Goal: Task Accomplishment & Management: Complete application form

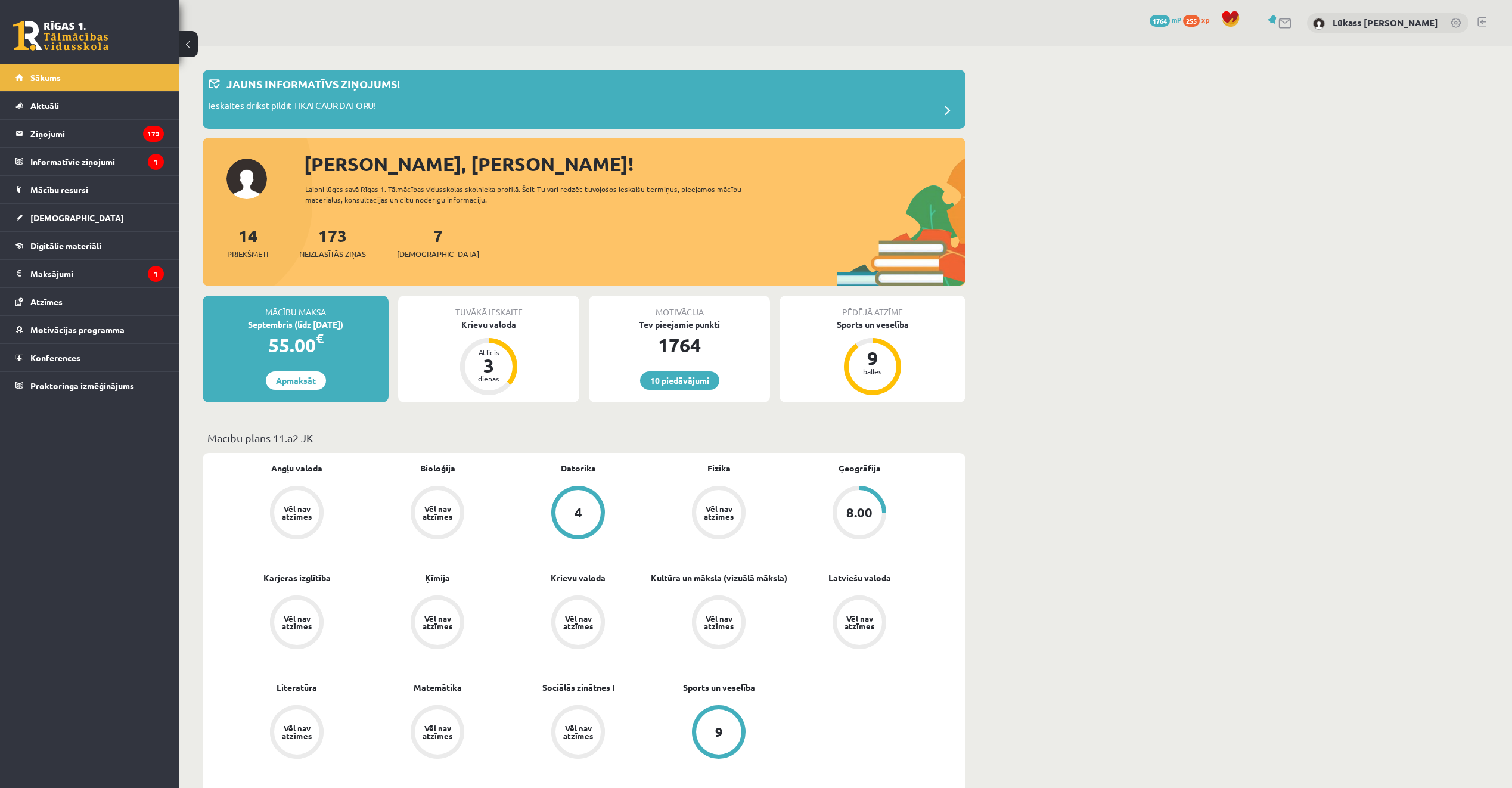
click at [409, 248] on span "[DEMOGRAPHIC_DATA]" at bounding box center [438, 254] width 82 height 12
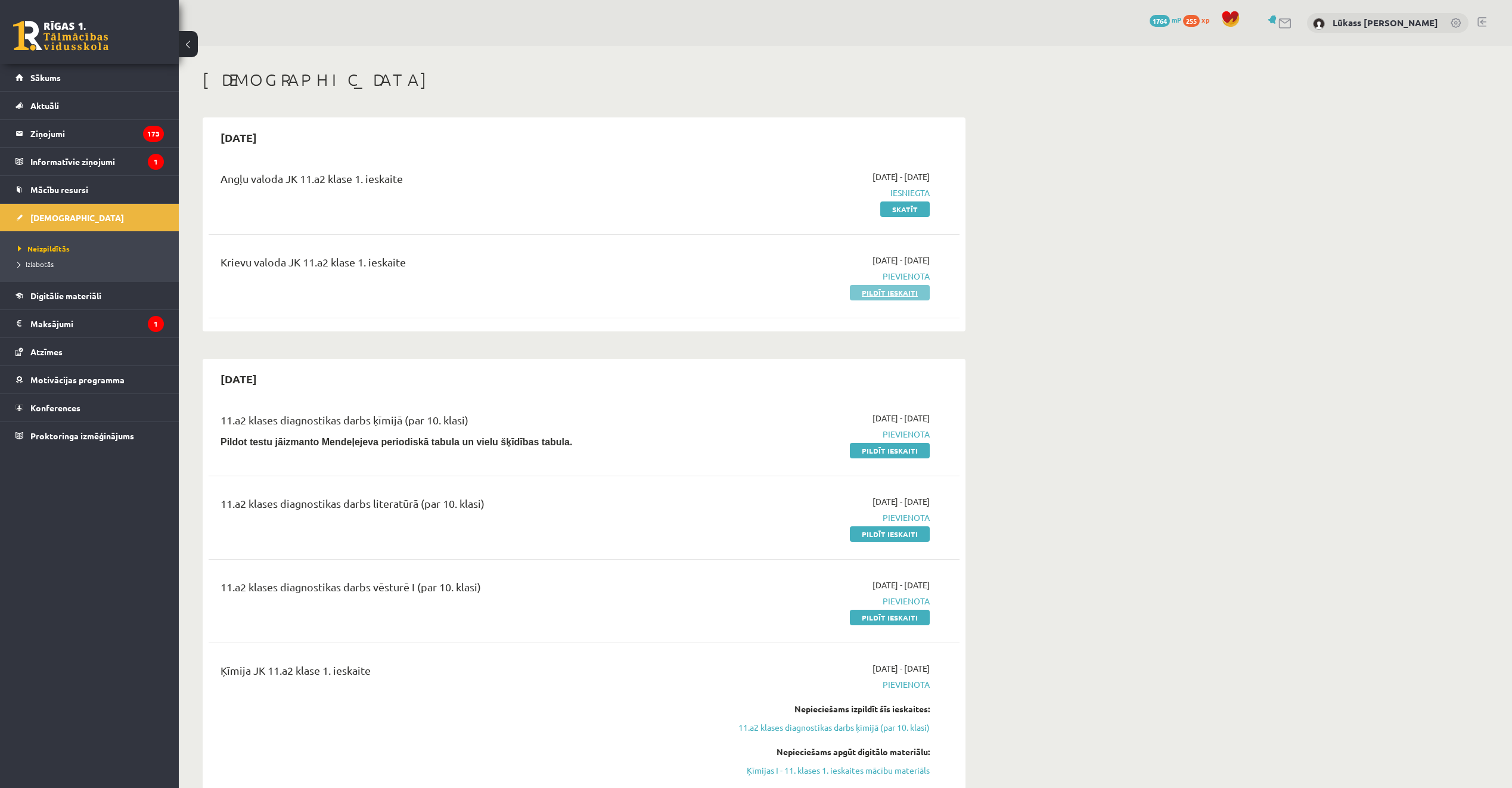
click at [885, 295] on link "Pildīt ieskaiti" at bounding box center [889, 292] width 80 height 15
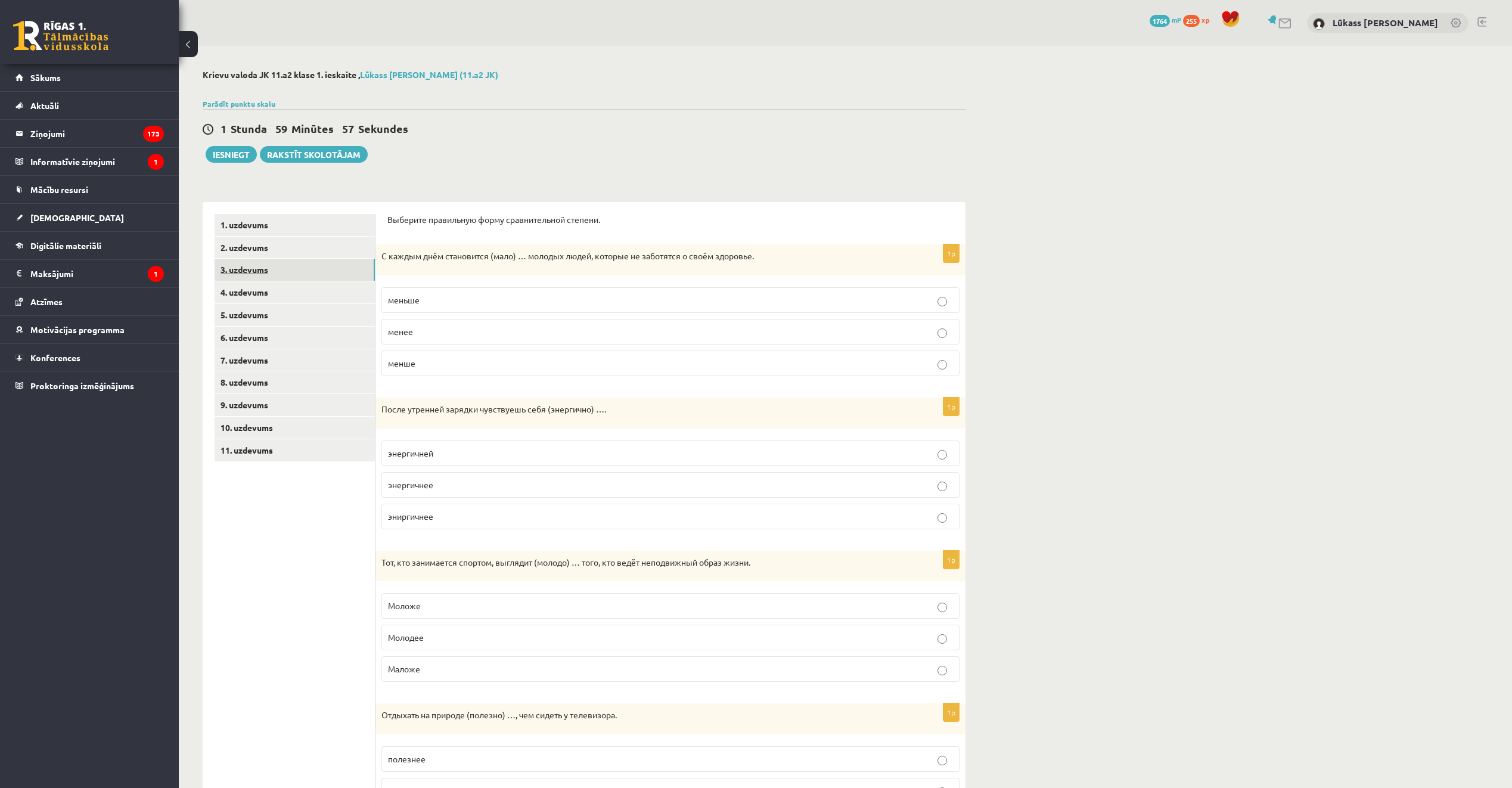
click at [292, 267] on link "3. uzdevums" at bounding box center [294, 269] width 160 height 22
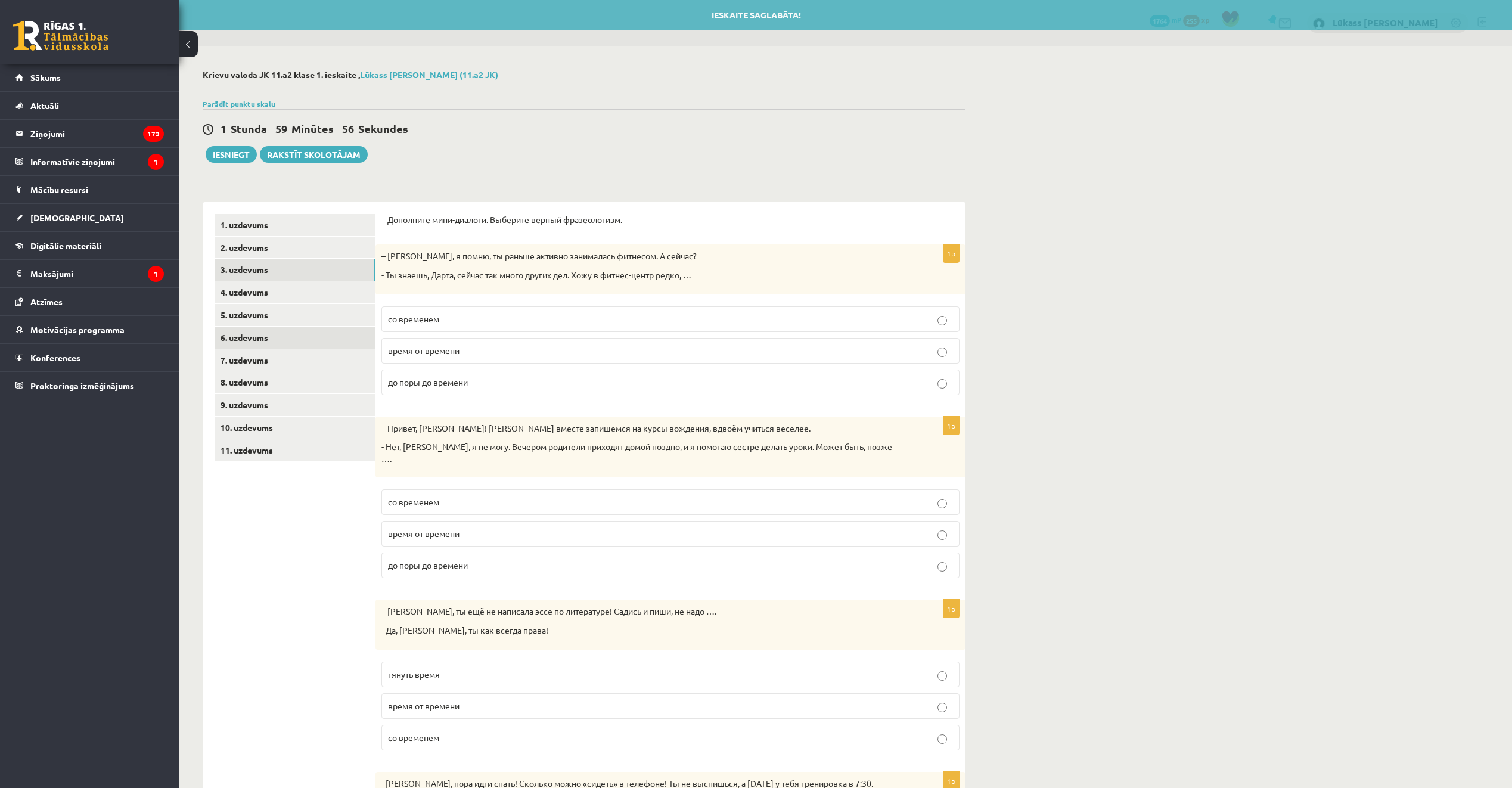
click at [310, 330] on link "6. uzdevums" at bounding box center [294, 338] width 160 height 22
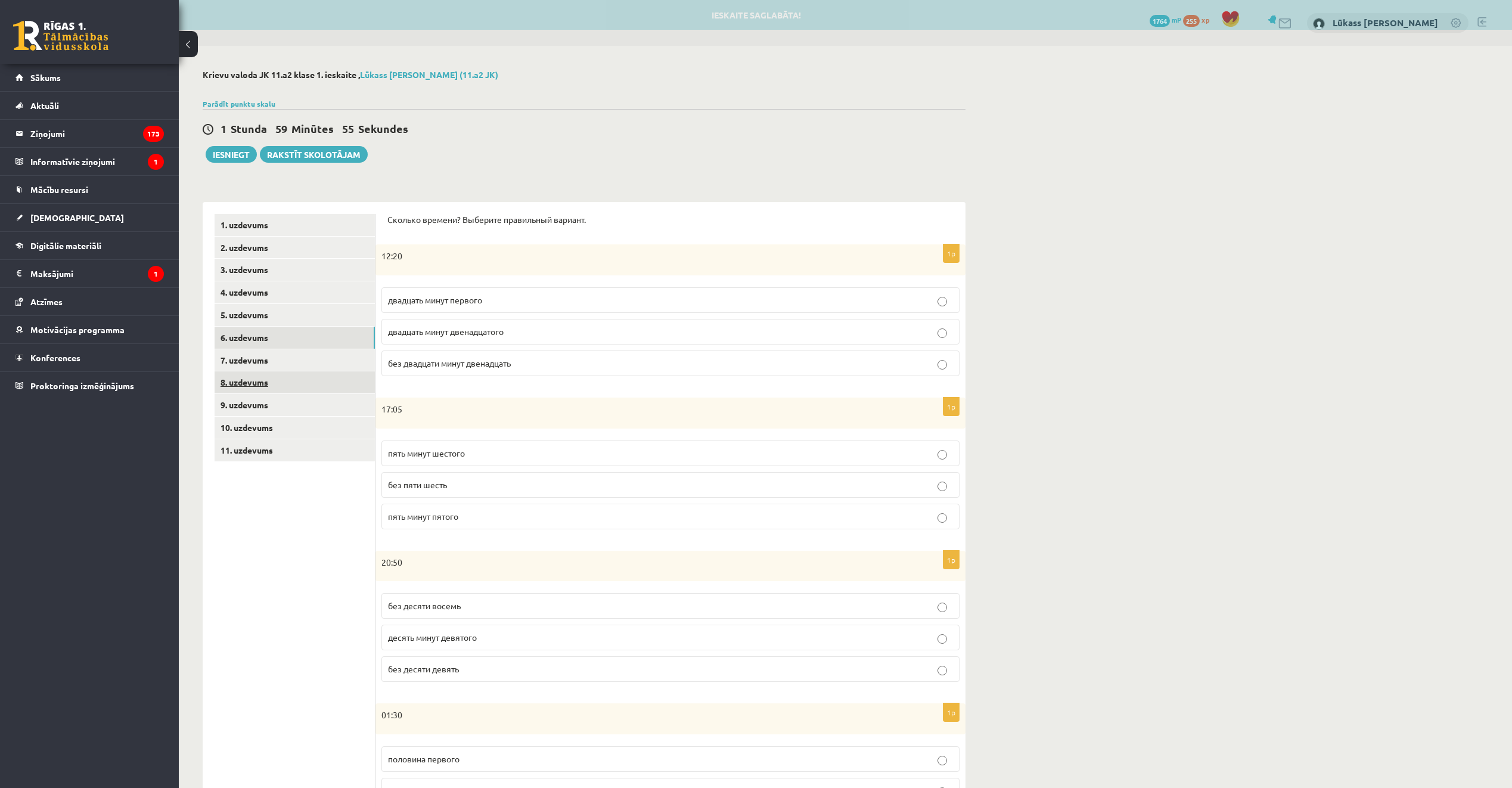
click at [308, 384] on link "8. uzdevums" at bounding box center [294, 383] width 160 height 22
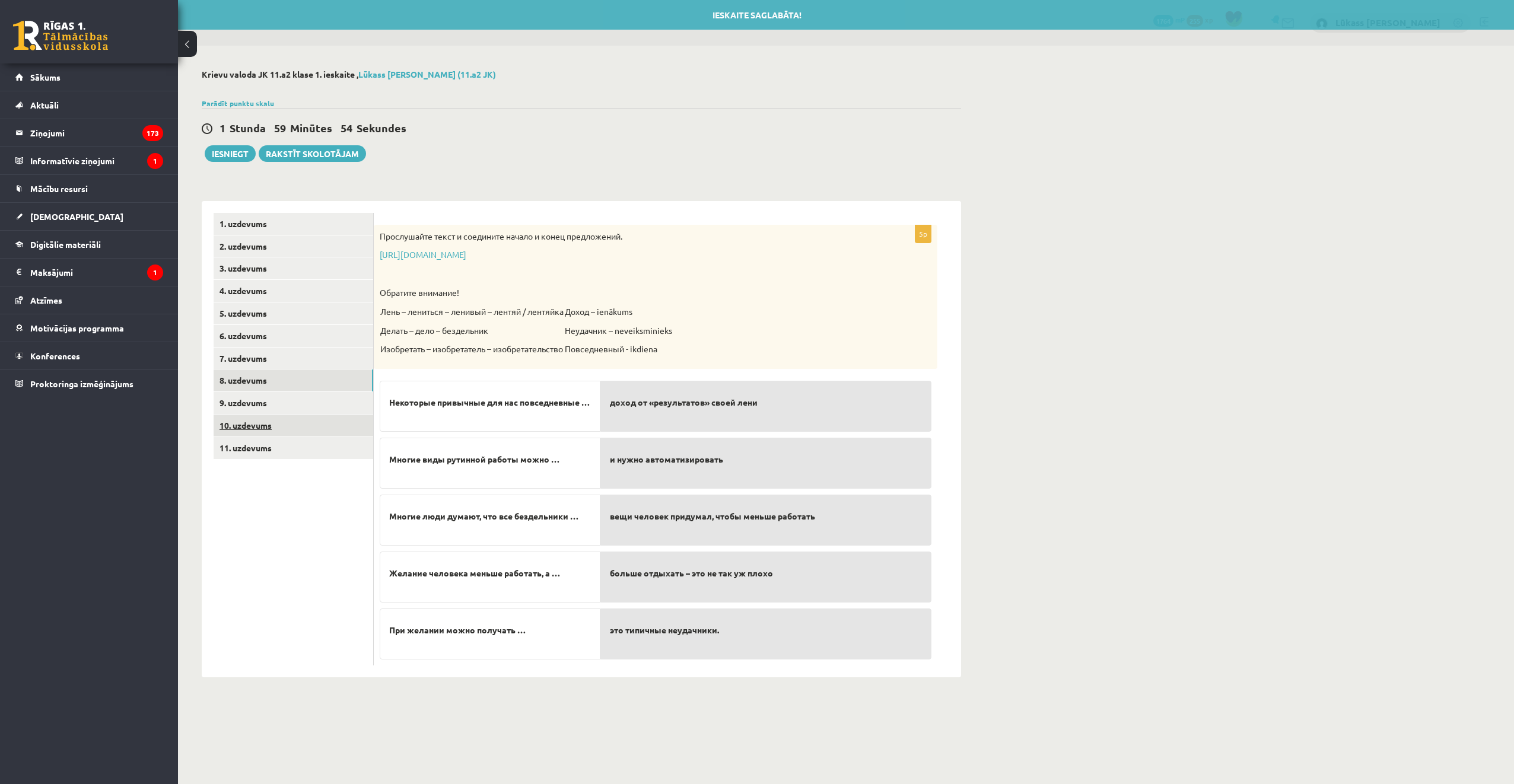
click at [296, 428] on link "10. uzdevums" at bounding box center [293, 426] width 160 height 22
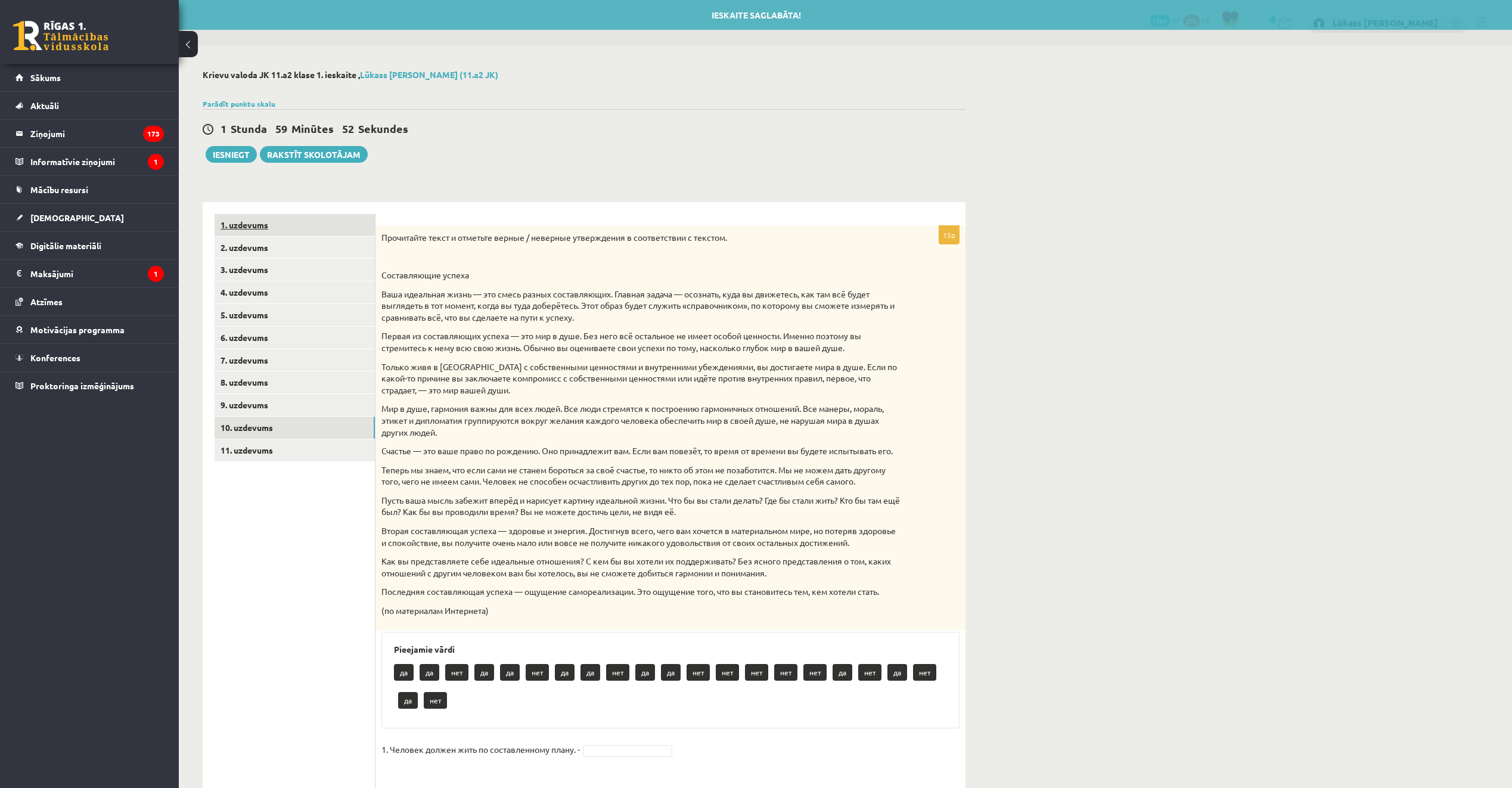
click at [268, 224] on link "1. uzdevums" at bounding box center [294, 225] width 160 height 22
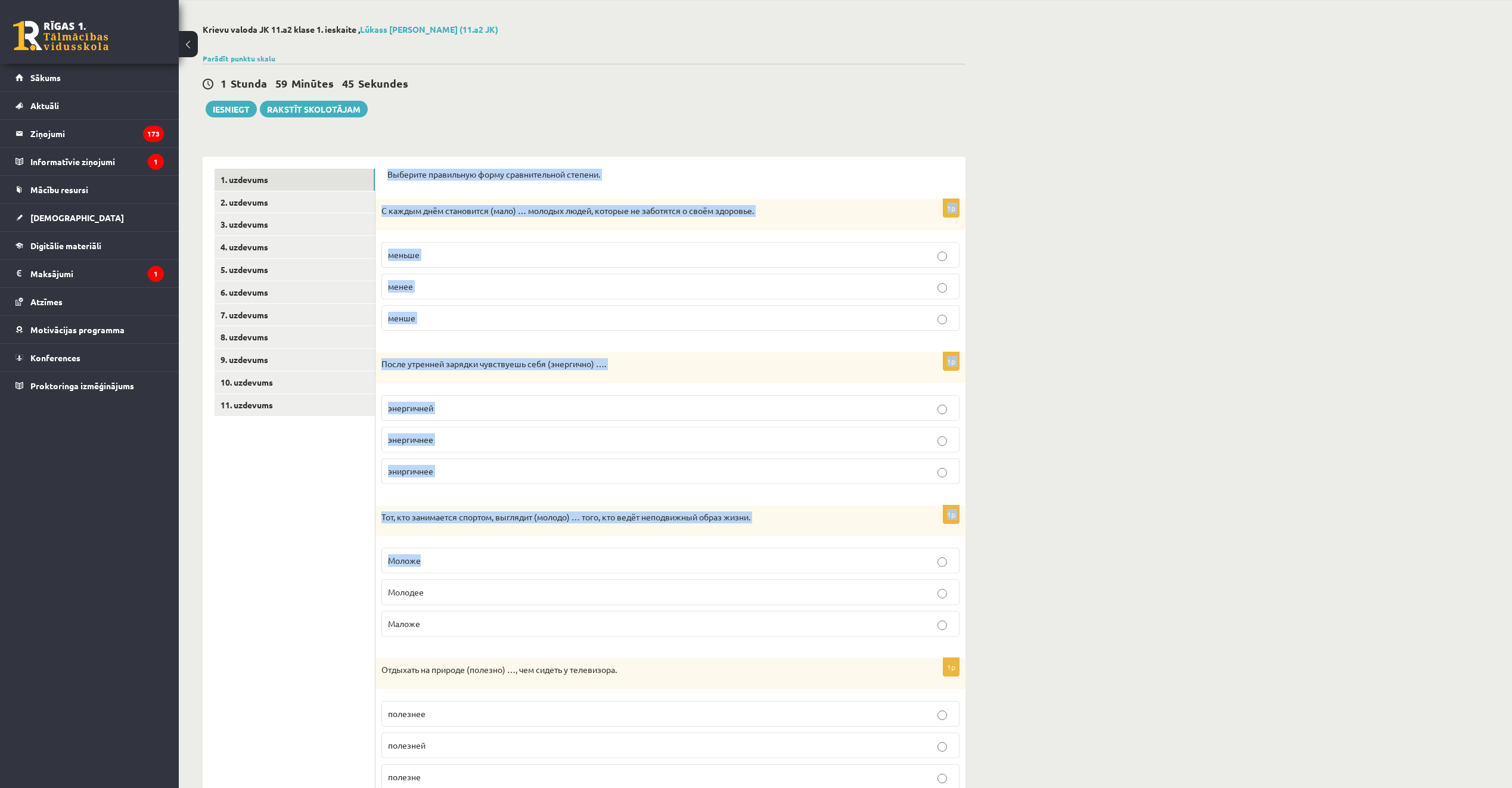
scroll to position [246, 0]
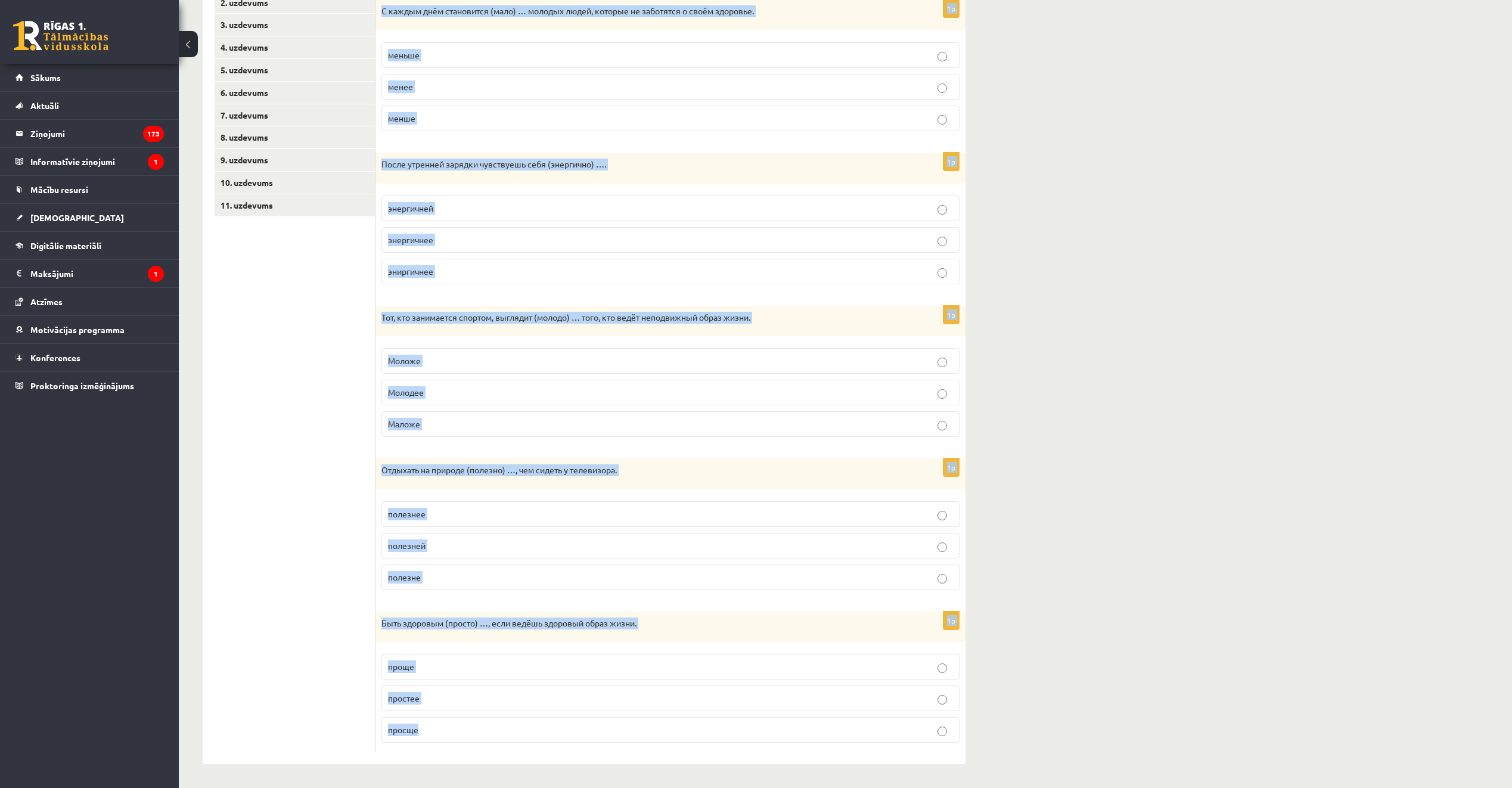
drag, startPoint x: 382, startPoint y: 215, endPoint x: 828, endPoint y: 727, distance: 679.0
click at [828, 727] on div "Выберите правильную форму сравнительной степени. 1p С каждым днём становится (м…" at bounding box center [670, 361] width 590 height 808
copy form "Выберите правильную форму сравнительной степени. 1p С каждым днём становится (м…"
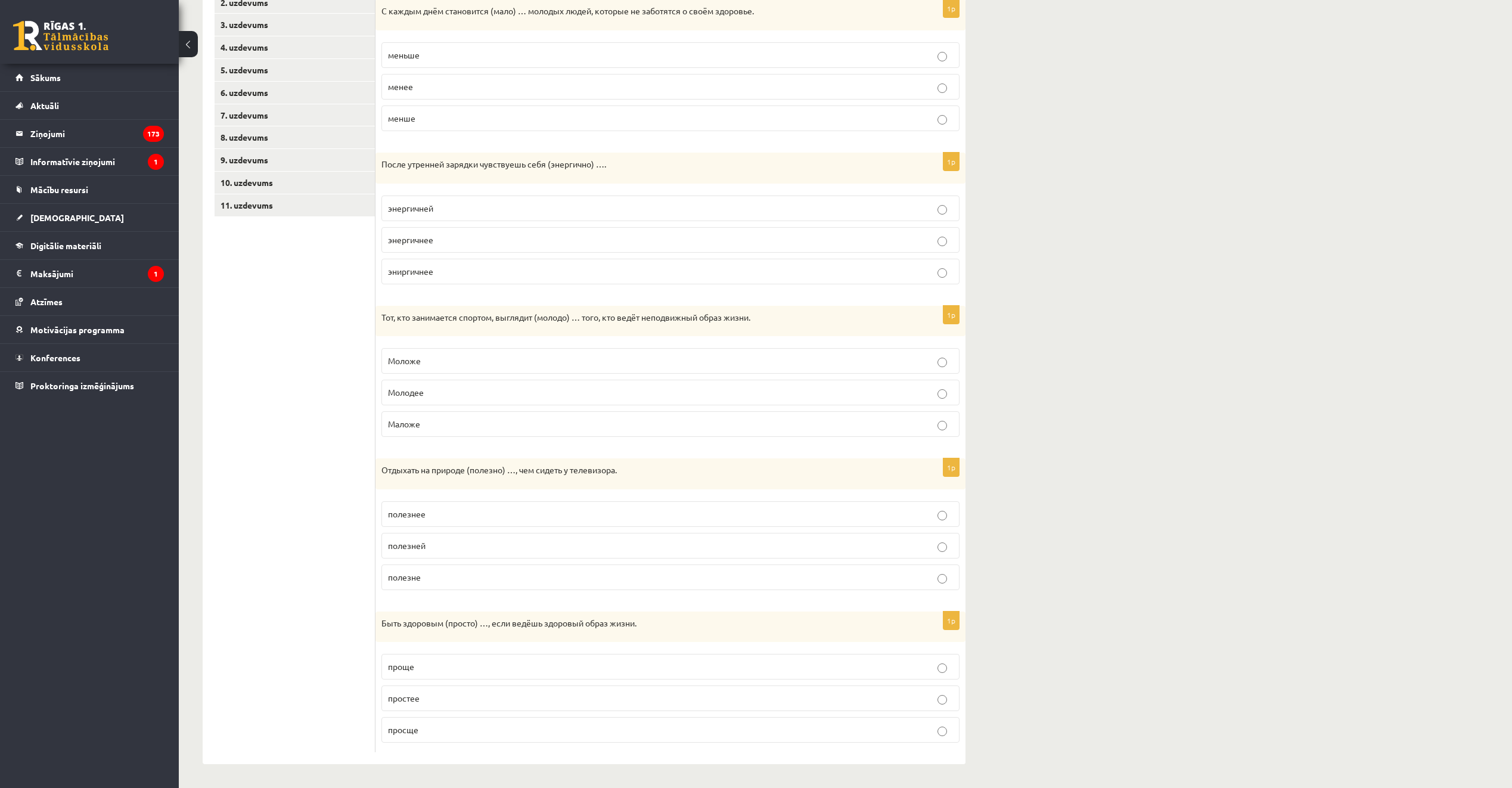
click at [357, 375] on ul "1. uzdevums 2. uzdevums 3. uzdevums 4. uzdevums 5. uzdevums 6. uzdevums 7. uzde…" at bounding box center [295, 361] width 161 height 784
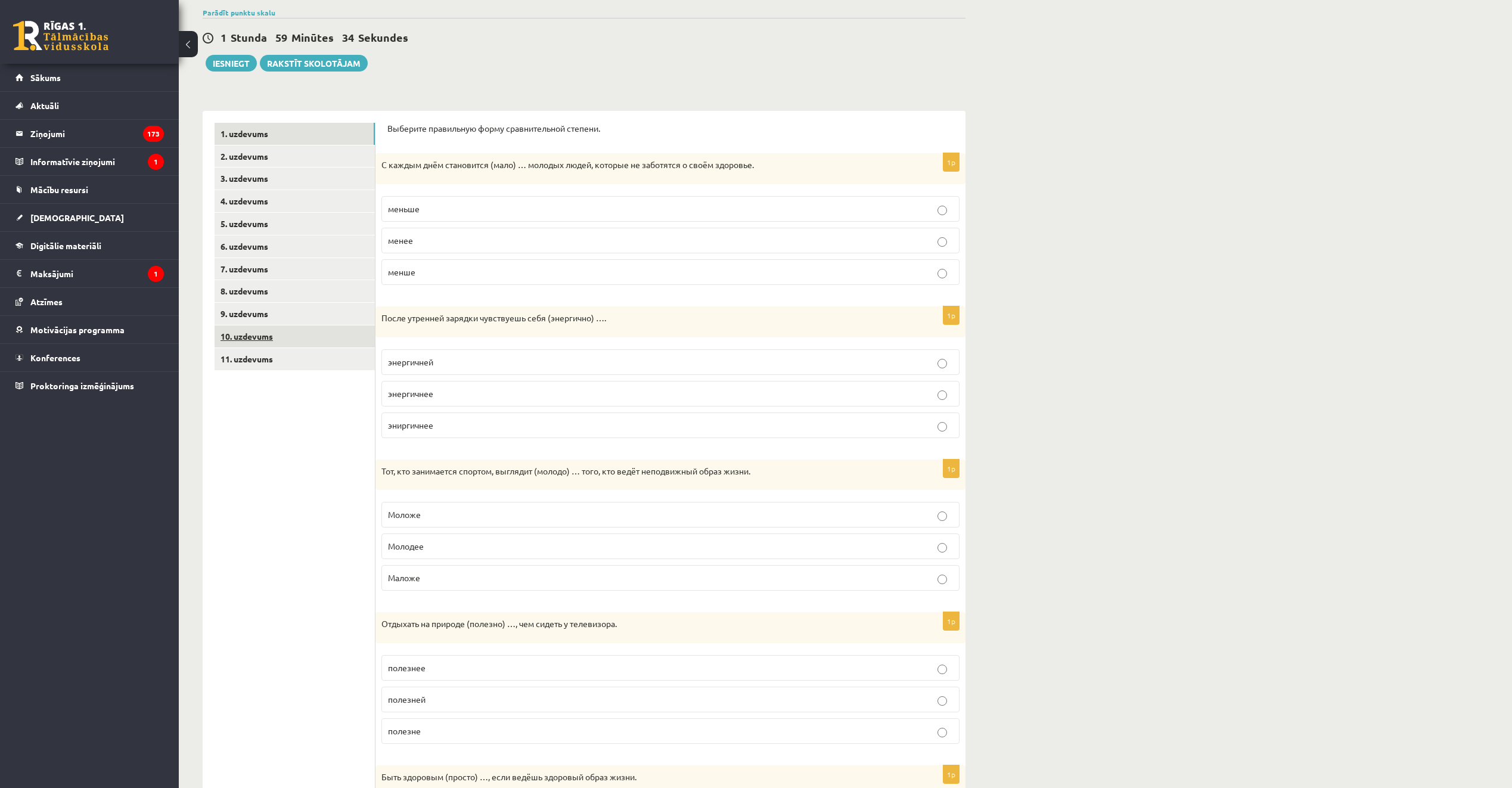
scroll to position [67, 0]
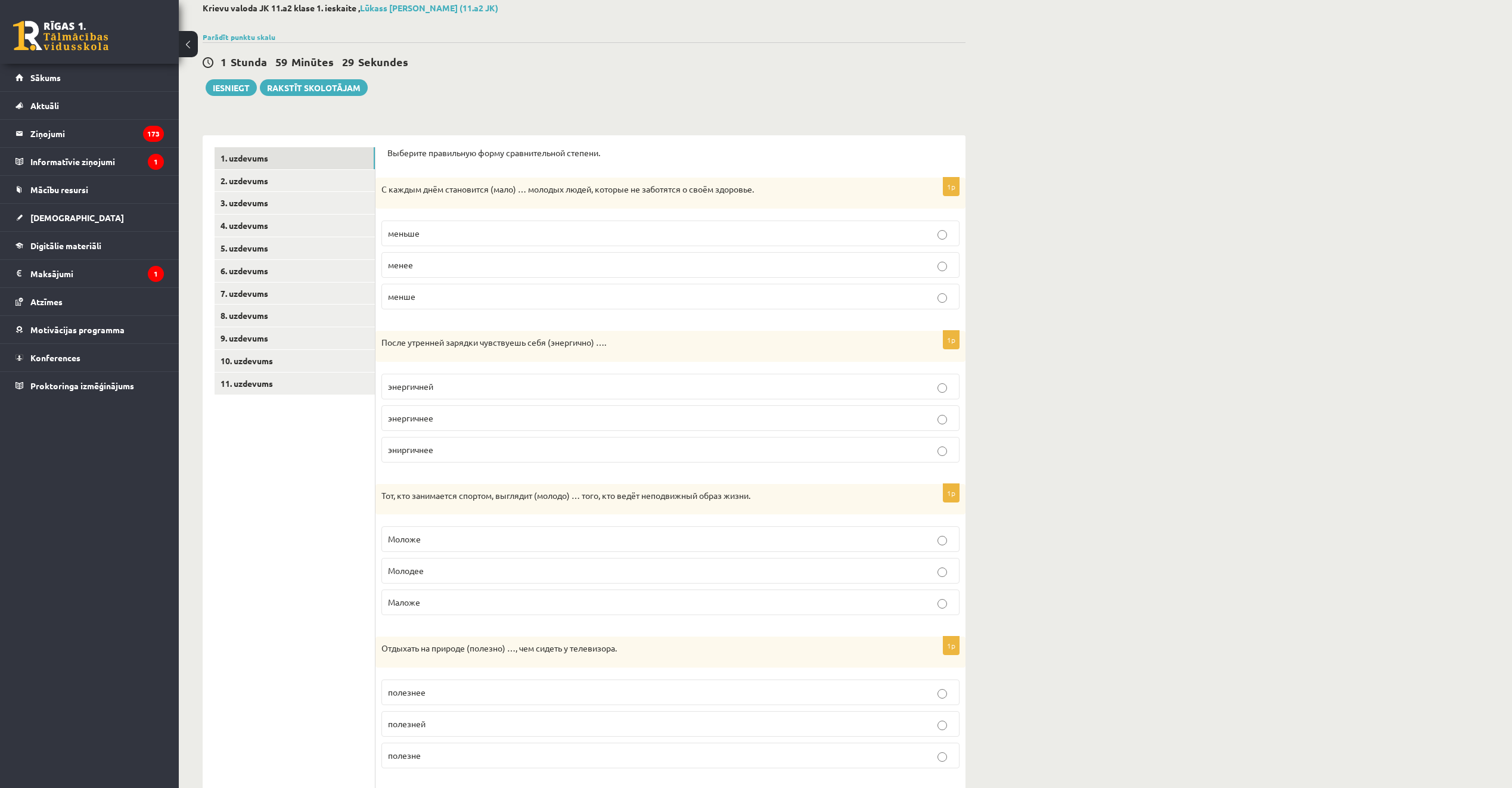
click at [445, 238] on p "меньше" at bounding box center [670, 234] width 565 height 13
click at [508, 448] on p "эниргичнее" at bounding box center [670, 450] width 565 height 13
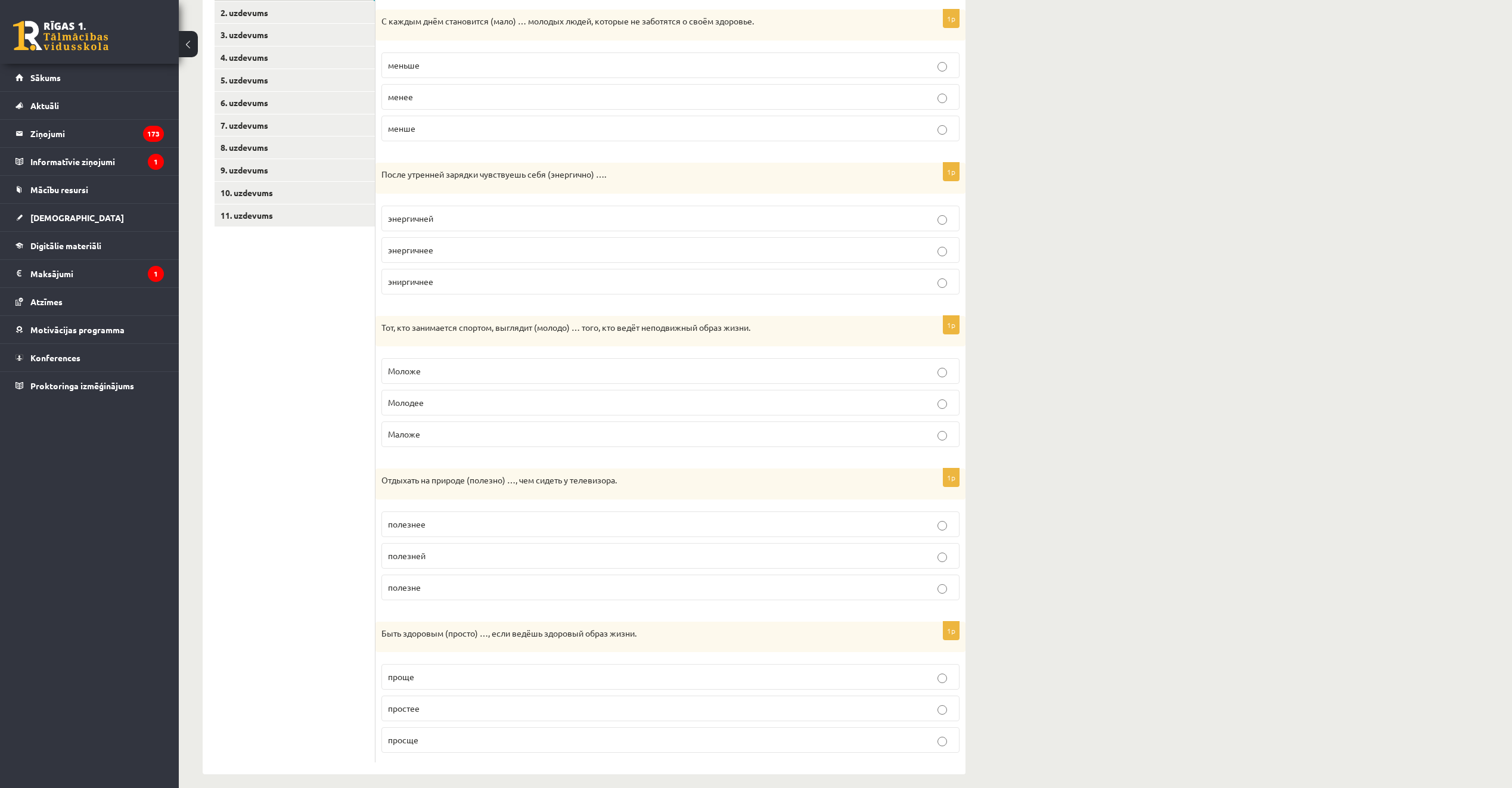
scroll to position [246, 0]
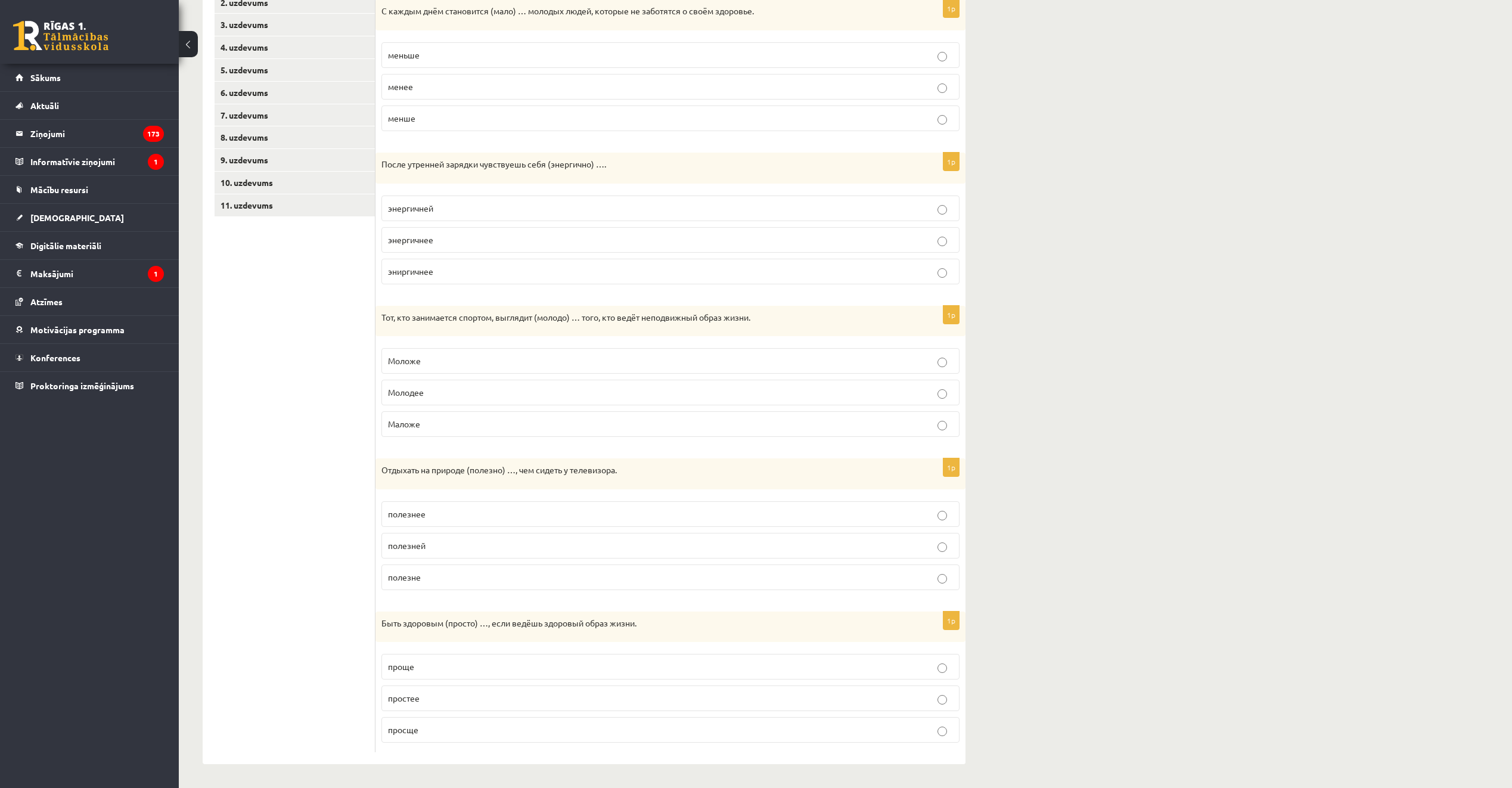
click at [444, 236] on p "энергичнее" at bounding box center [670, 240] width 565 height 13
click at [446, 428] on p "Маложе" at bounding box center [670, 424] width 565 height 13
click at [450, 358] on p "Моложе" at bounding box center [670, 361] width 565 height 13
click at [525, 513] on p "полезнее" at bounding box center [670, 514] width 565 height 13
click at [436, 674] on label "проще" at bounding box center [670, 667] width 578 height 26
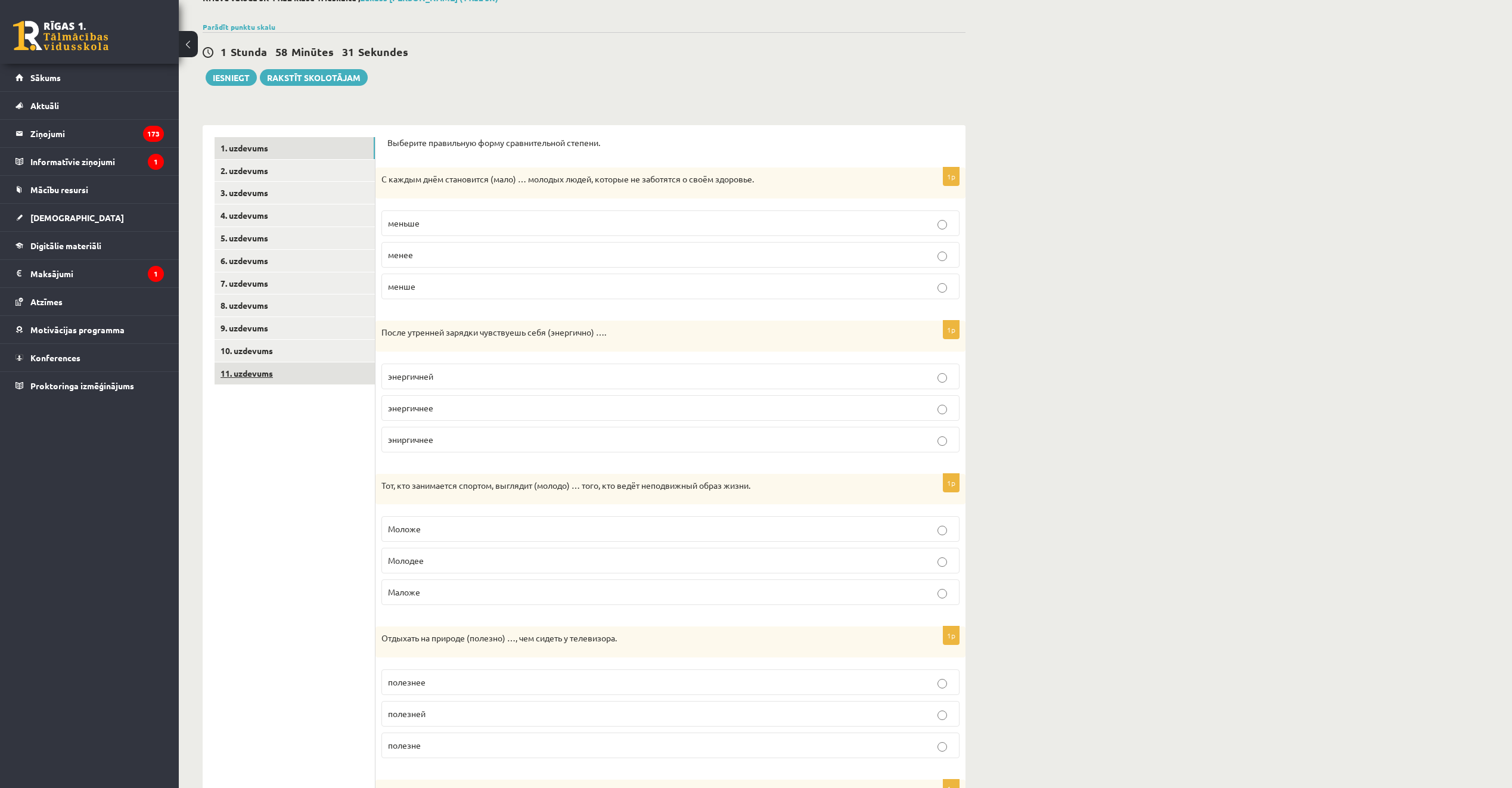
scroll to position [67, 0]
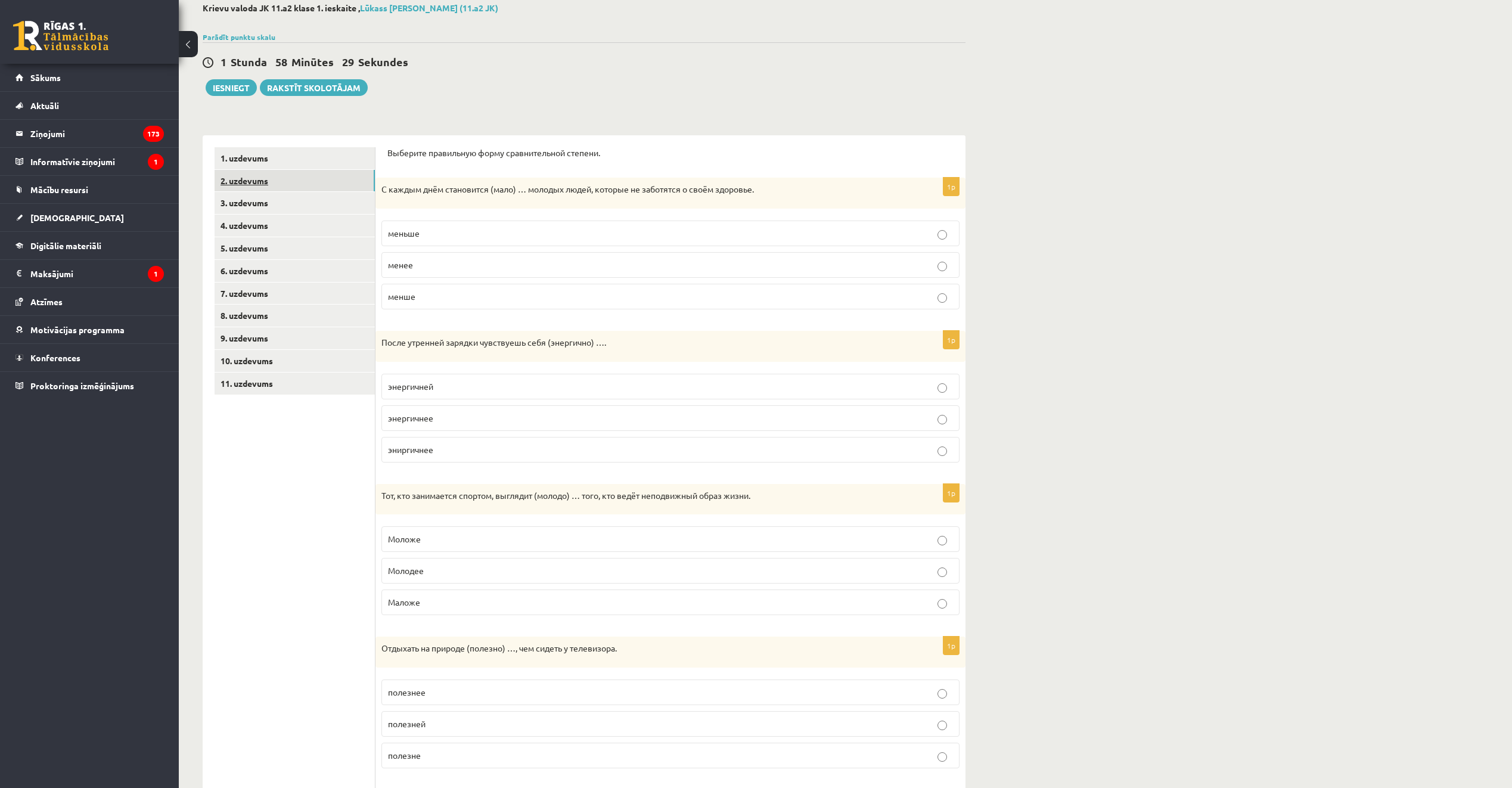
click at [278, 184] on link "2. uzdevums" at bounding box center [294, 181] width 160 height 22
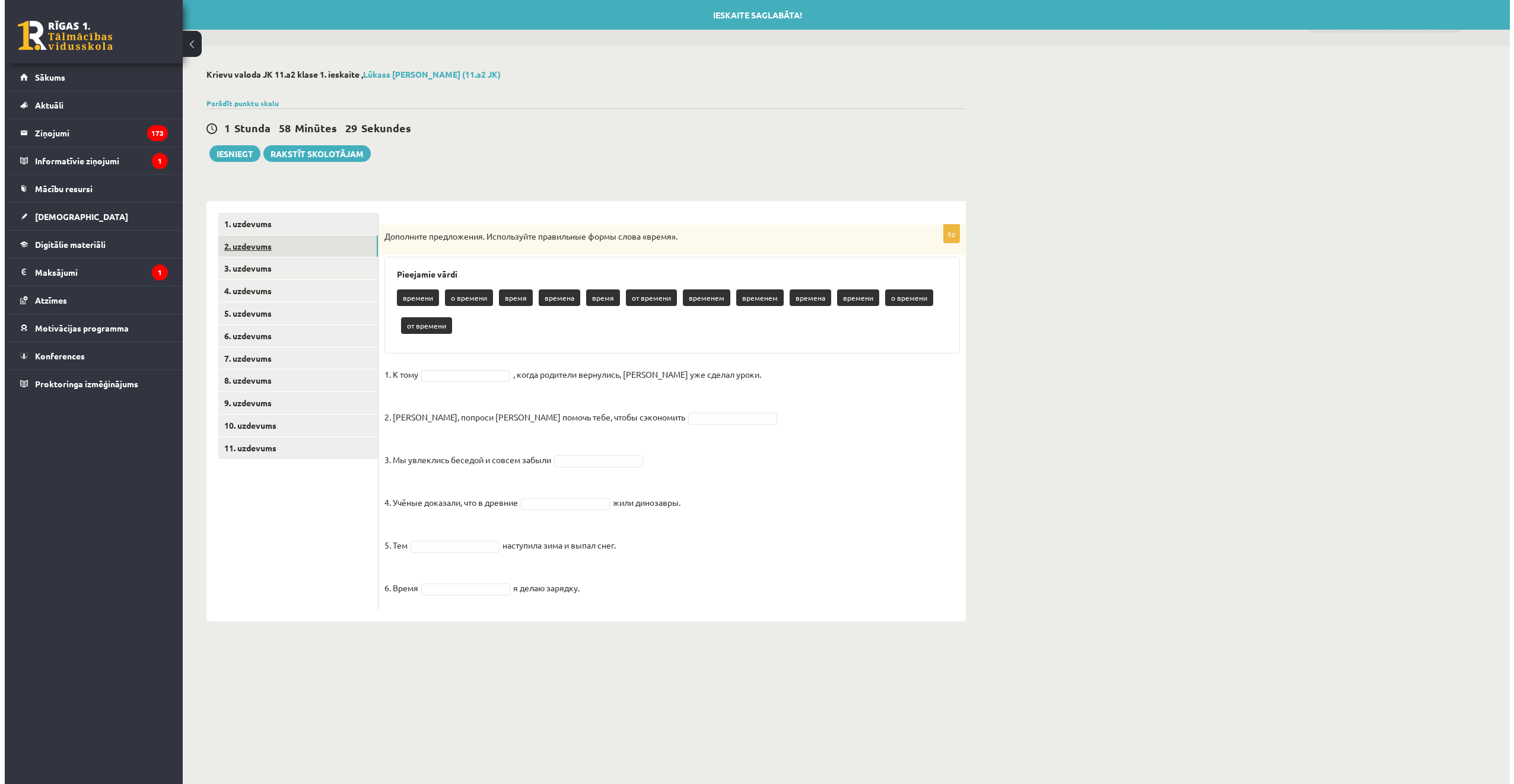
scroll to position [0, 0]
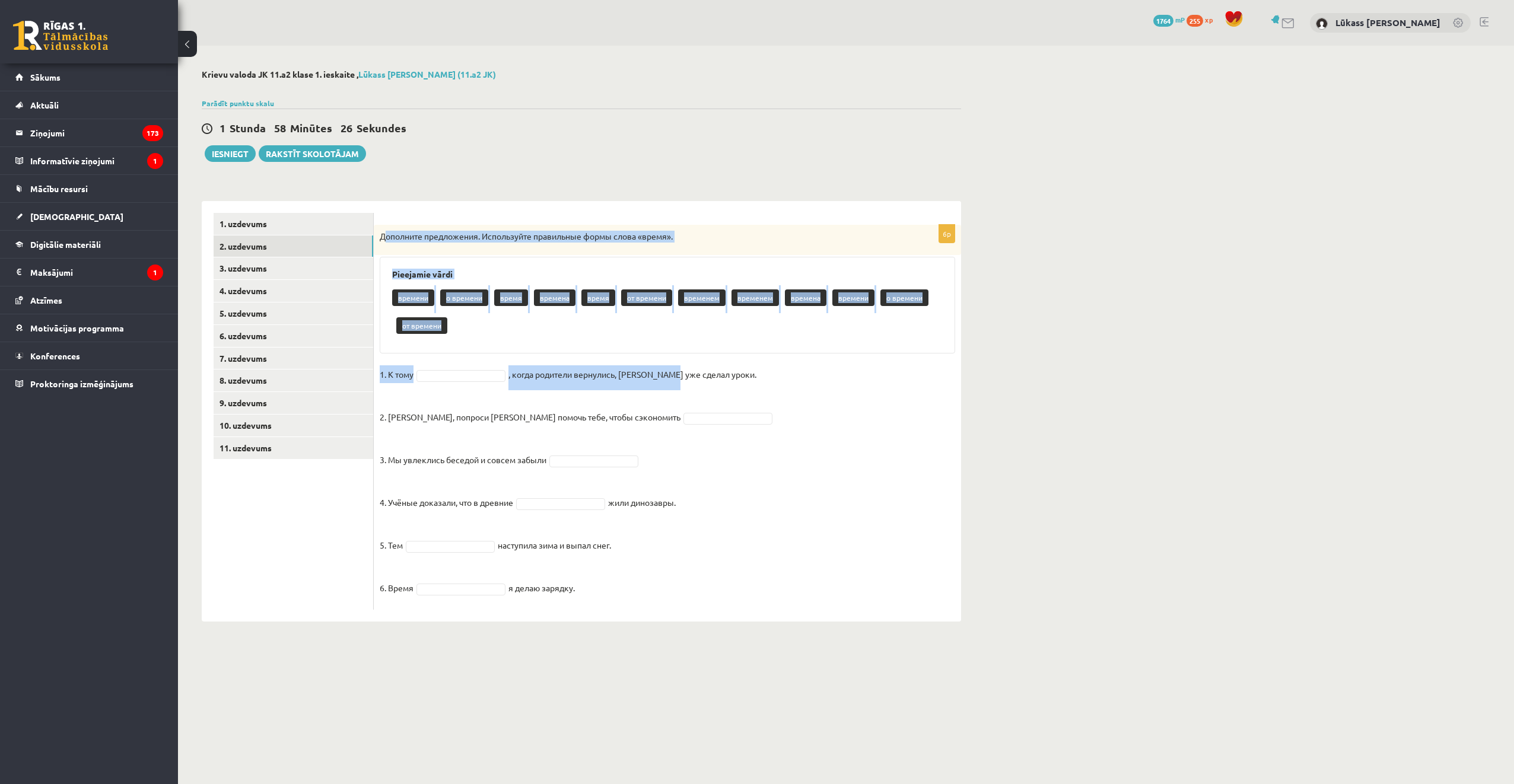
drag, startPoint x: 383, startPoint y: 229, endPoint x: 671, endPoint y: 361, distance: 316.8
click at [671, 361] on div "6p Дополните предложения. Используйте правильные формы слова «время». Pieejamie…" at bounding box center [667, 417] width 587 height 385
drag, startPoint x: 671, startPoint y: 361, endPoint x: 535, endPoint y: 194, distance: 215.4
click at [563, 192] on div "**********" at bounding box center [581, 405] width 760 height 433
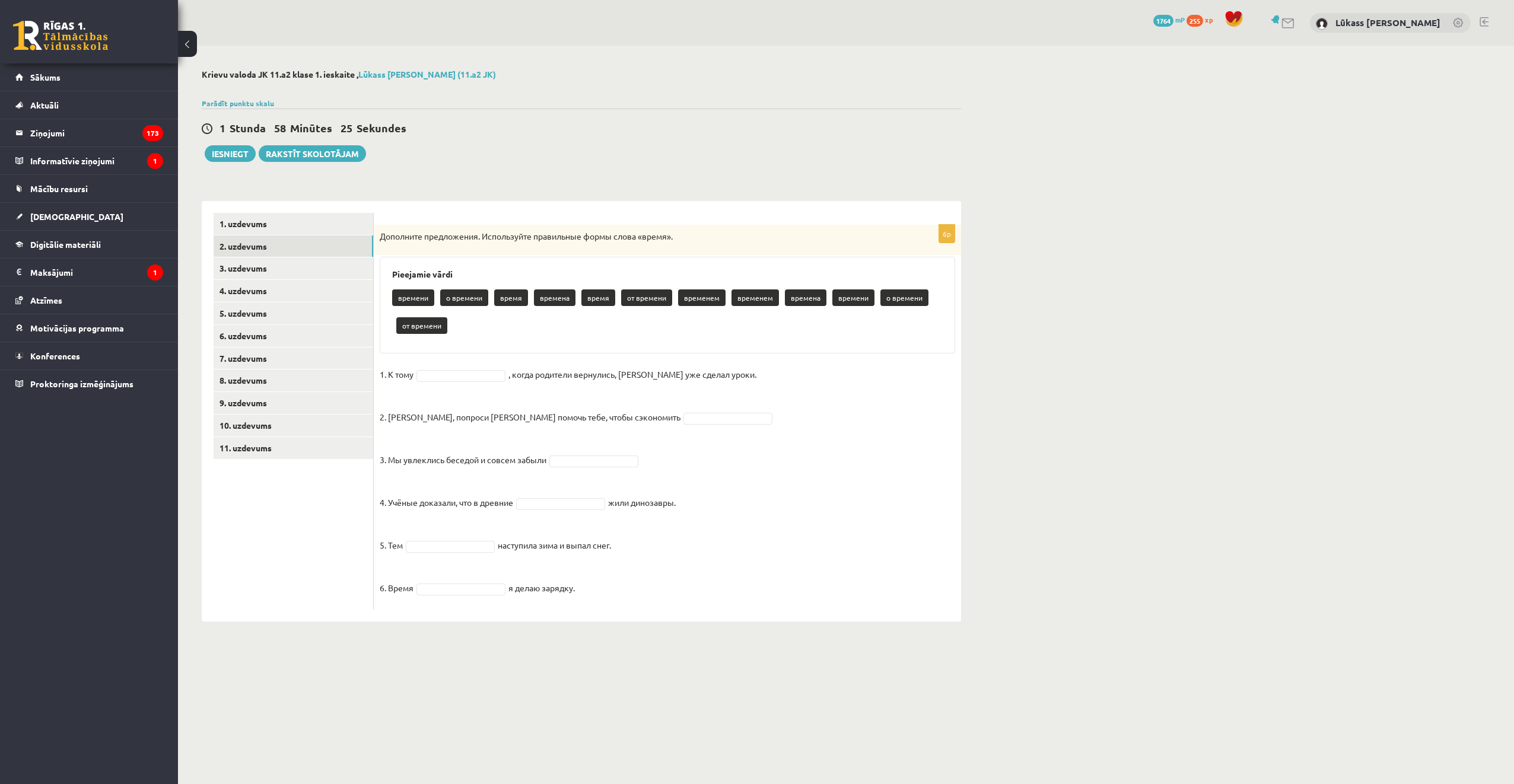
click at [383, 229] on div "Дополните предложения. Используйте правильные формы слова «время»." at bounding box center [667, 240] width 587 height 31
drag, startPoint x: 379, startPoint y: 234, endPoint x: 706, endPoint y: 571, distance: 469.6
click at [706, 571] on div "6p Дополните предложения. Используйте правильные формы слова «время». Pieejamie…" at bounding box center [667, 417] width 587 height 385
copy div "Дополните предложения. Используйте правильные формы слова «время». Pieejamie vā…"
click at [560, 209] on div "6p Дополните предложения. Используйте правильные формы слова «время». Pieejamie…" at bounding box center [667, 411] width 587 height 421
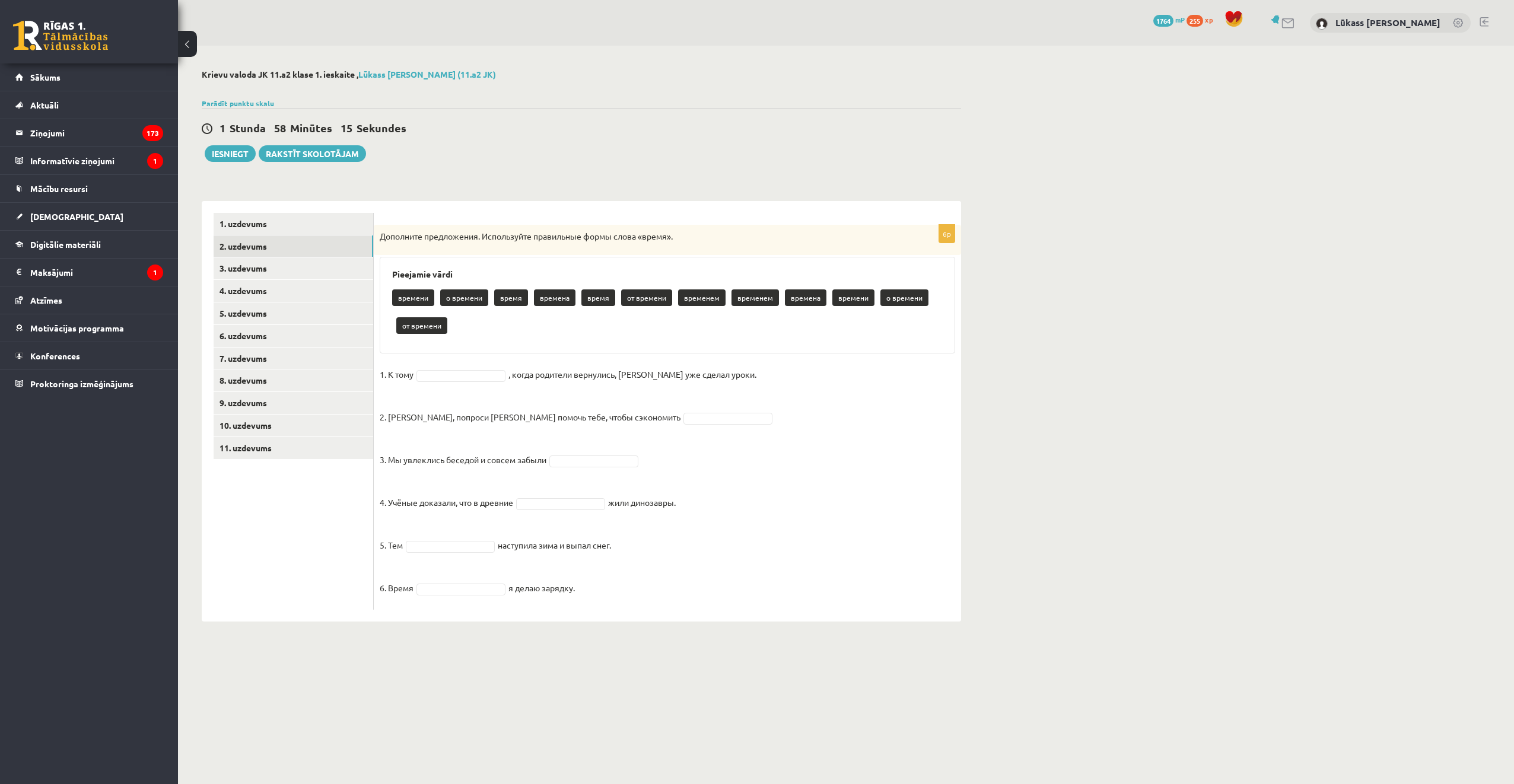
click at [563, 198] on div "**********" at bounding box center [581, 405] width 760 height 433
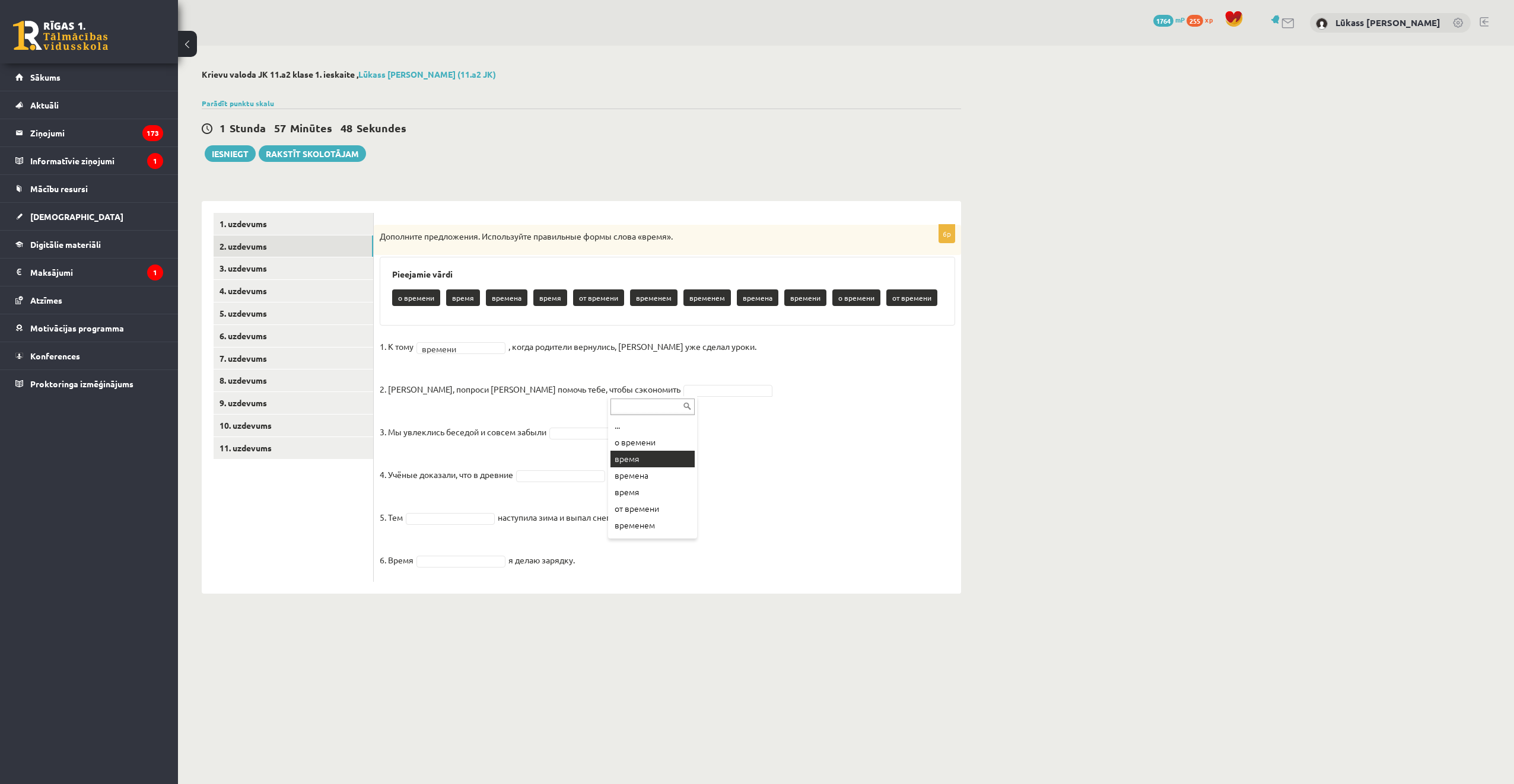
drag, startPoint x: 671, startPoint y: 460, endPoint x: 384, endPoint y: 102, distance: 458.8
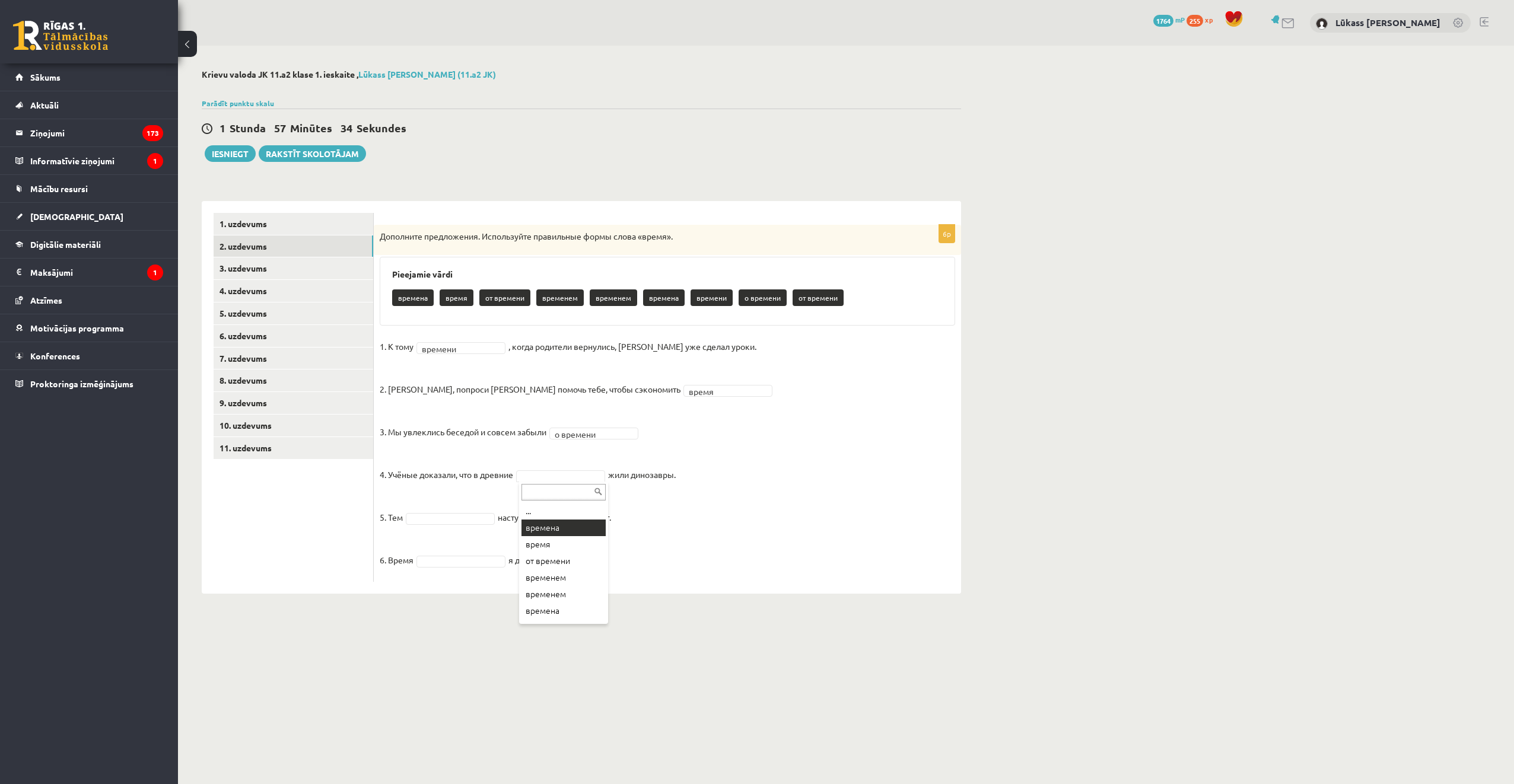
drag, startPoint x: 585, startPoint y: 522, endPoint x: 578, endPoint y: 522, distance: 7.0
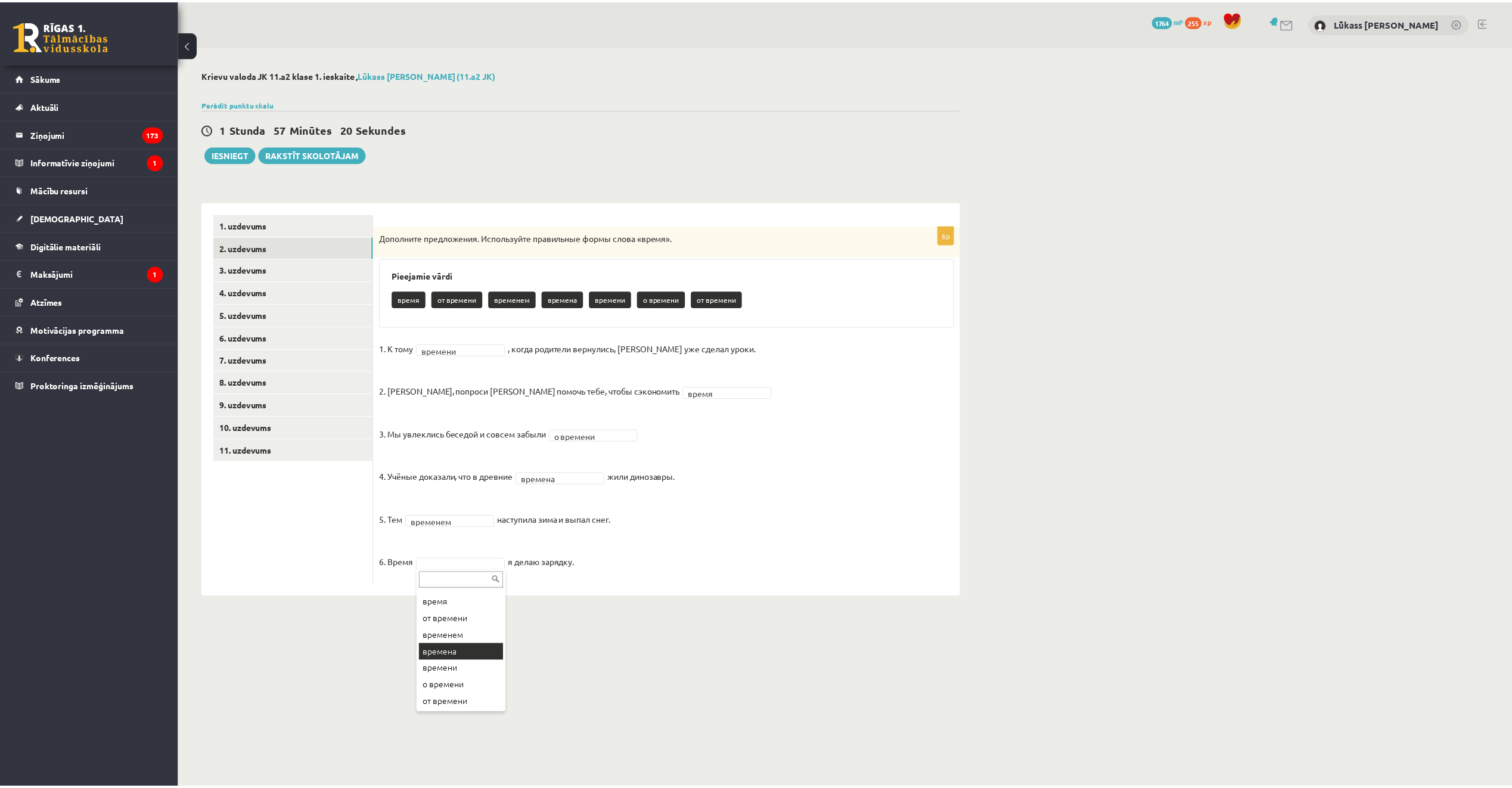
scroll to position [14, 0]
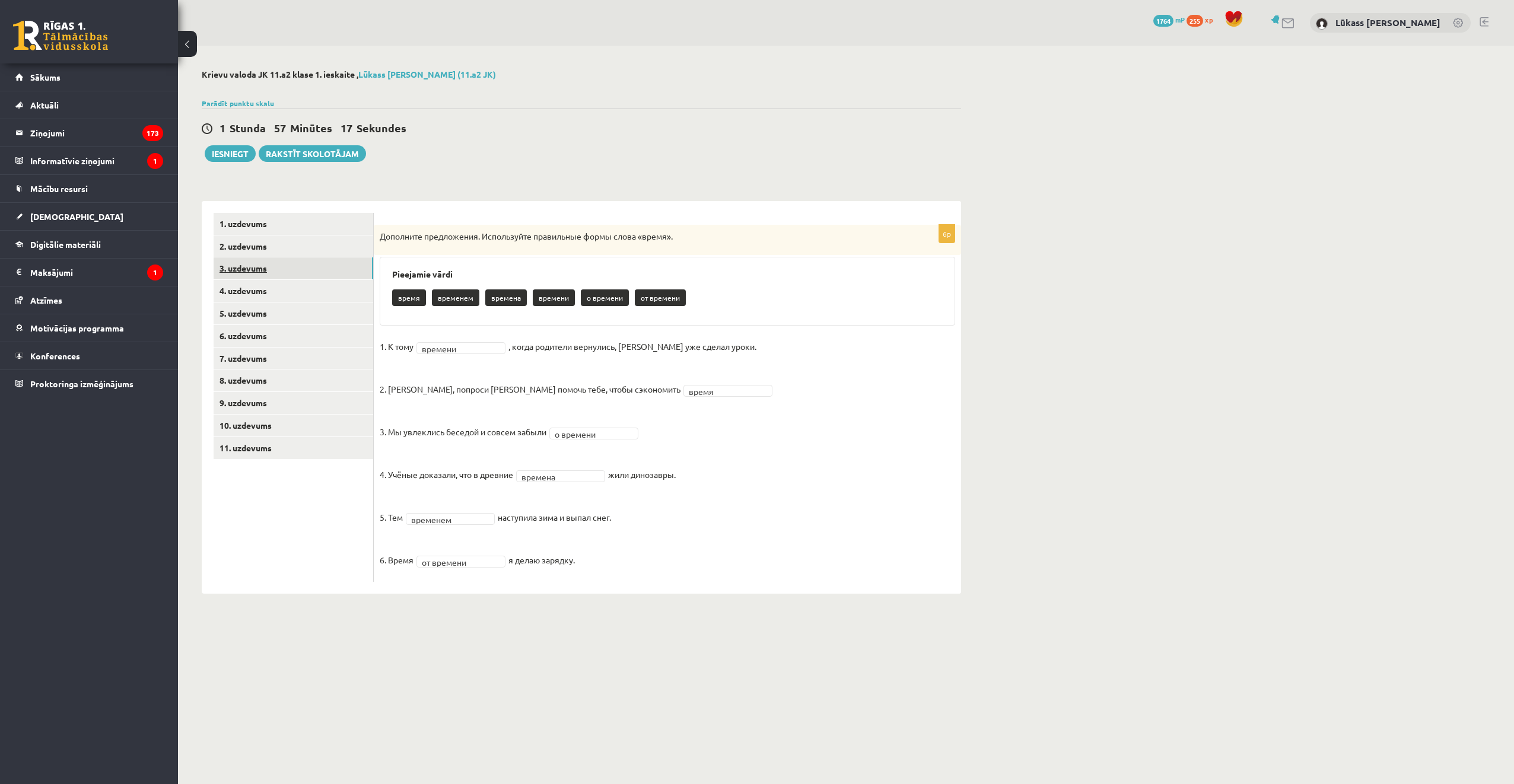
click at [287, 264] on link "3. uzdevums" at bounding box center [293, 268] width 160 height 22
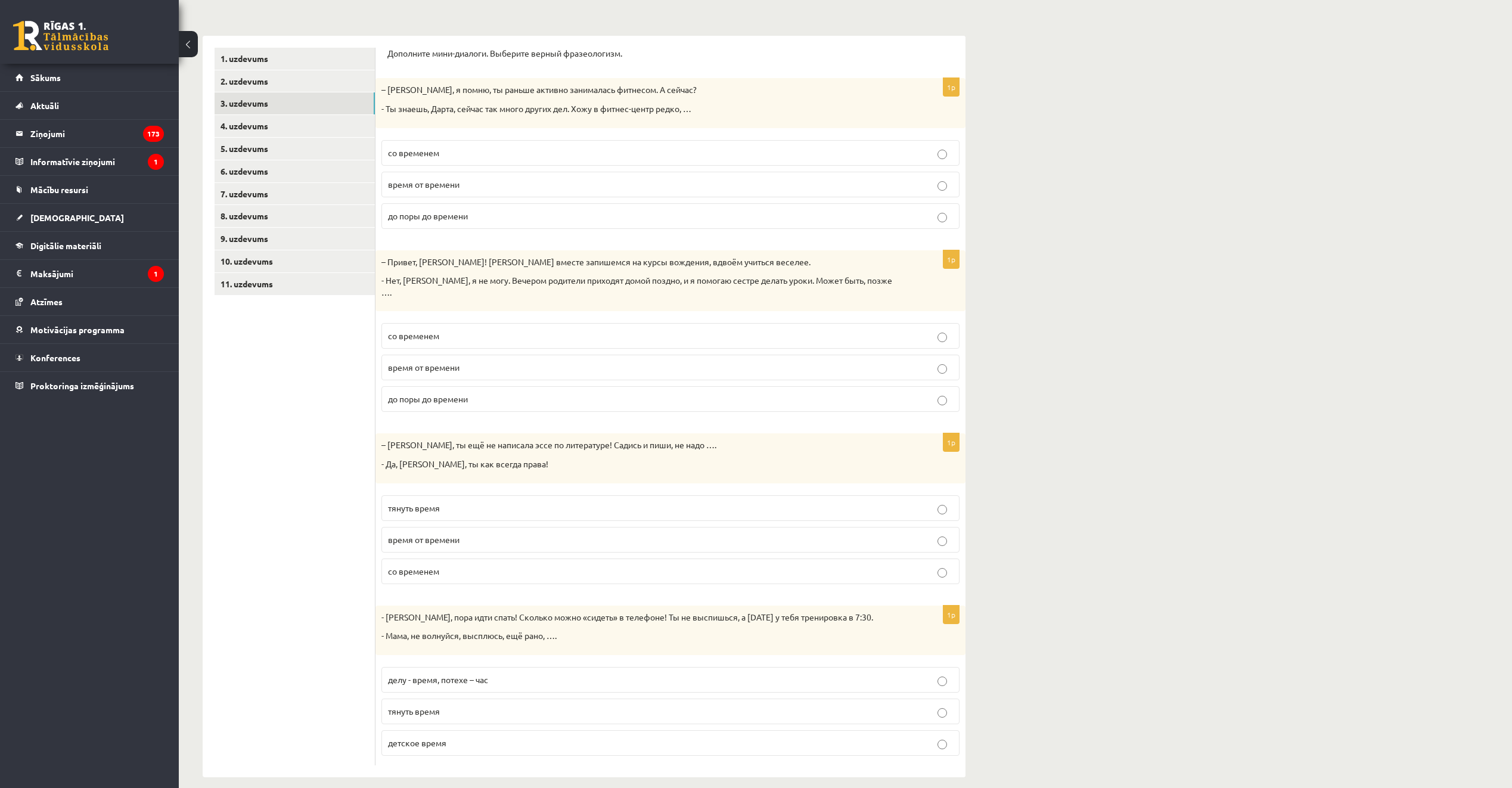
scroll to position [168, 0]
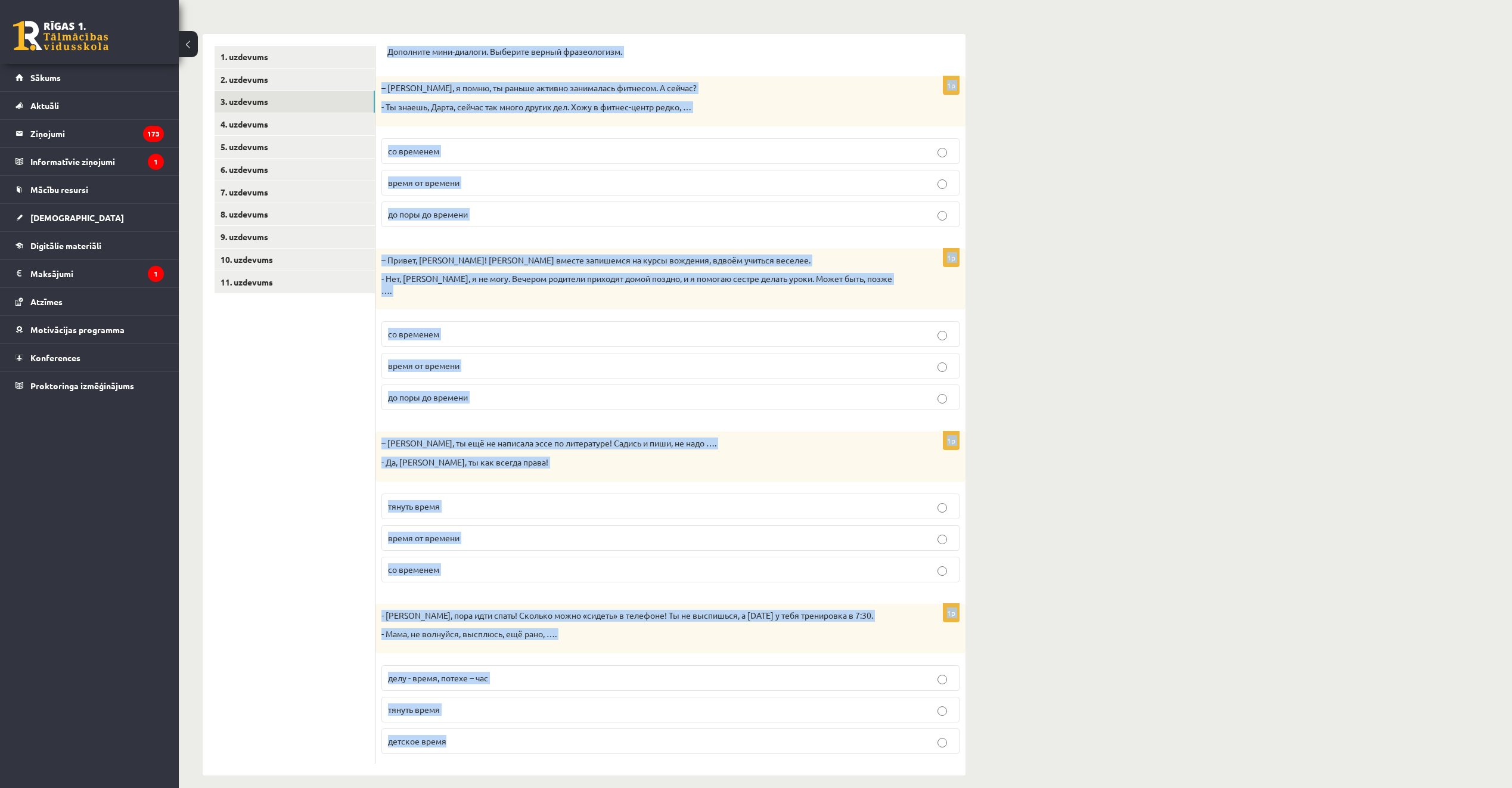
drag, startPoint x: 384, startPoint y: 50, endPoint x: 878, endPoint y: 731, distance: 841.3
click at [878, 731] on div "Дополните мини-диалоги. Выберите верный фразеологизм. 1p – Мария, я помню, ты р…" at bounding box center [670, 404] width 590 height 741
copy form "Дополните мини-диалоги. Выберите верный фразеологизм. 1p – Мария, я помню, ты р…"
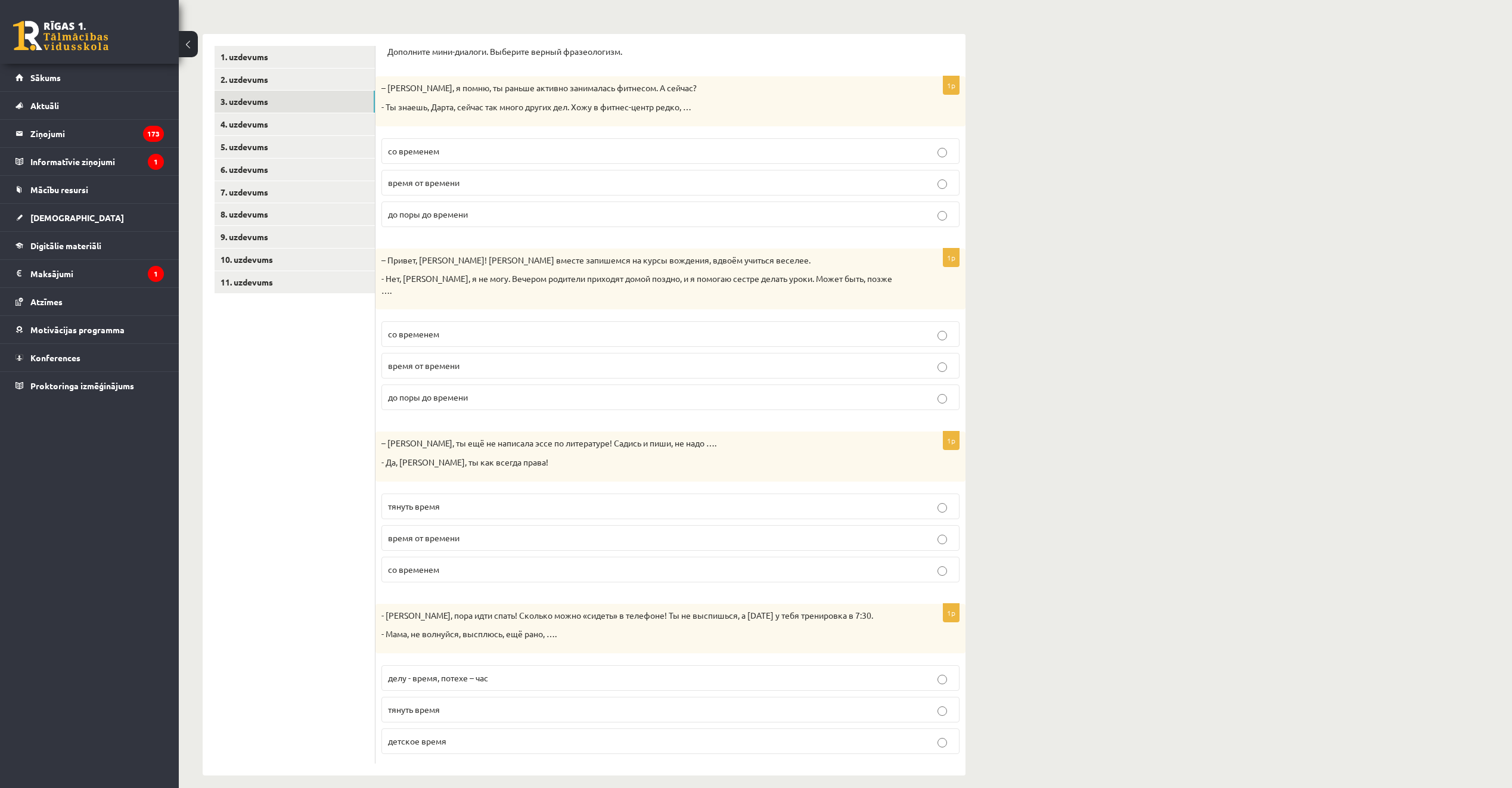
click at [349, 443] on ul "1. uzdevums 2. uzdevums 3. uzdevums 4. uzdevums 5. uzdevums 6. uzdevums 7. uzde…" at bounding box center [295, 405] width 161 height 718
click at [495, 177] on p "время от времени" at bounding box center [670, 183] width 565 height 13
click at [493, 360] on p "время от времени" at bounding box center [670, 366] width 565 height 13
drag, startPoint x: 490, startPoint y: 317, endPoint x: 495, endPoint y: 328, distance: 12.1
click at [490, 328] on p "со временем" at bounding box center [670, 334] width 565 height 13
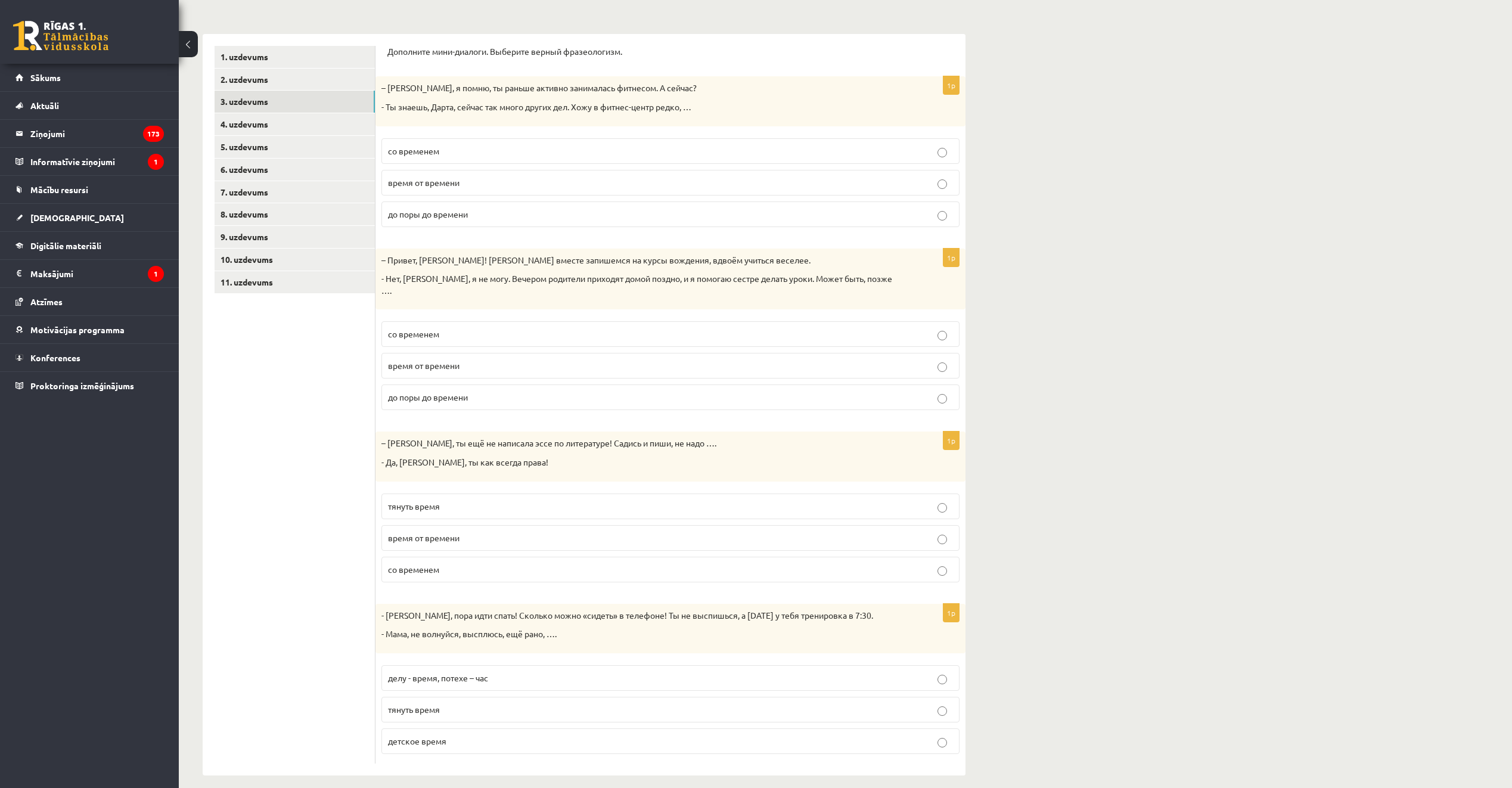
click at [488, 500] on p "тянуть время" at bounding box center [670, 506] width 565 height 13
click at [558, 672] on p "делу - время, потехе – час" at bounding box center [670, 678] width 565 height 13
click at [283, 128] on link "4. uzdevums" at bounding box center [294, 124] width 160 height 22
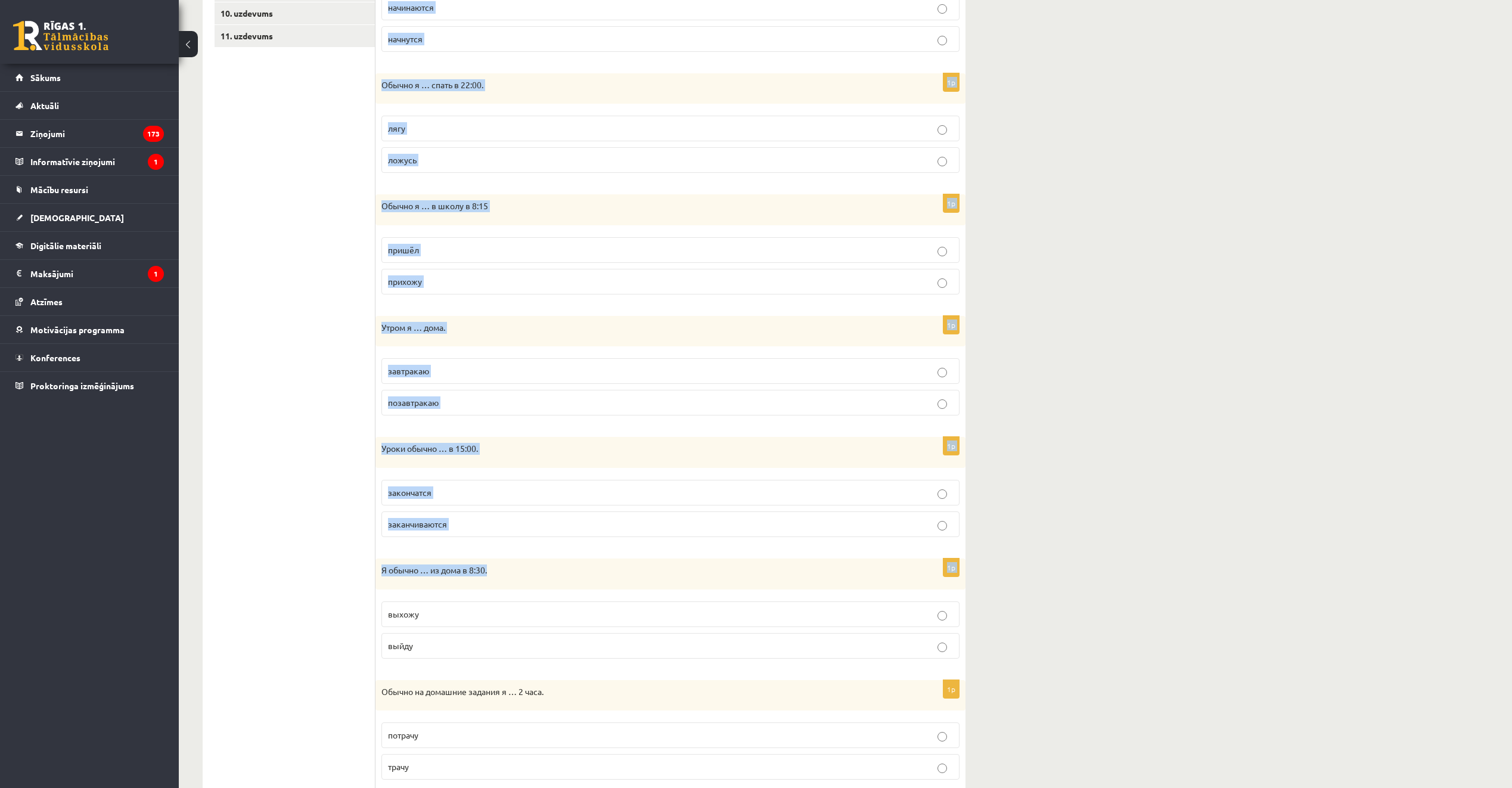
scroll to position [452, 0]
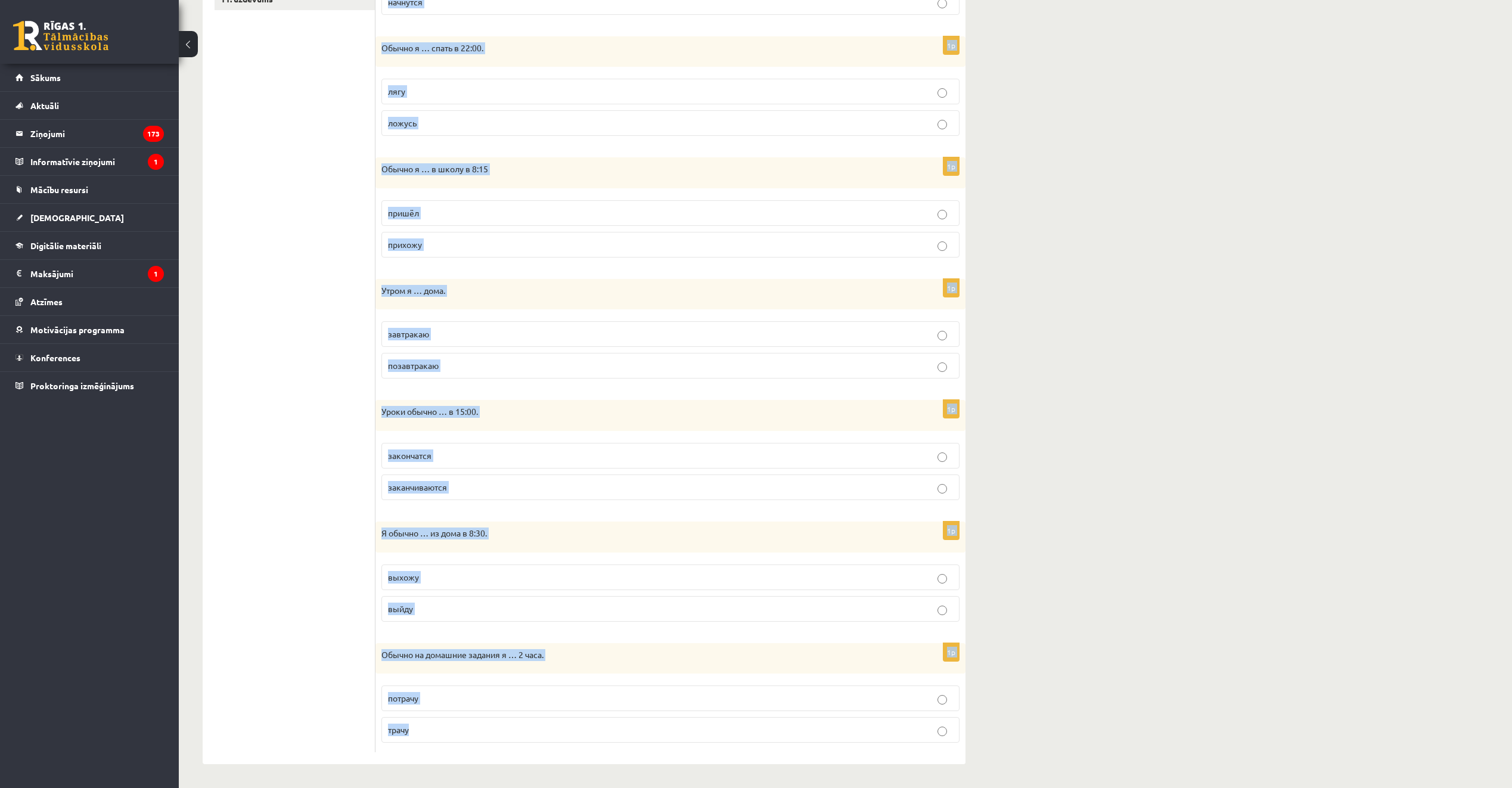
drag, startPoint x: 386, startPoint y: 180, endPoint x: 715, endPoint y: 743, distance: 652.1
click at [715, 743] on div "Выберите правильную форму глагола (НСВ / СВ). 1p Я занимаюсь спортом, моя трени…" at bounding box center [670, 257] width 590 height 1013
copy form "Выберите правильную форму глагола (НСВ / СВ). 1p Я занимаюсь спортом, моя трени…"
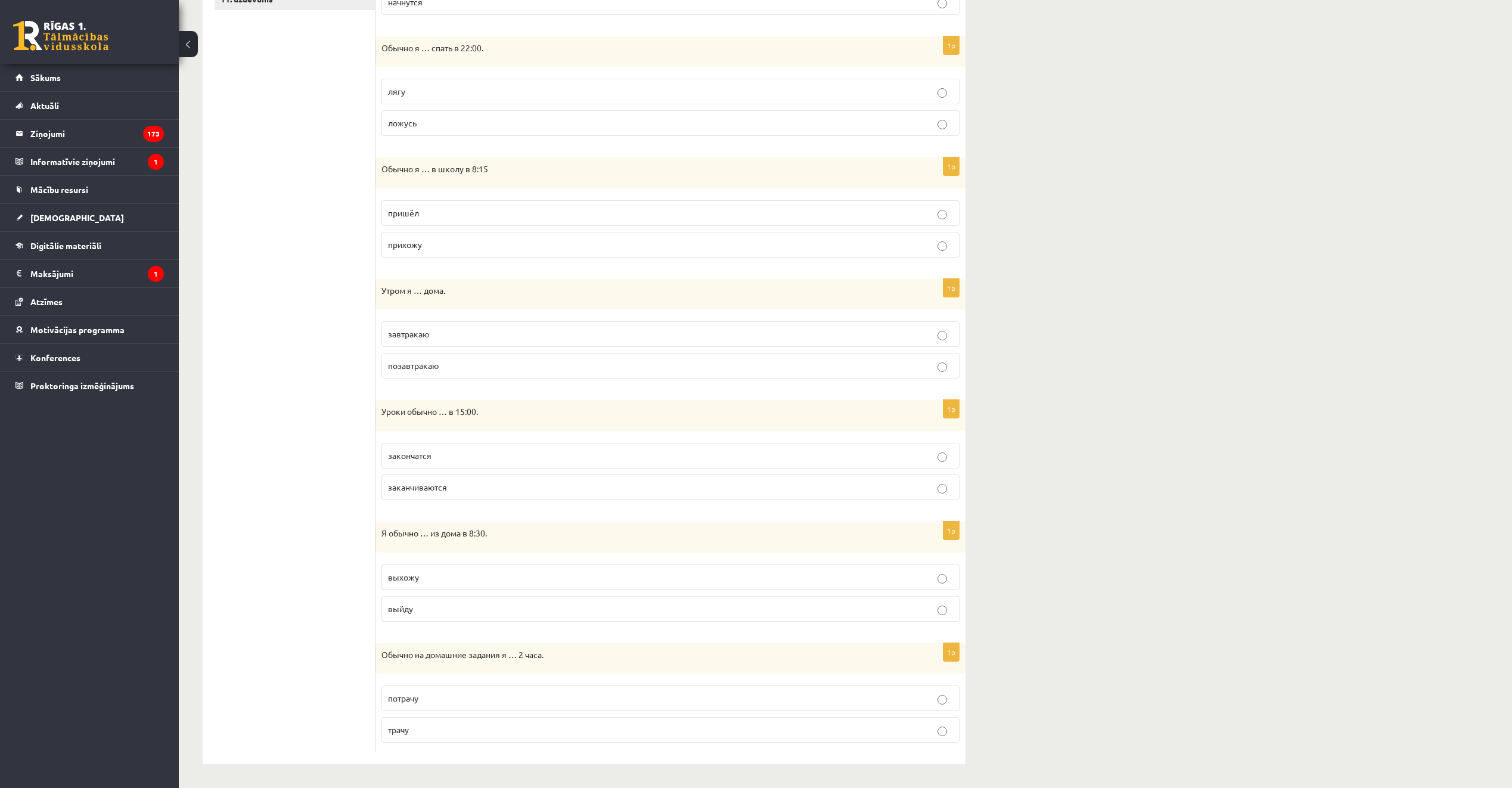
click at [265, 356] on ul "1. uzdevums 2. uzdevums 3. uzdevums 4. uzdevums 5. uzdevums 6. uzdevums 7. uzde…" at bounding box center [295, 257] width 161 height 990
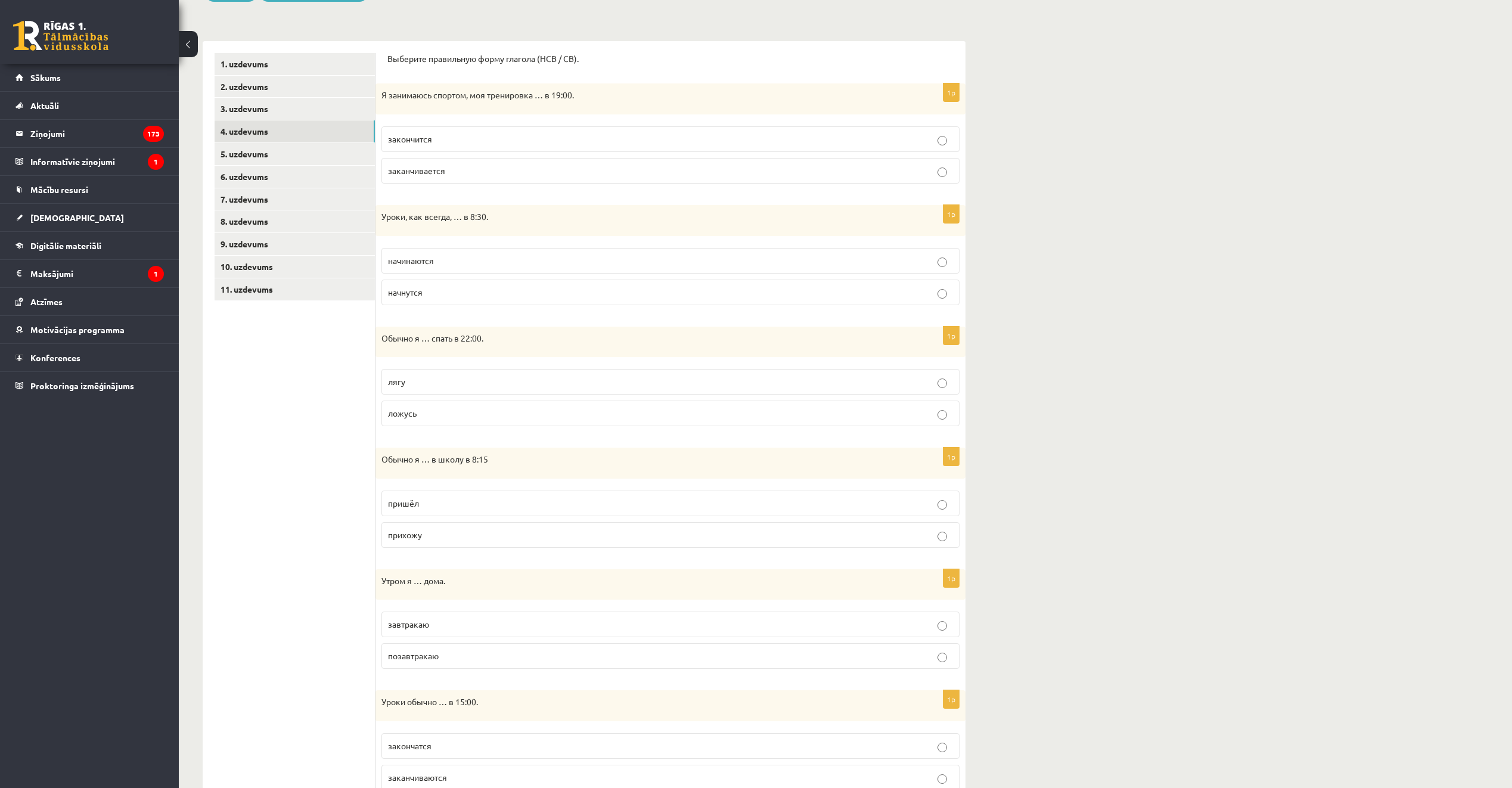
scroll to position [154, 0]
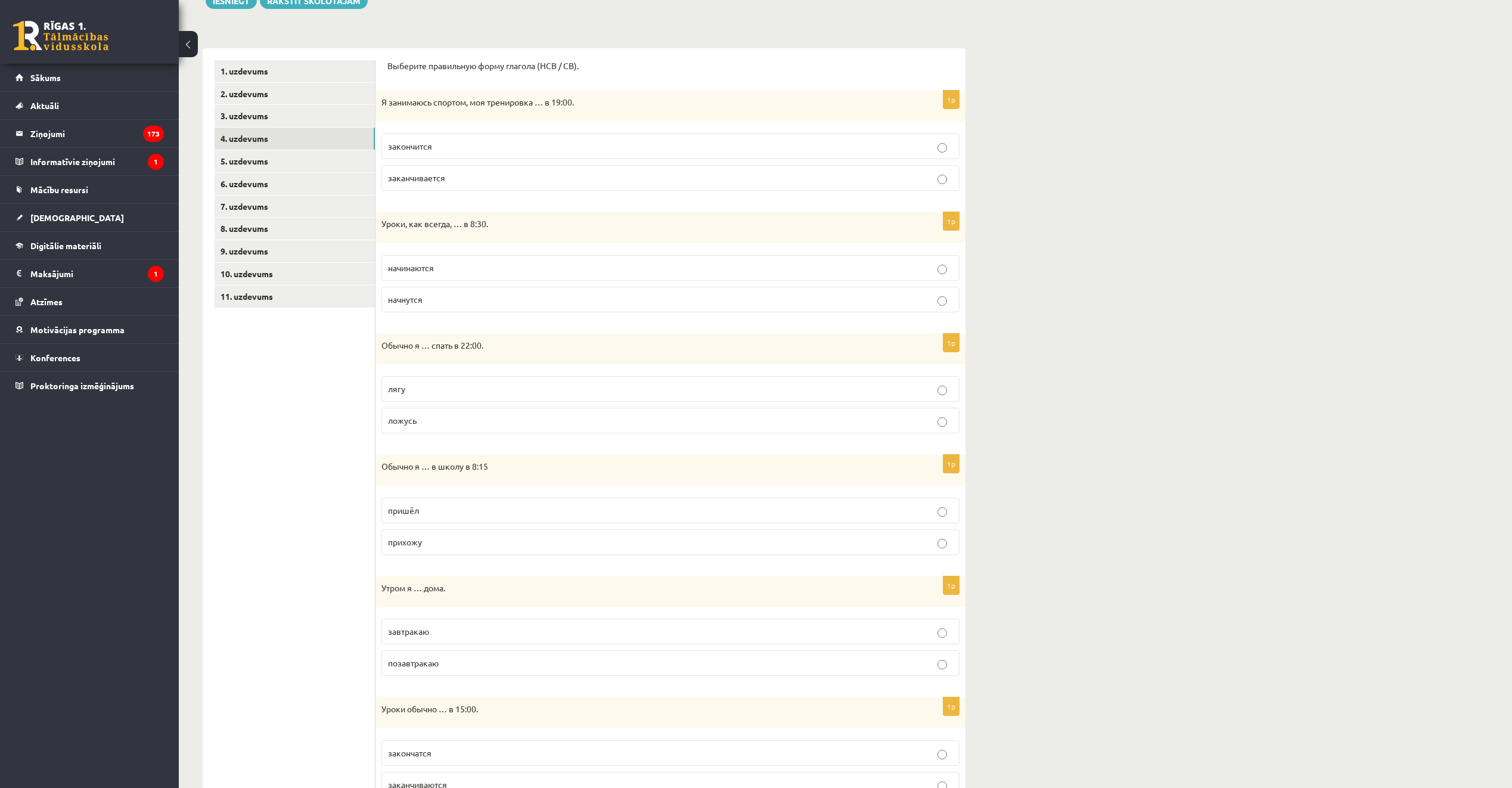
click at [293, 429] on ul "1. uzdevums 2. uzdevums 3. uzdevums 4. uzdevums 5. uzdevums 6. uzdevums 7. uzde…" at bounding box center [295, 555] width 161 height 990
click at [462, 179] on p "заканчивается" at bounding box center [670, 178] width 565 height 13
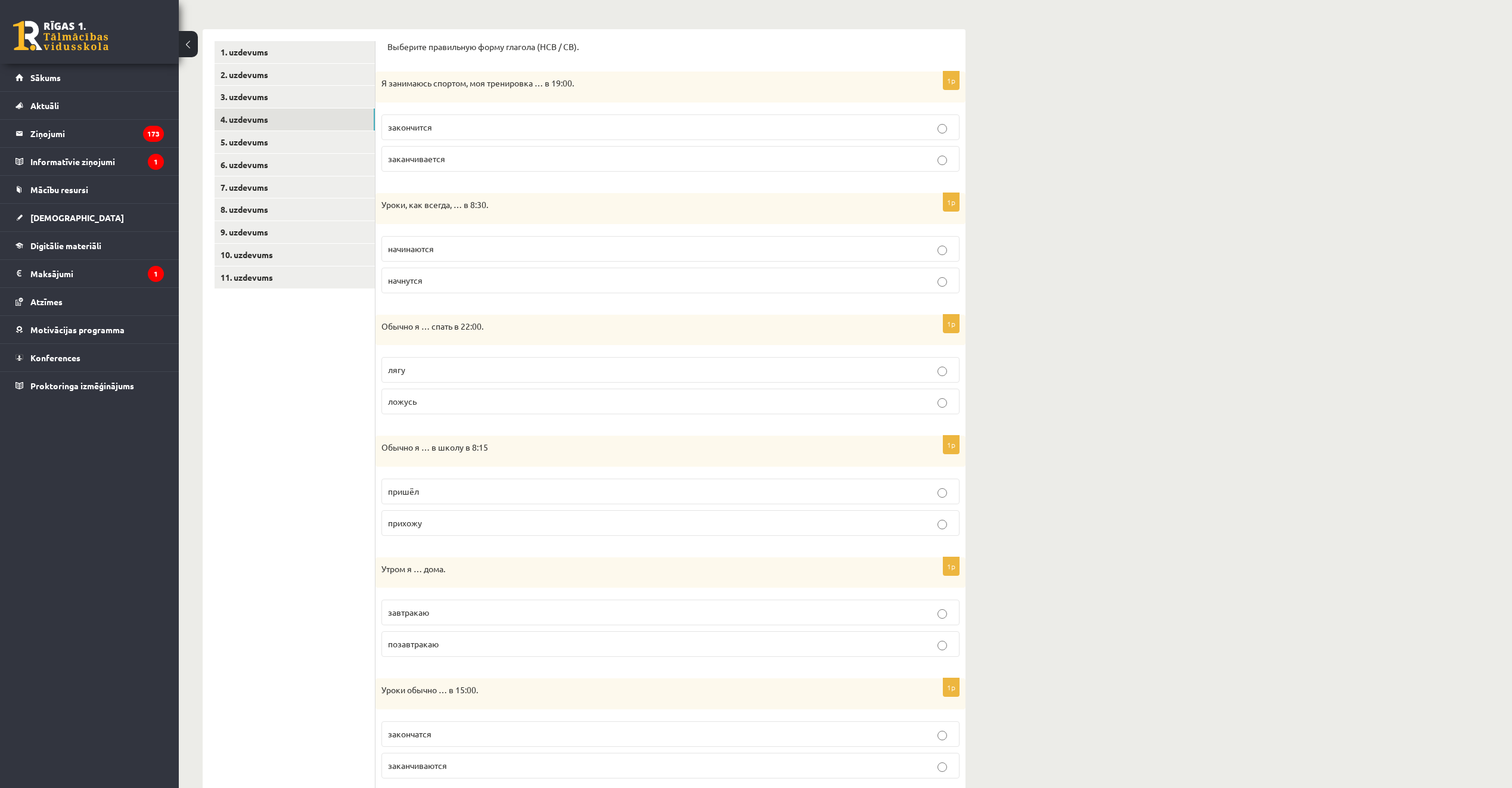
scroll to position [213, 0]
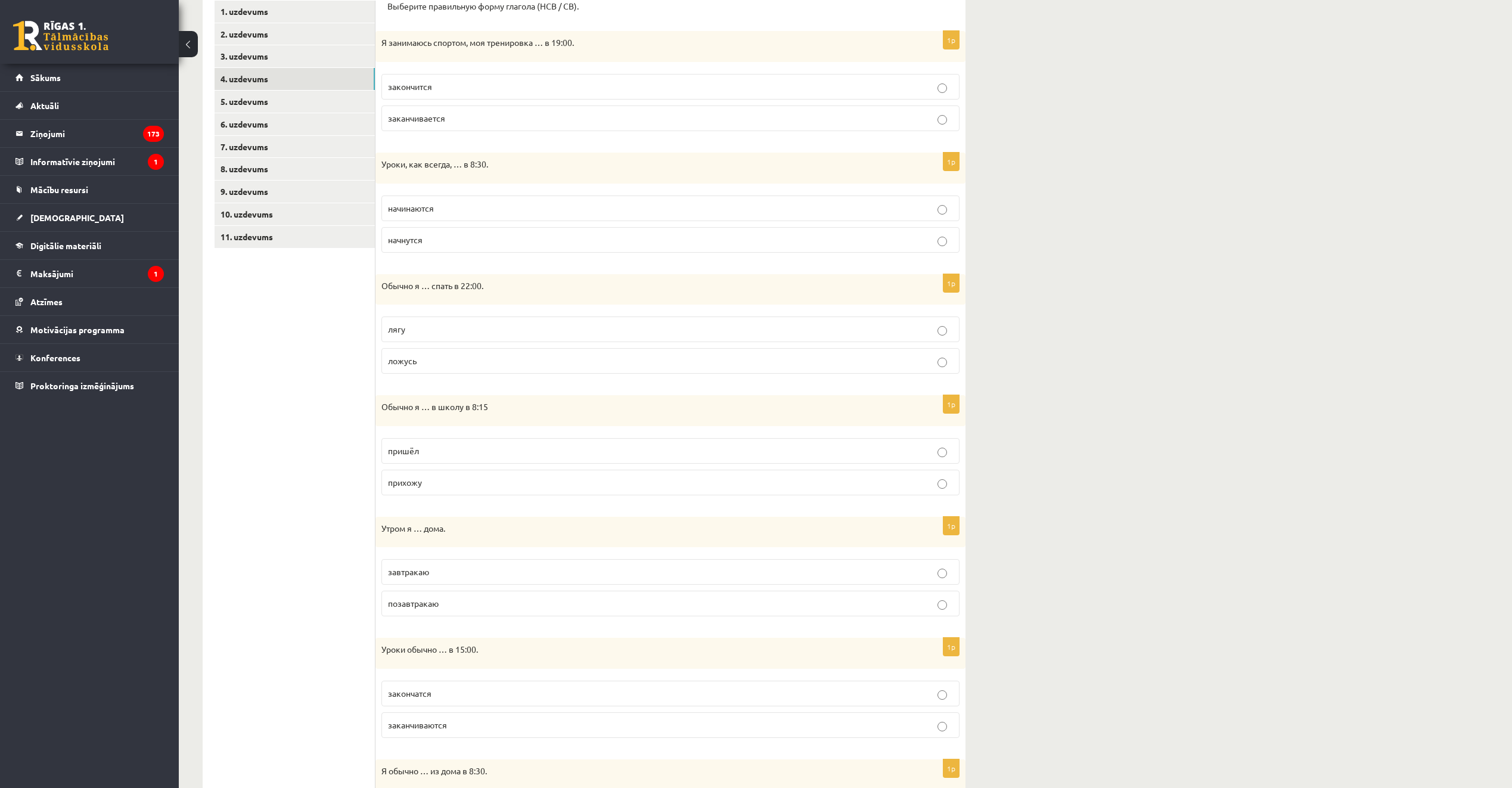
click at [501, 211] on p "начинаются" at bounding box center [670, 208] width 565 height 13
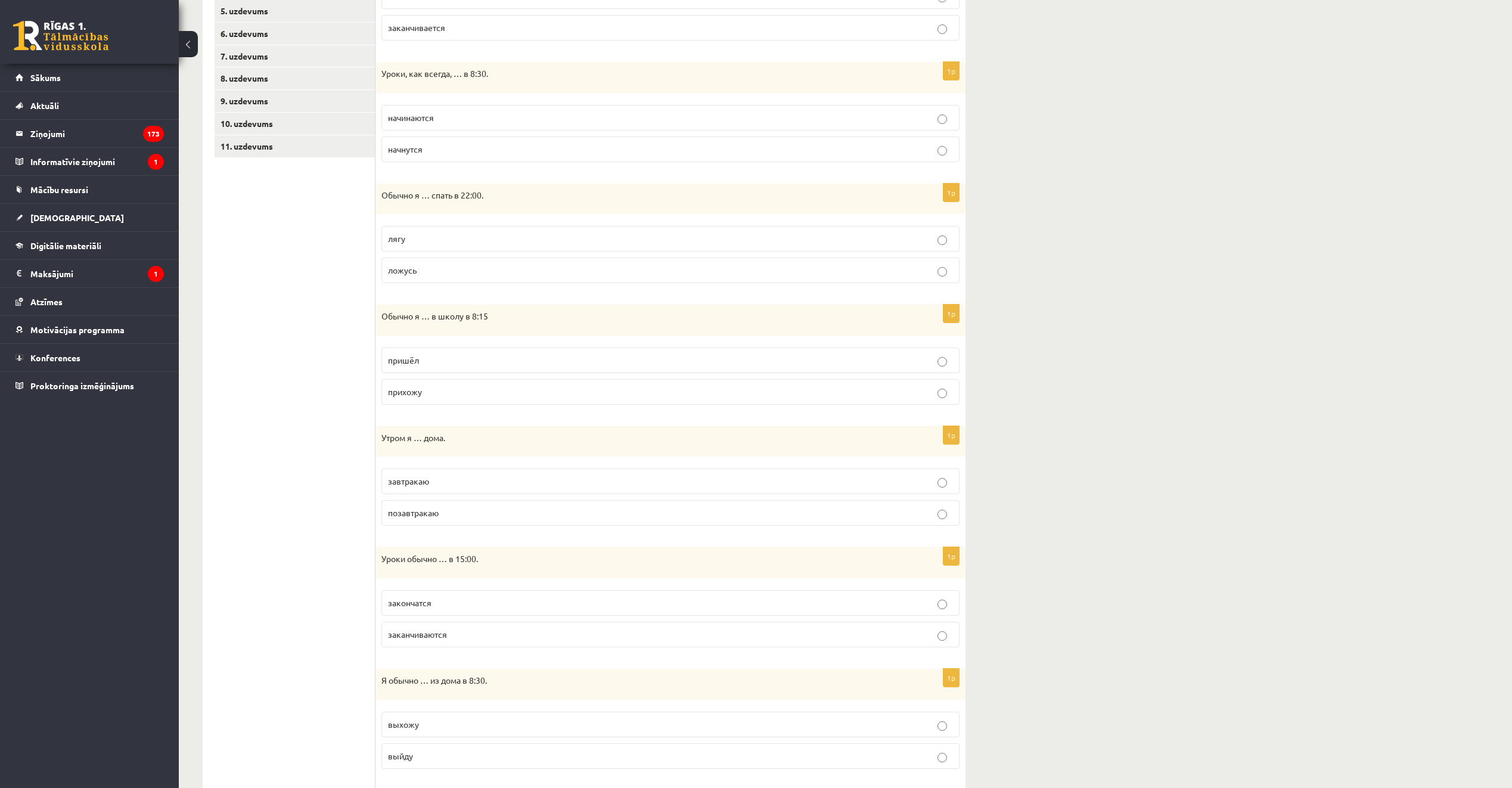
scroll to position [333, 0]
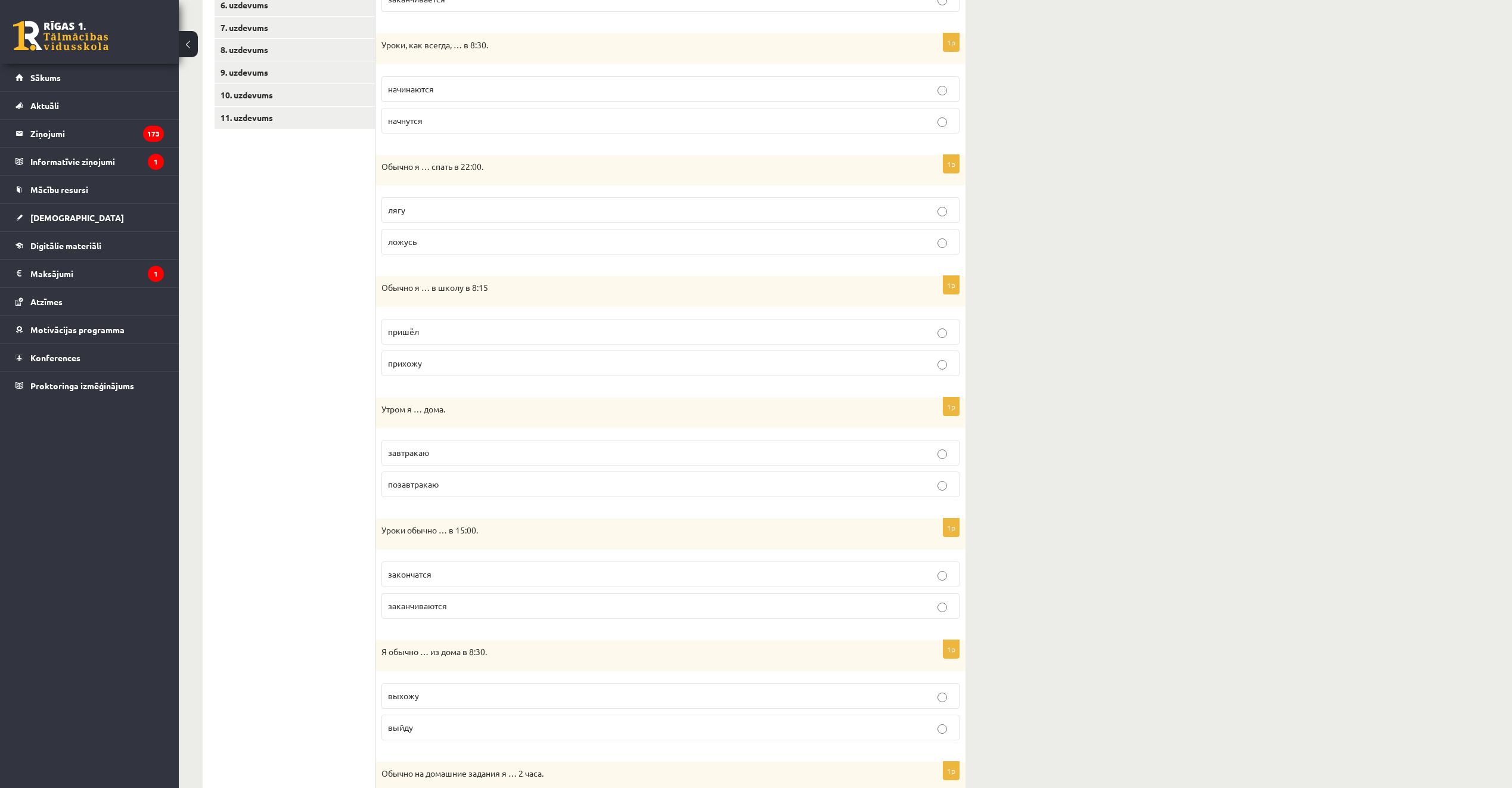
click at [498, 234] on label "ложусь" at bounding box center [670, 241] width 578 height 26
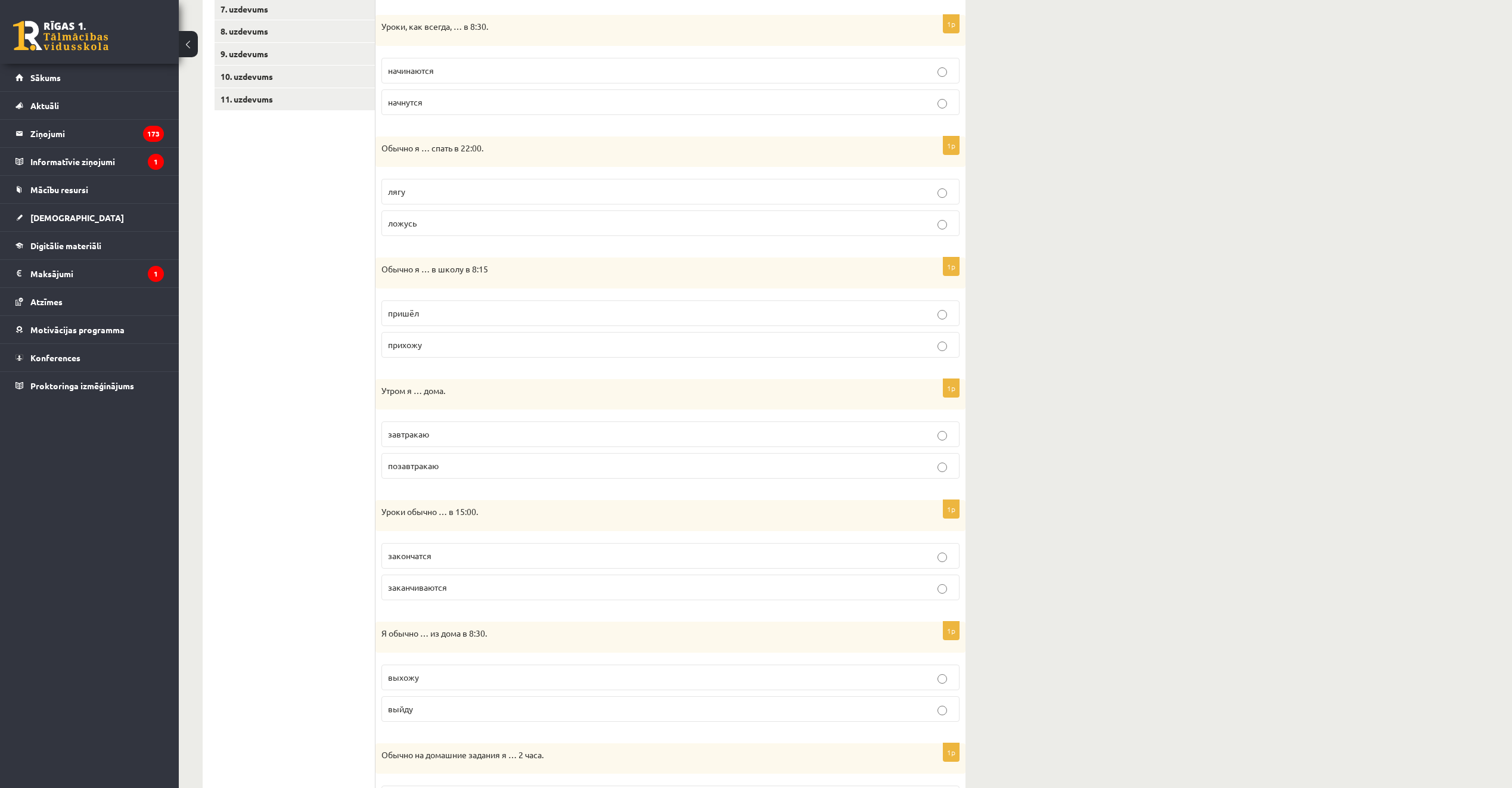
scroll to position [452, 0]
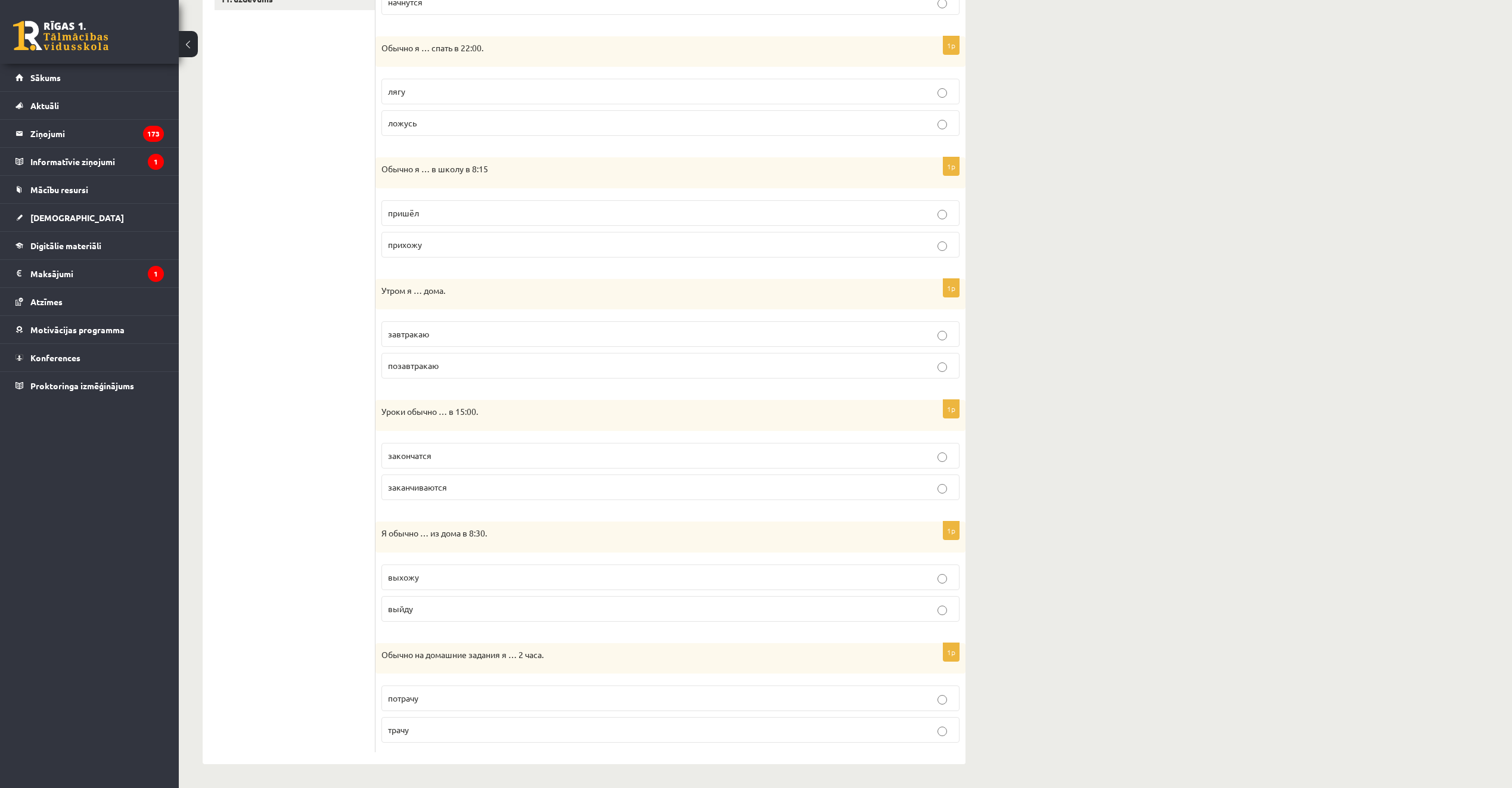
click at [493, 248] on p "прихожу" at bounding box center [670, 245] width 565 height 13
click at [465, 336] on p "завтракаю" at bounding box center [670, 334] width 565 height 13
click at [566, 487] on p "заканчиваются" at bounding box center [670, 487] width 565 height 13
click at [489, 584] on label "выхожу" at bounding box center [670, 577] width 578 height 26
click at [462, 732] on p "трачу" at bounding box center [670, 730] width 565 height 13
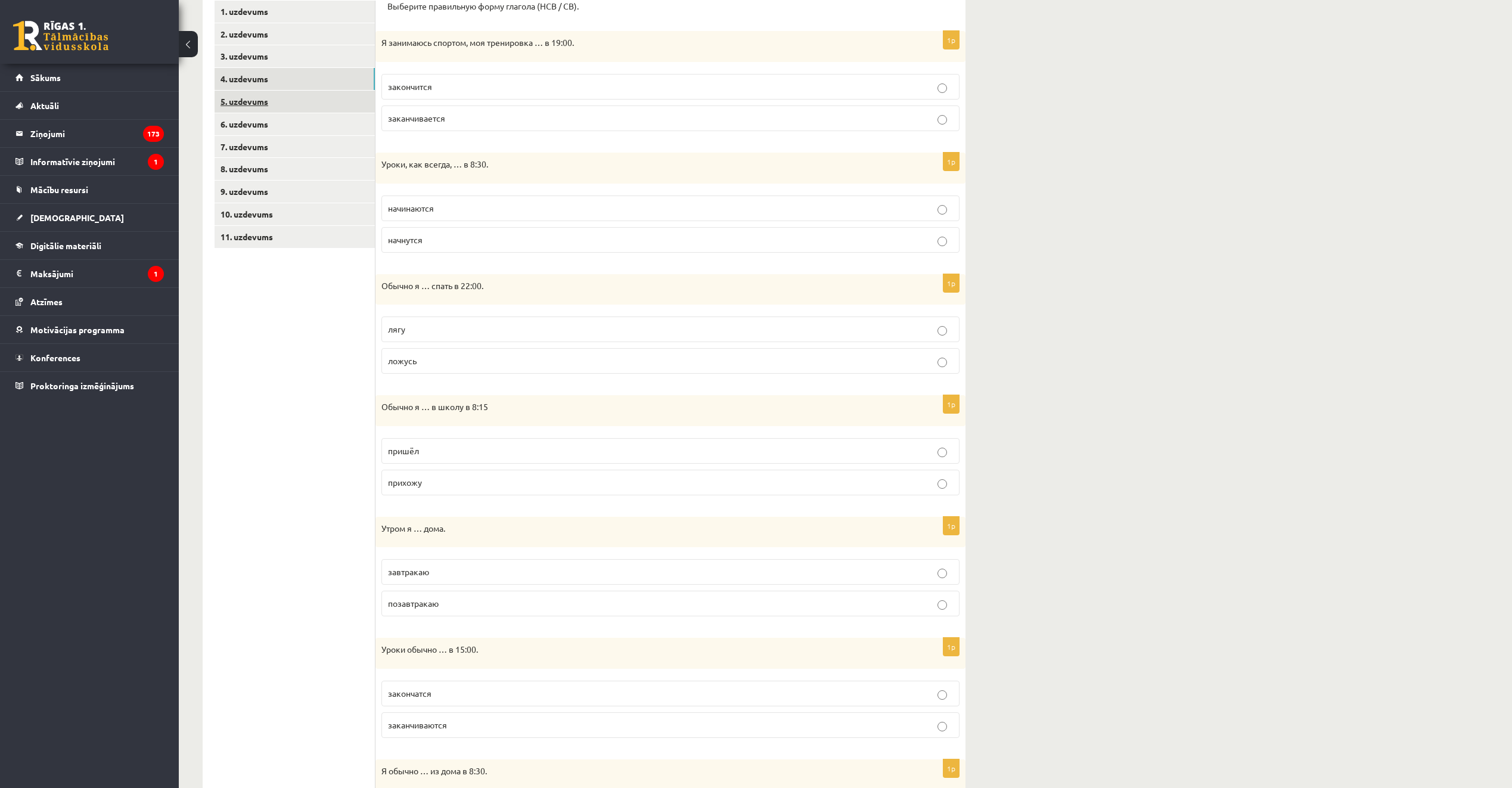
click at [267, 95] on link "5. uzdevums" at bounding box center [294, 102] width 160 height 22
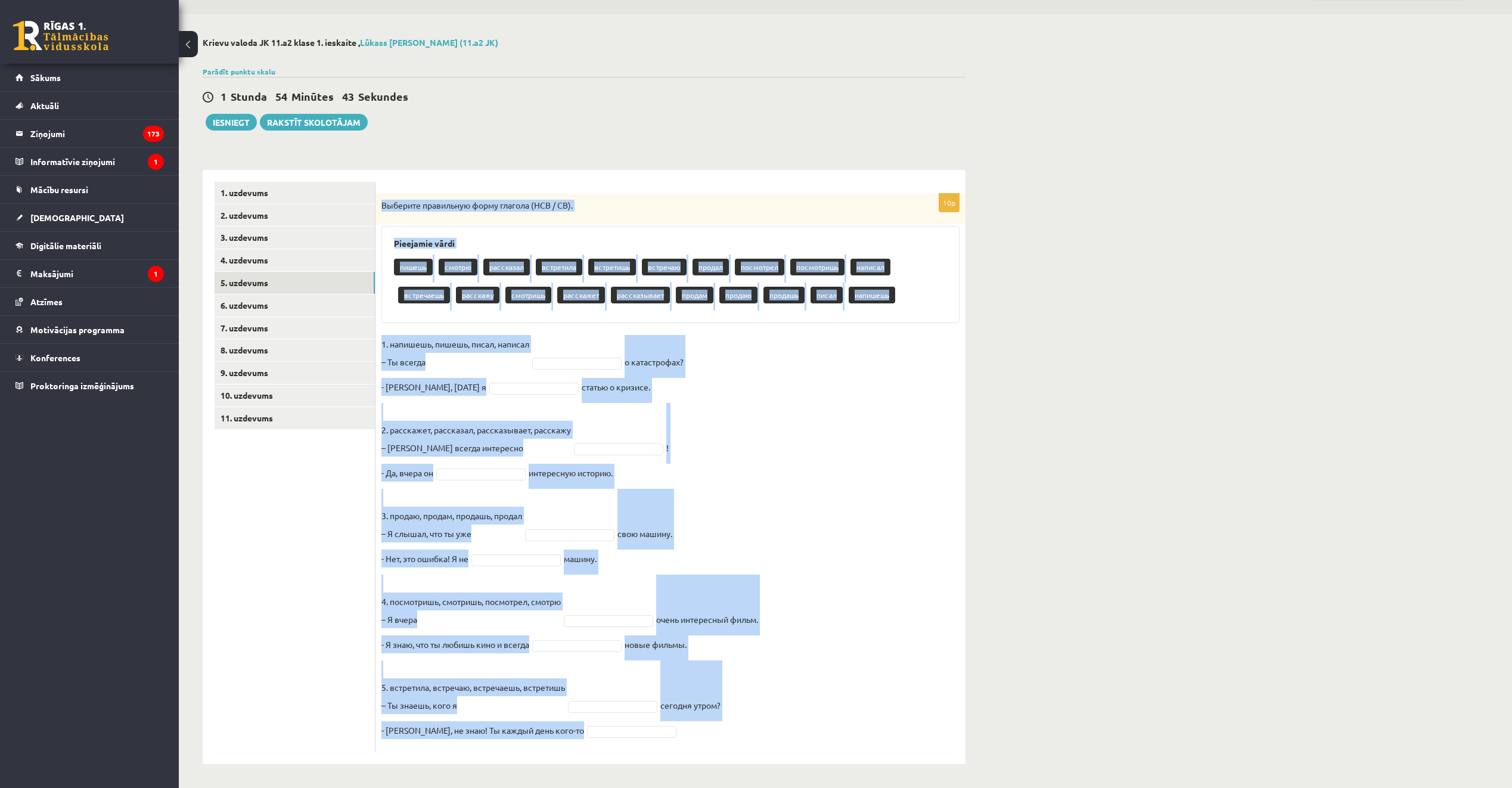
drag, startPoint x: 379, startPoint y: 205, endPoint x: 712, endPoint y: 736, distance: 626.8
click at [712, 736] on div "10p Выберите правильную форму глагола (НСВ / СВ). Pieejamie vārdi пишешь смотрю…" at bounding box center [670, 473] width 590 height 559
copy div "Выберите правильную форму глагола (НСВ / СВ). Pieejamie vārdi пишешь смотрю рас…"
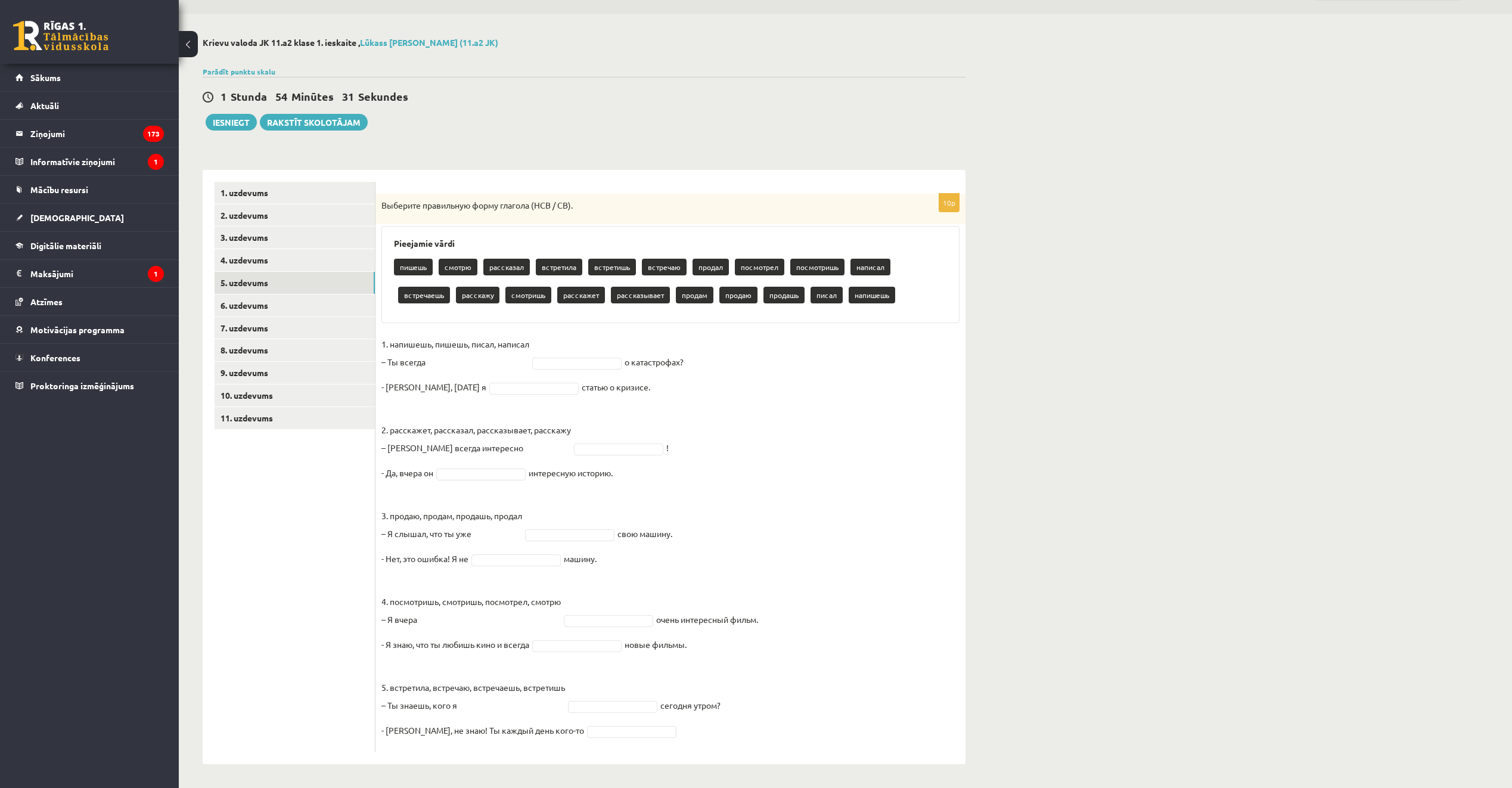
click at [316, 526] on ul "1. uzdevums 2. uzdevums 3. uzdevums 4. uzdevums 5. uzdevums 6. uzdevums 7. uzde…" at bounding box center [295, 467] width 161 height 570
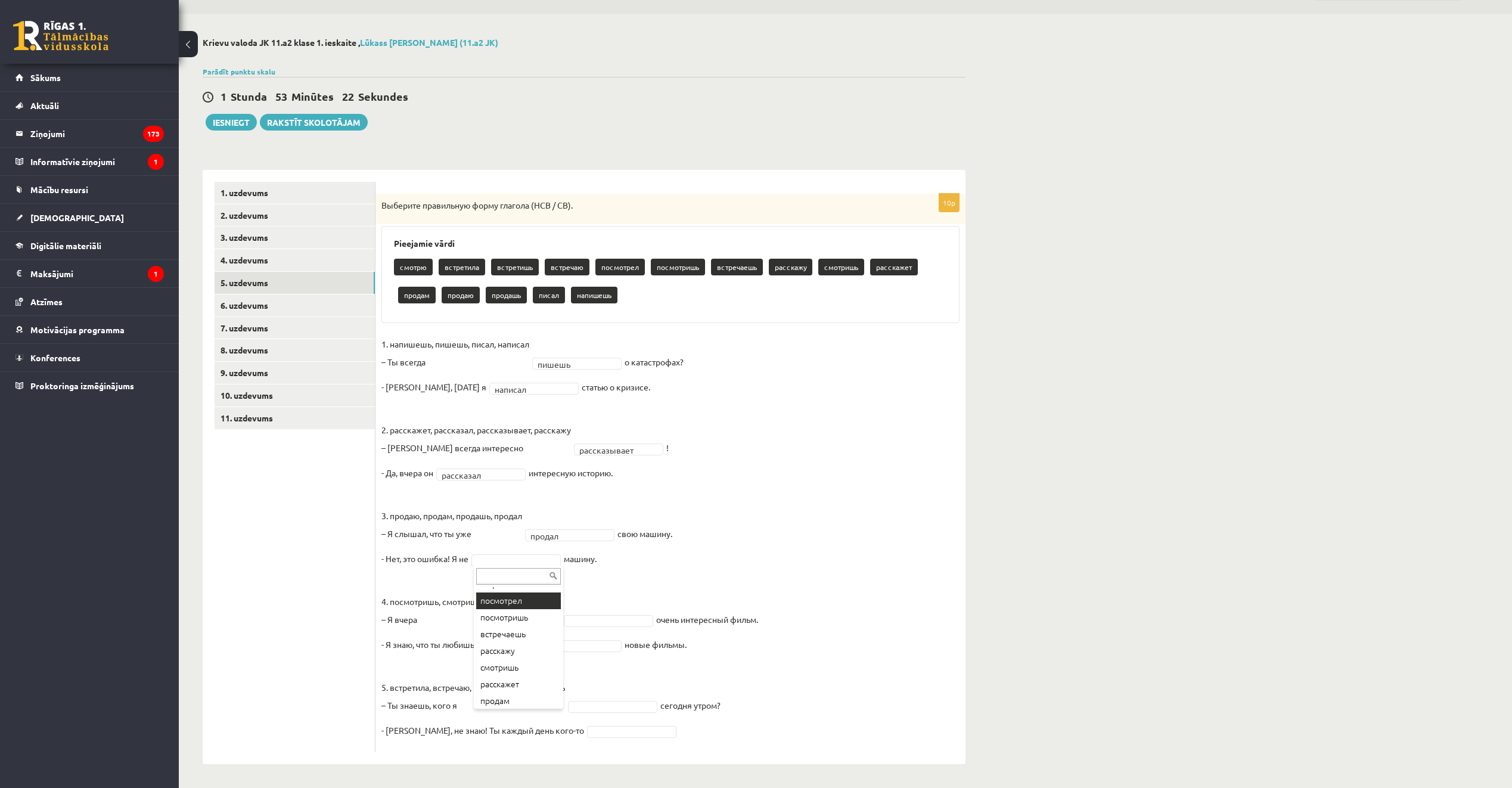
scroll to position [119, 0]
click at [600, 613] on fieldset "**********" at bounding box center [670, 541] width 578 height 411
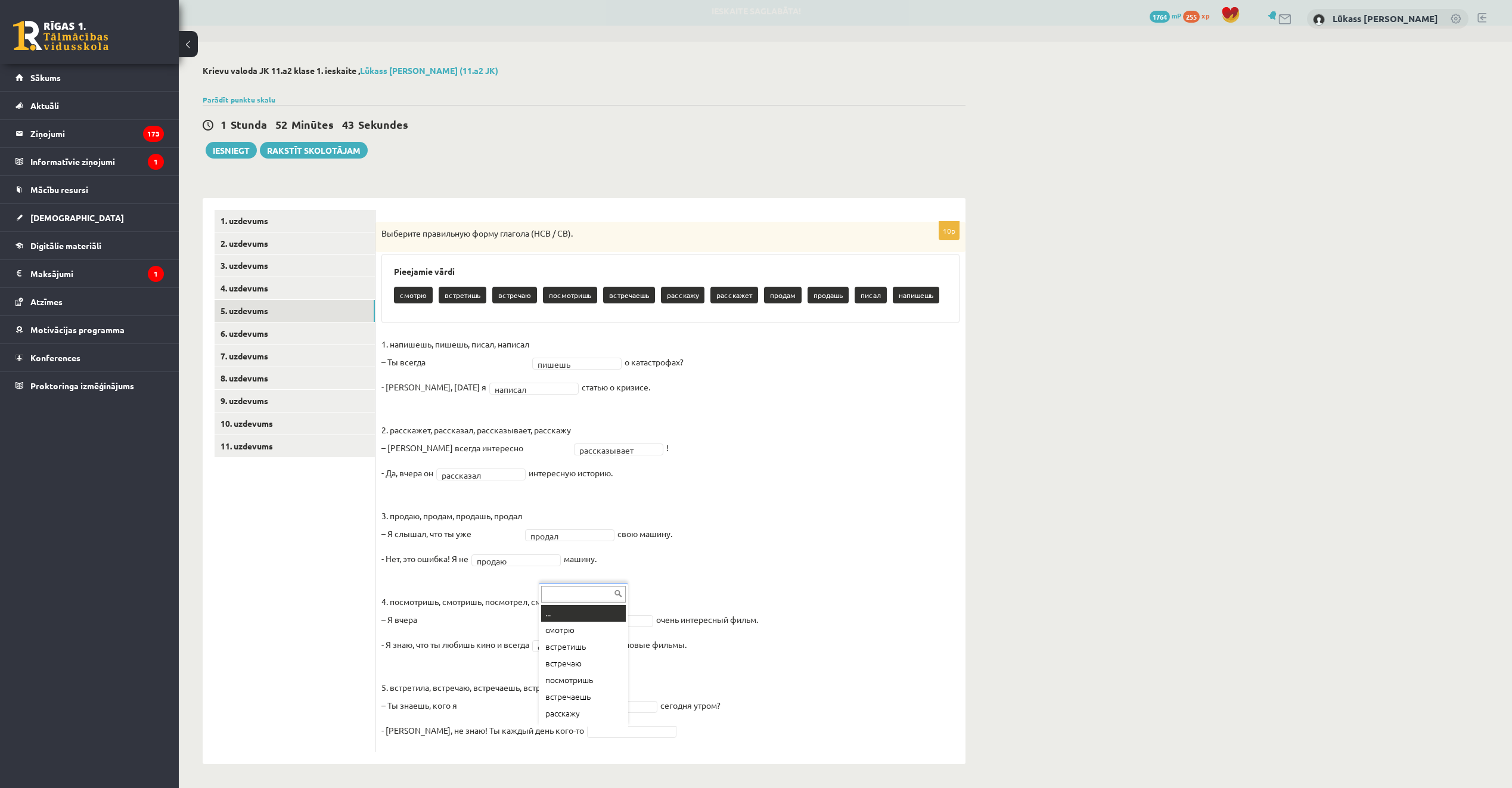
scroll to position [14, 0]
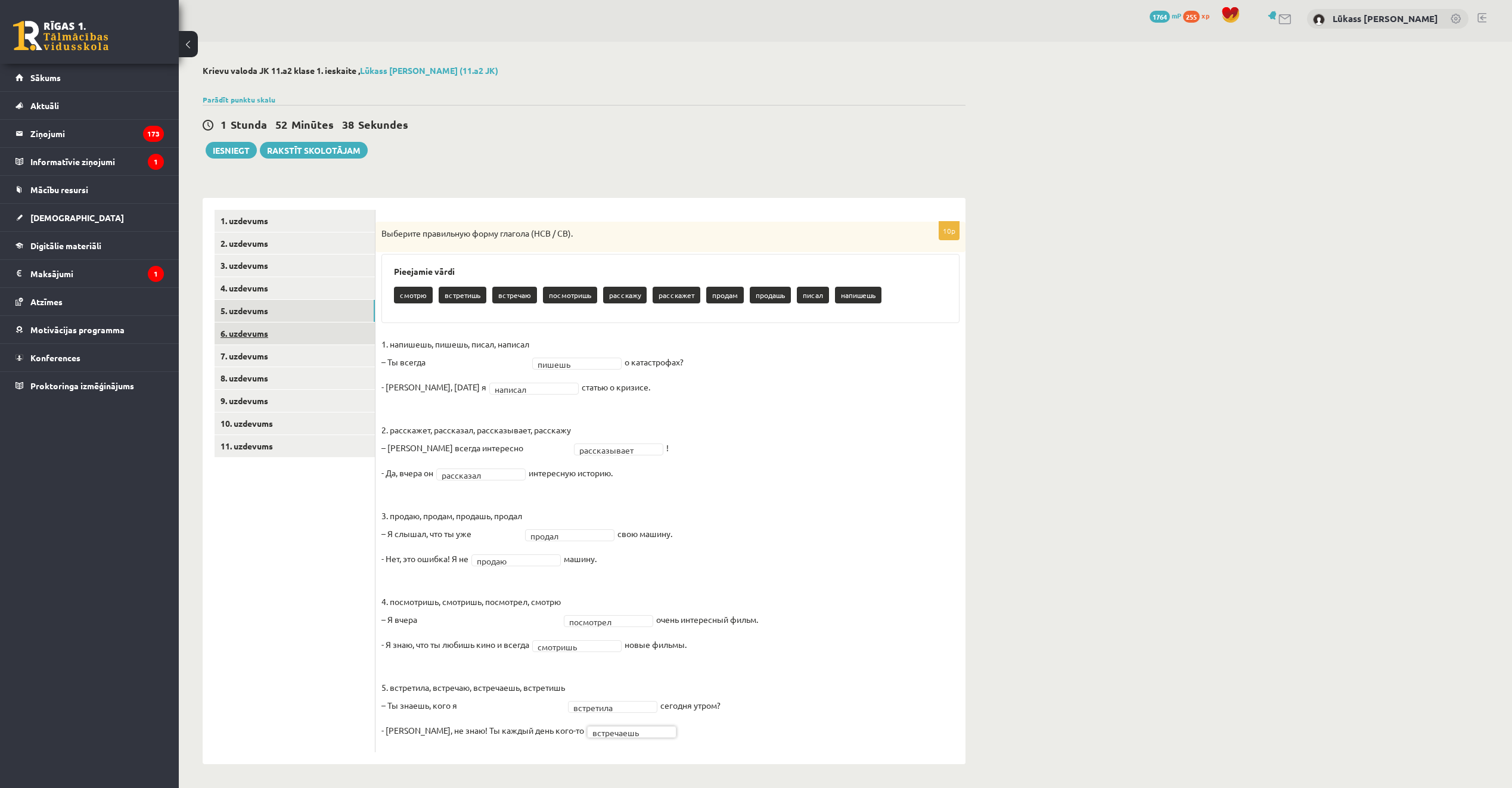
click at [299, 333] on link "6. uzdevums" at bounding box center [294, 333] width 160 height 22
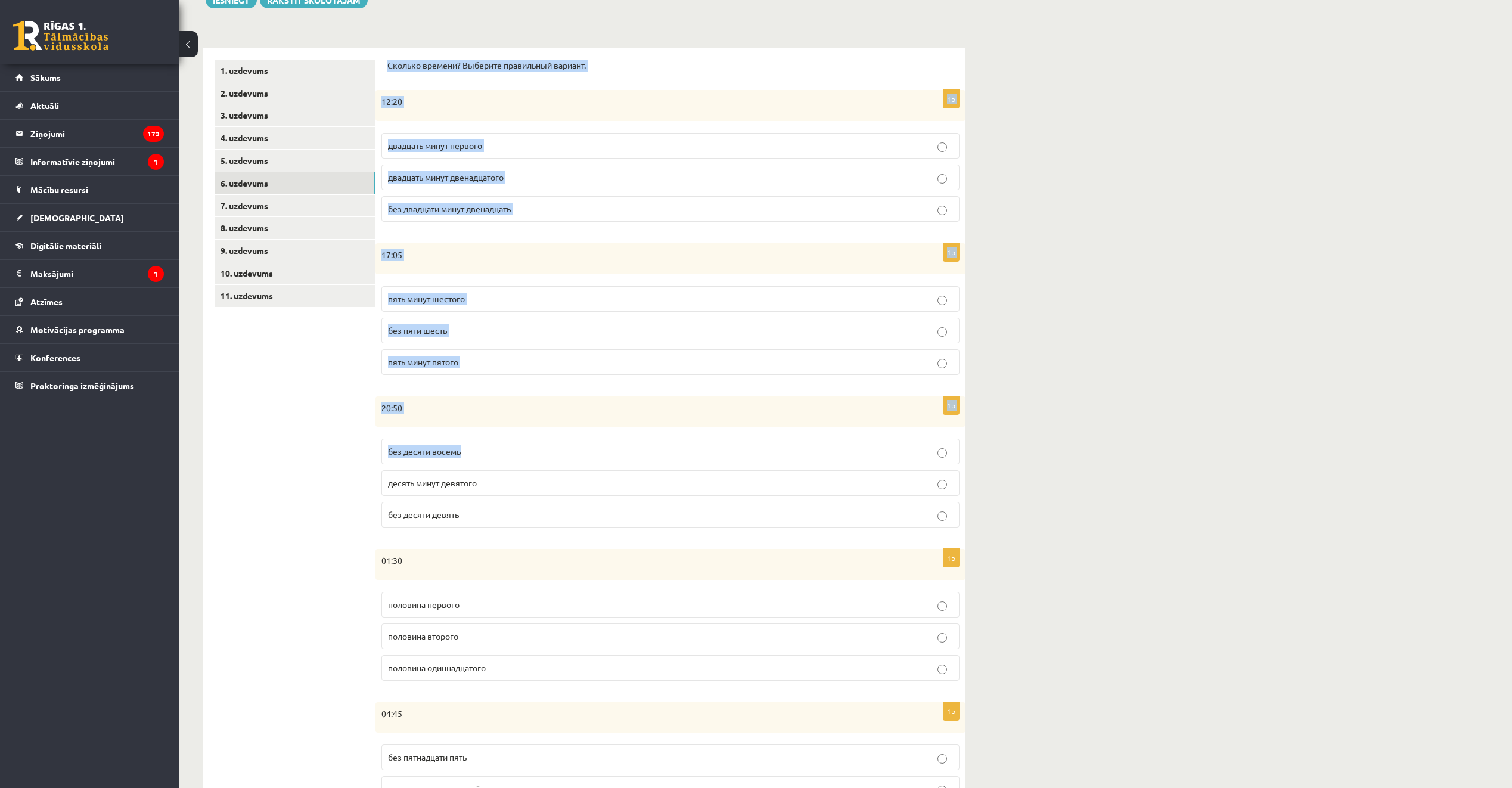
scroll to position [246, 0]
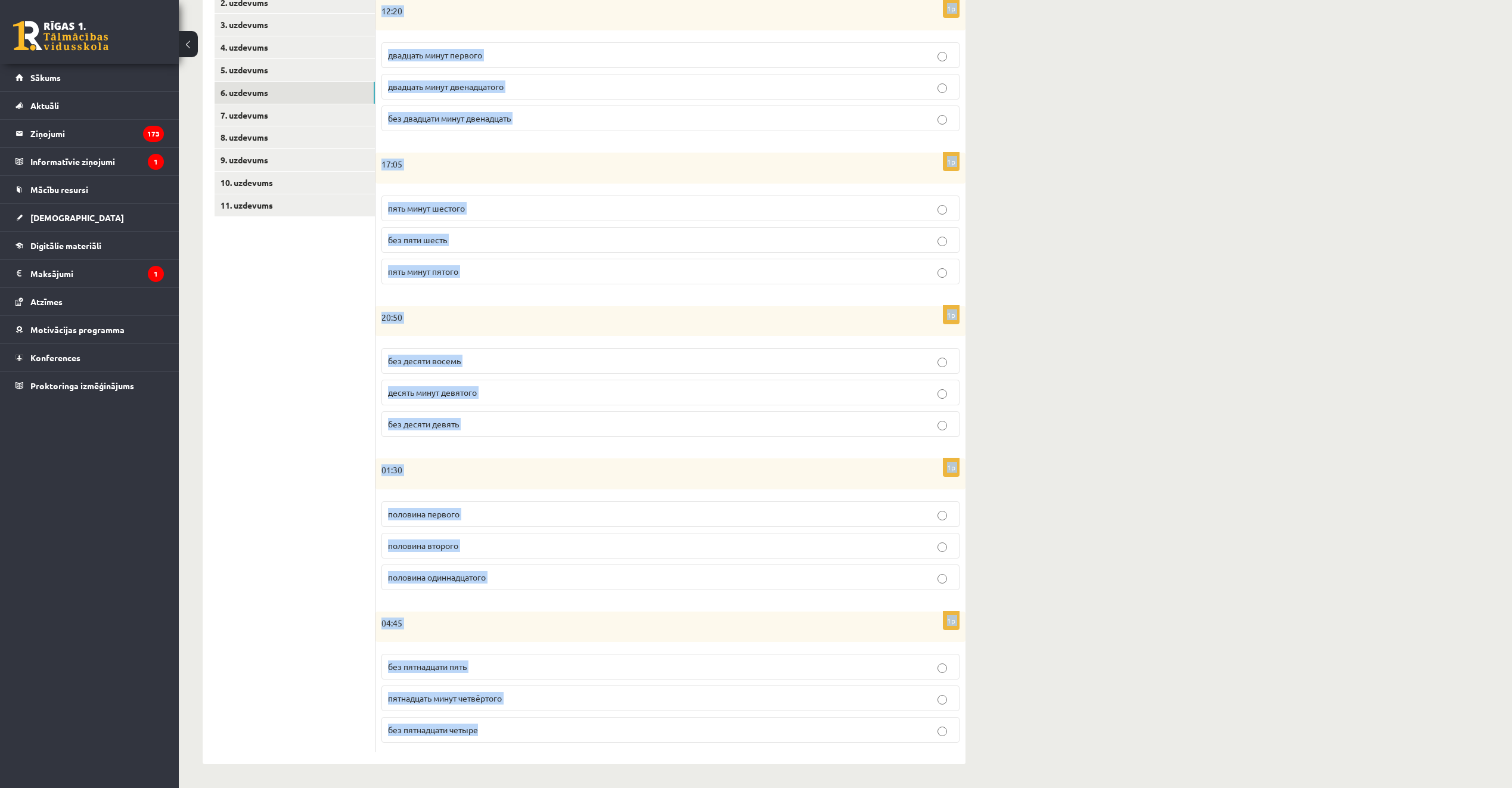
drag, startPoint x: 386, startPoint y: 95, endPoint x: 676, endPoint y: 759, distance: 724.6
click at [676, 759] on div "Сколько времени? Выберите правильный вариант. 1p 12:20 двадцать минут первого д…" at bounding box center [670, 361] width 590 height 808
copy form "Сколько времени? Выберите правильный вариант. 1p 12:20 двадцать минут первого д…"
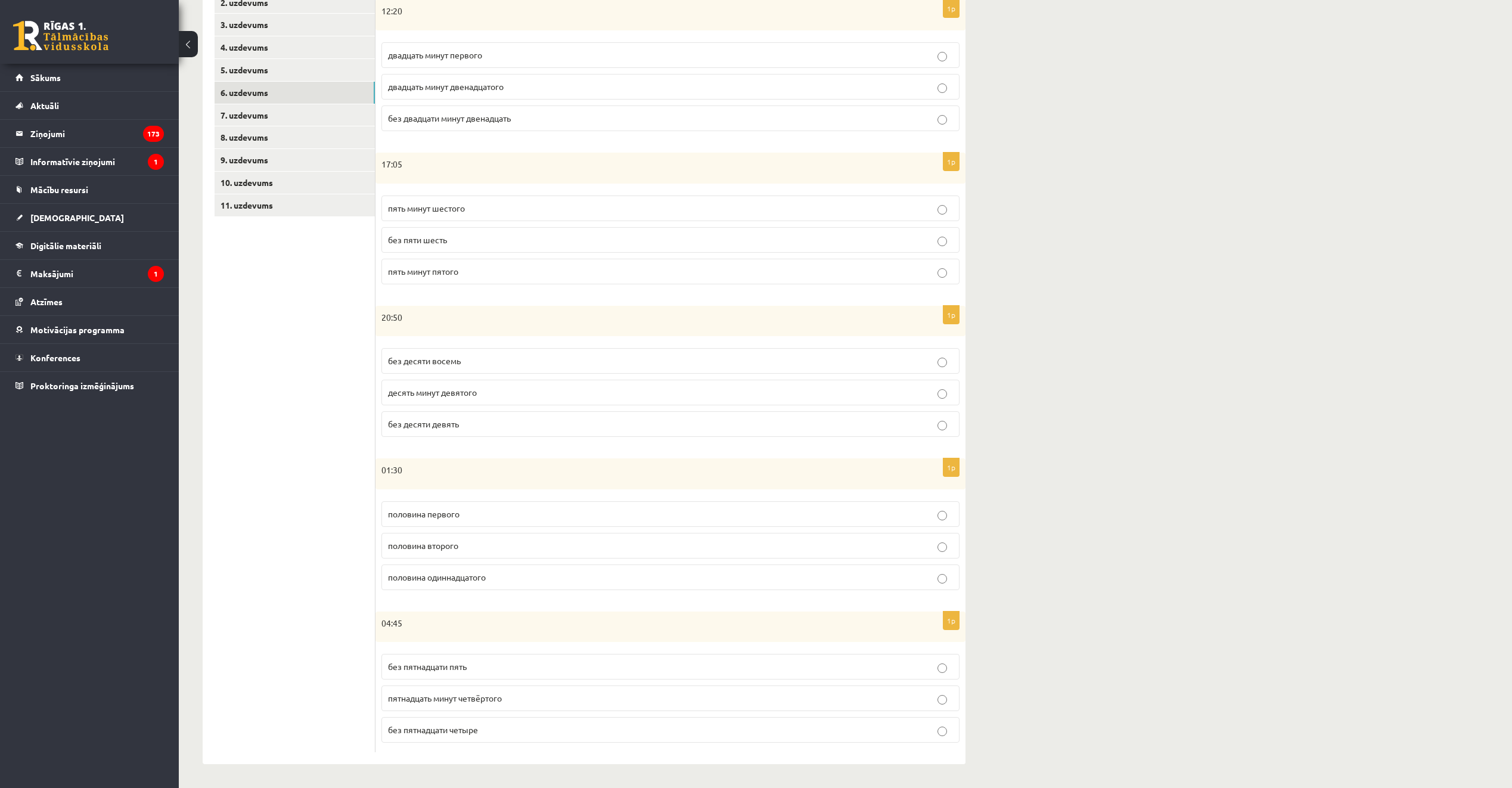
click at [273, 428] on ul "1. uzdevums 2. uzdevums 3. uzdevums 4. uzdevums 5. uzdevums 6. uzdevums 7. uzde…" at bounding box center [295, 361] width 161 height 784
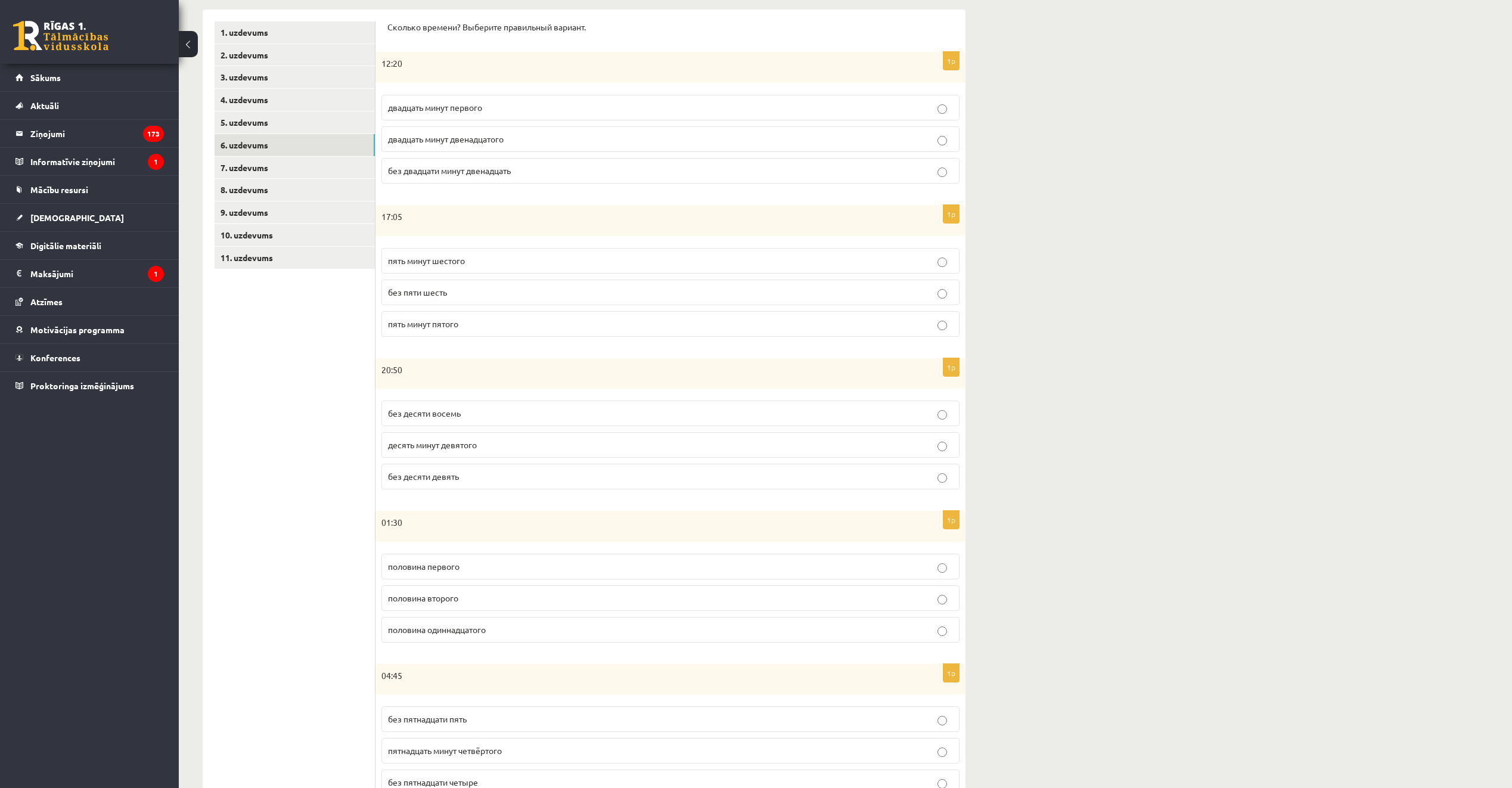
scroll to position [186, 0]
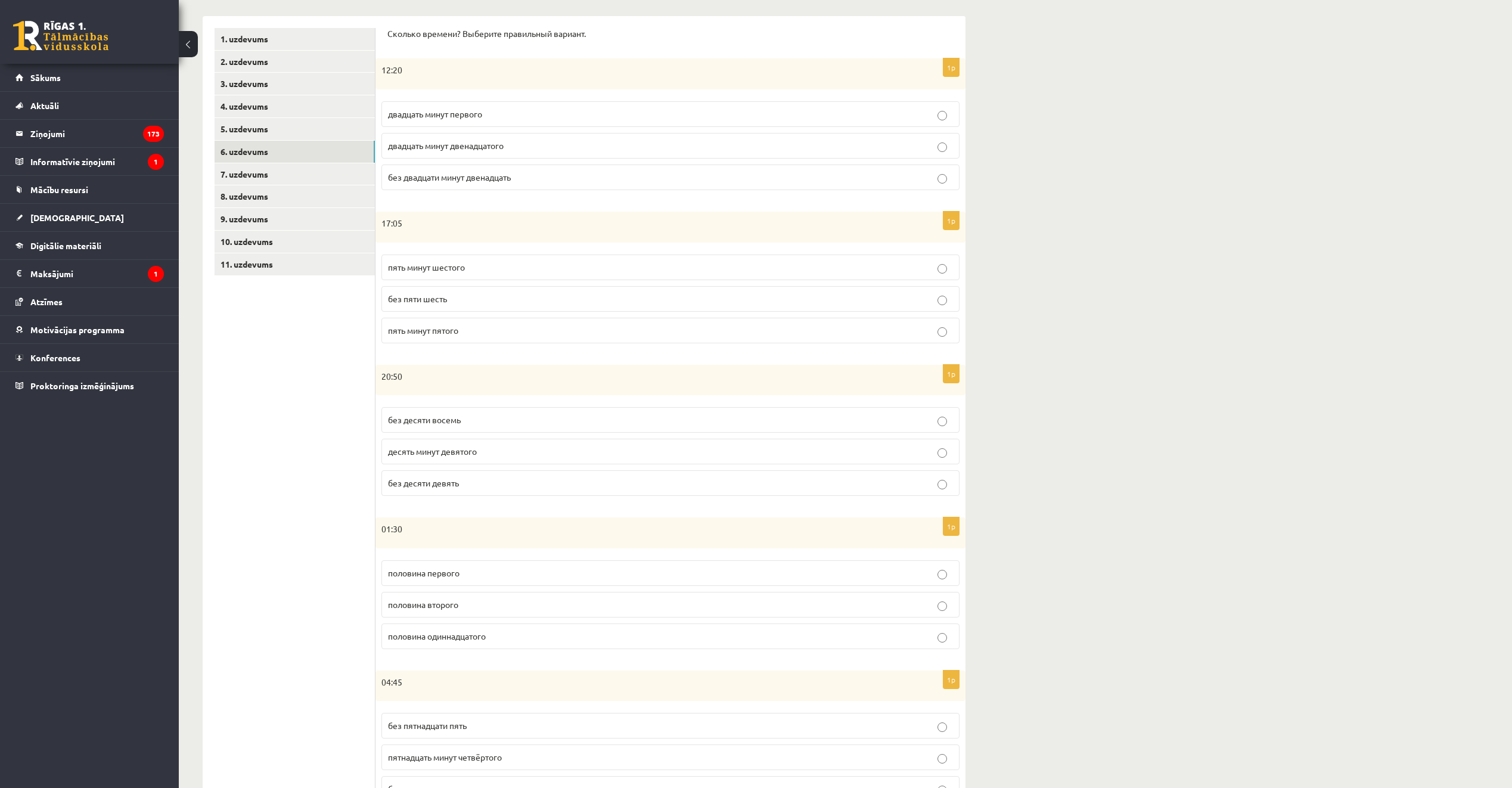
click at [1174, 483] on div "**********" at bounding box center [845, 354] width 1333 height 987
drag, startPoint x: 504, startPoint y: 111, endPoint x: 498, endPoint y: 105, distance: 8.5
click at [504, 111] on p "двадцать минут первого" at bounding box center [670, 114] width 565 height 13
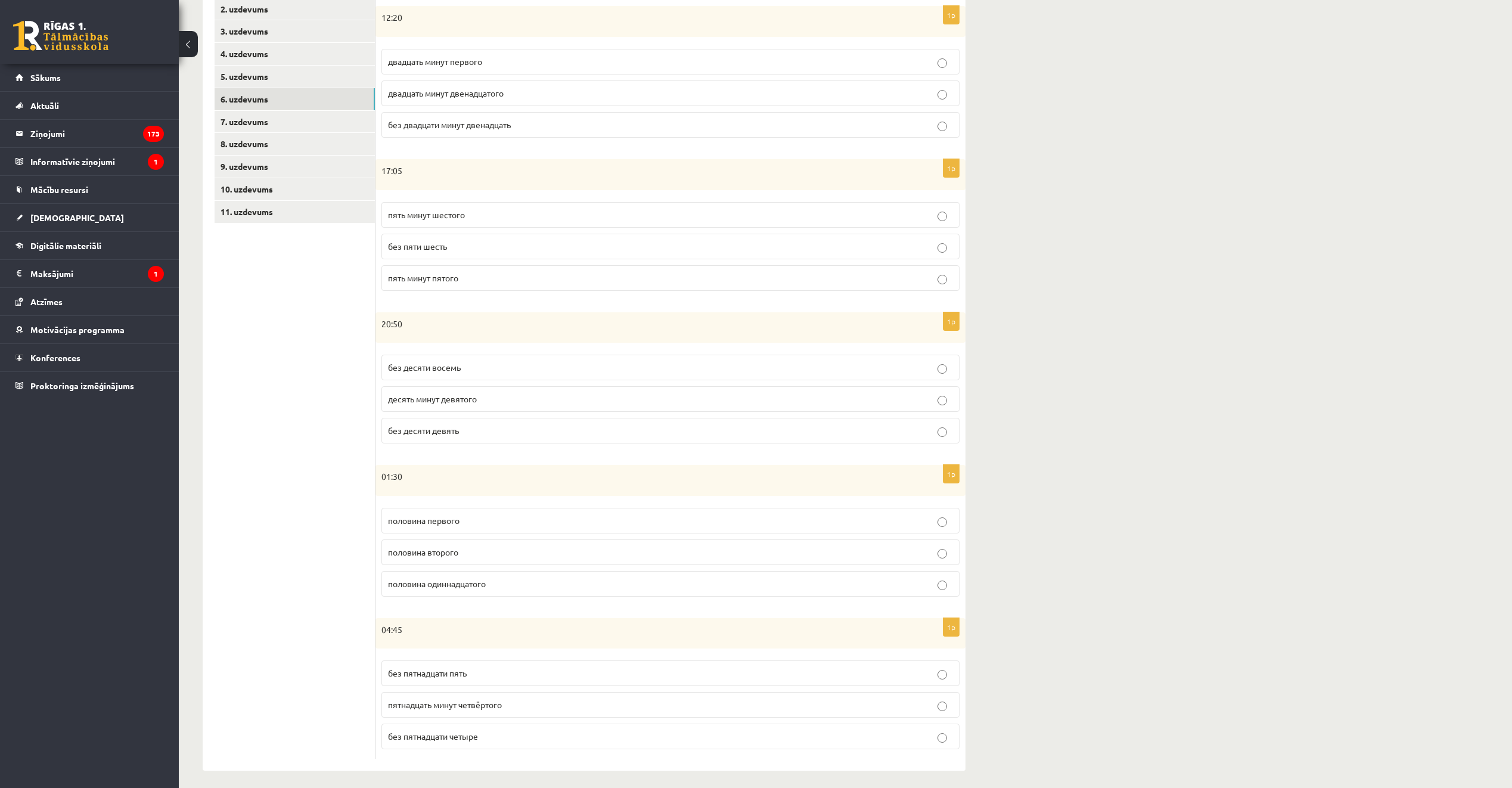
scroll to position [246, 0]
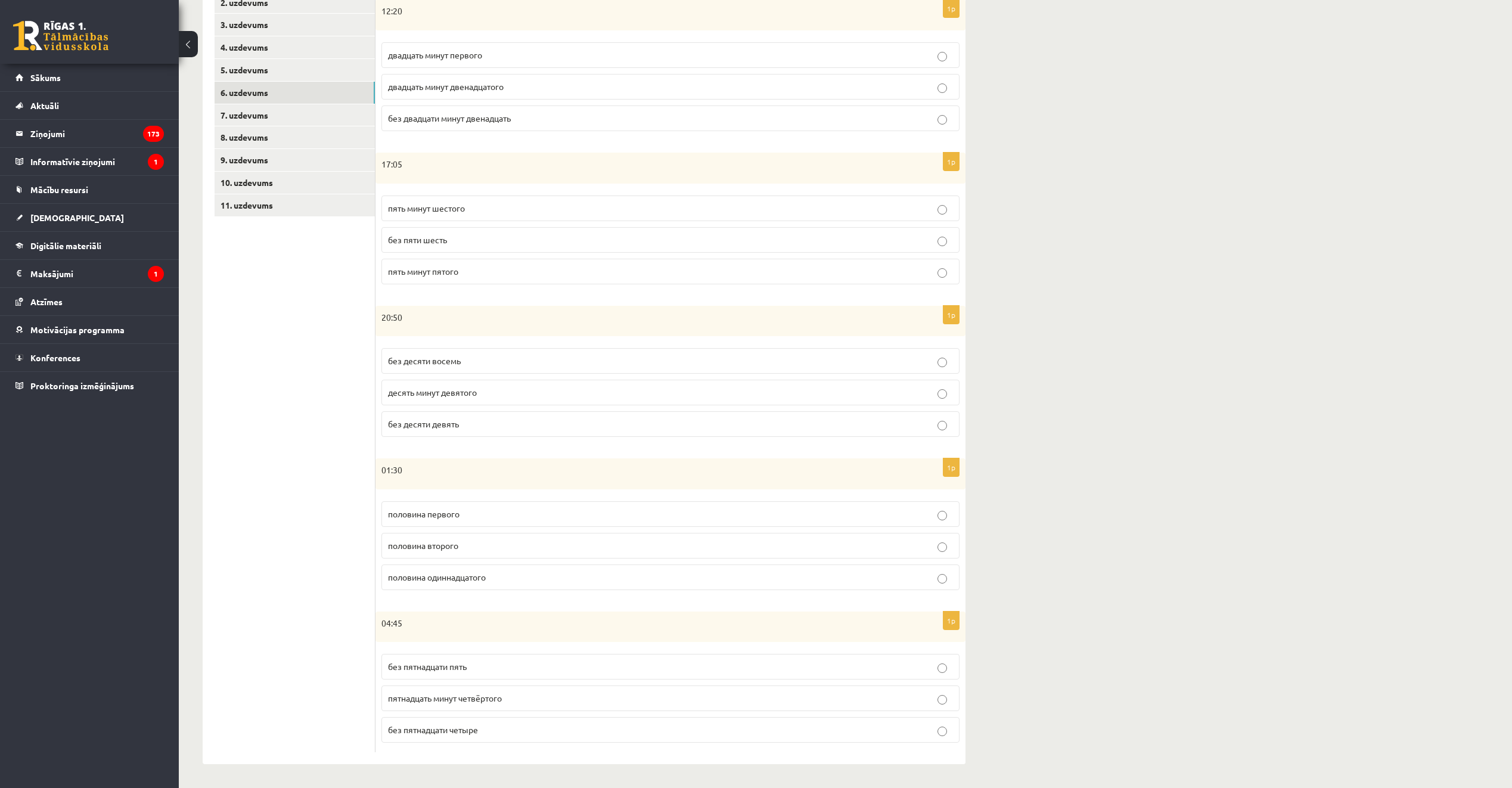
click at [500, 206] on p "пять минут шестого" at bounding box center [670, 208] width 565 height 13
click at [545, 393] on p "десять минут девятого" at bounding box center [670, 393] width 565 height 13
click at [566, 545] on p "половина второго" at bounding box center [670, 546] width 565 height 13
click at [519, 671] on p "без пятнадцати пять" at bounding box center [670, 667] width 565 height 13
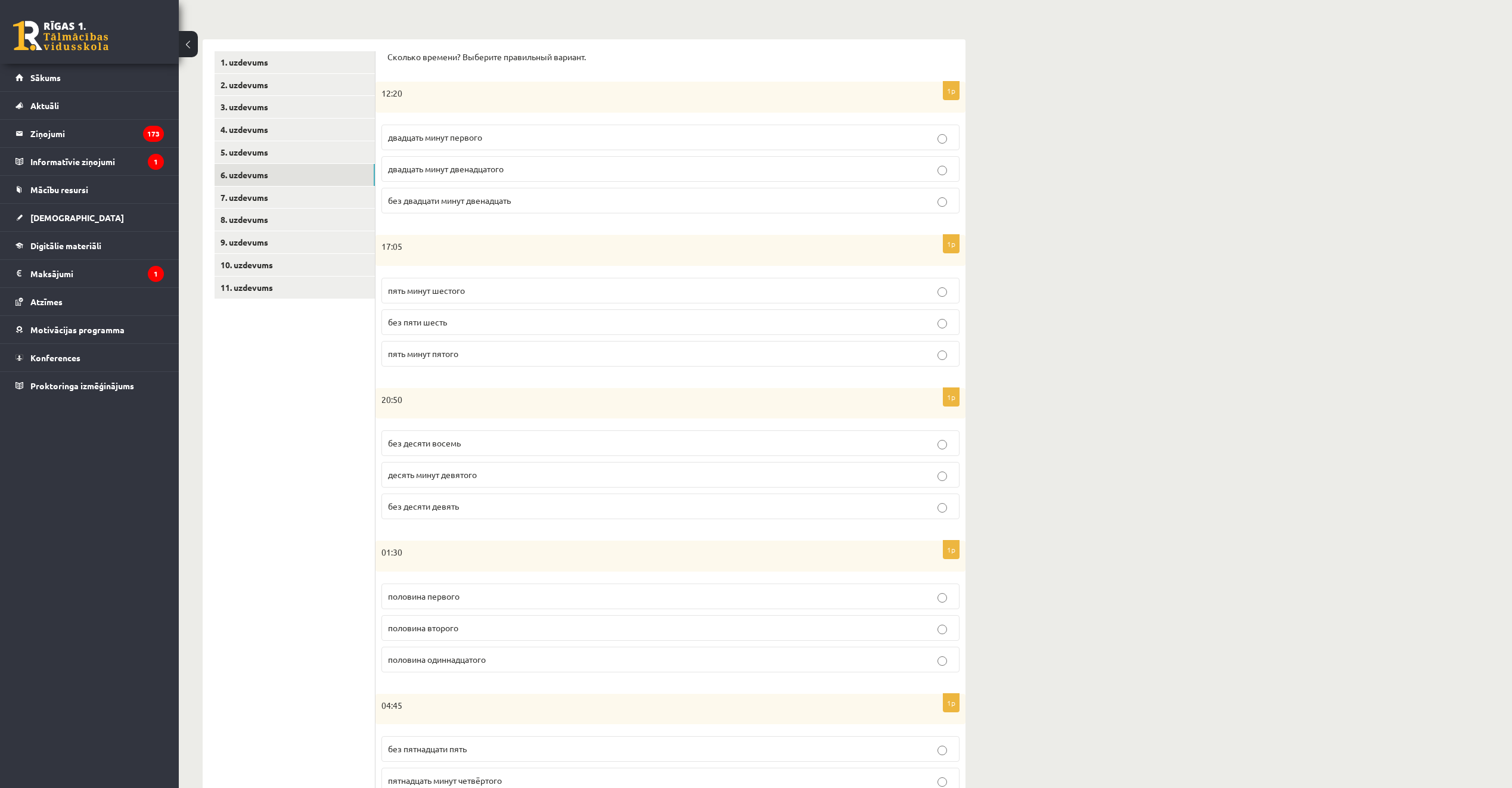
scroll to position [126, 0]
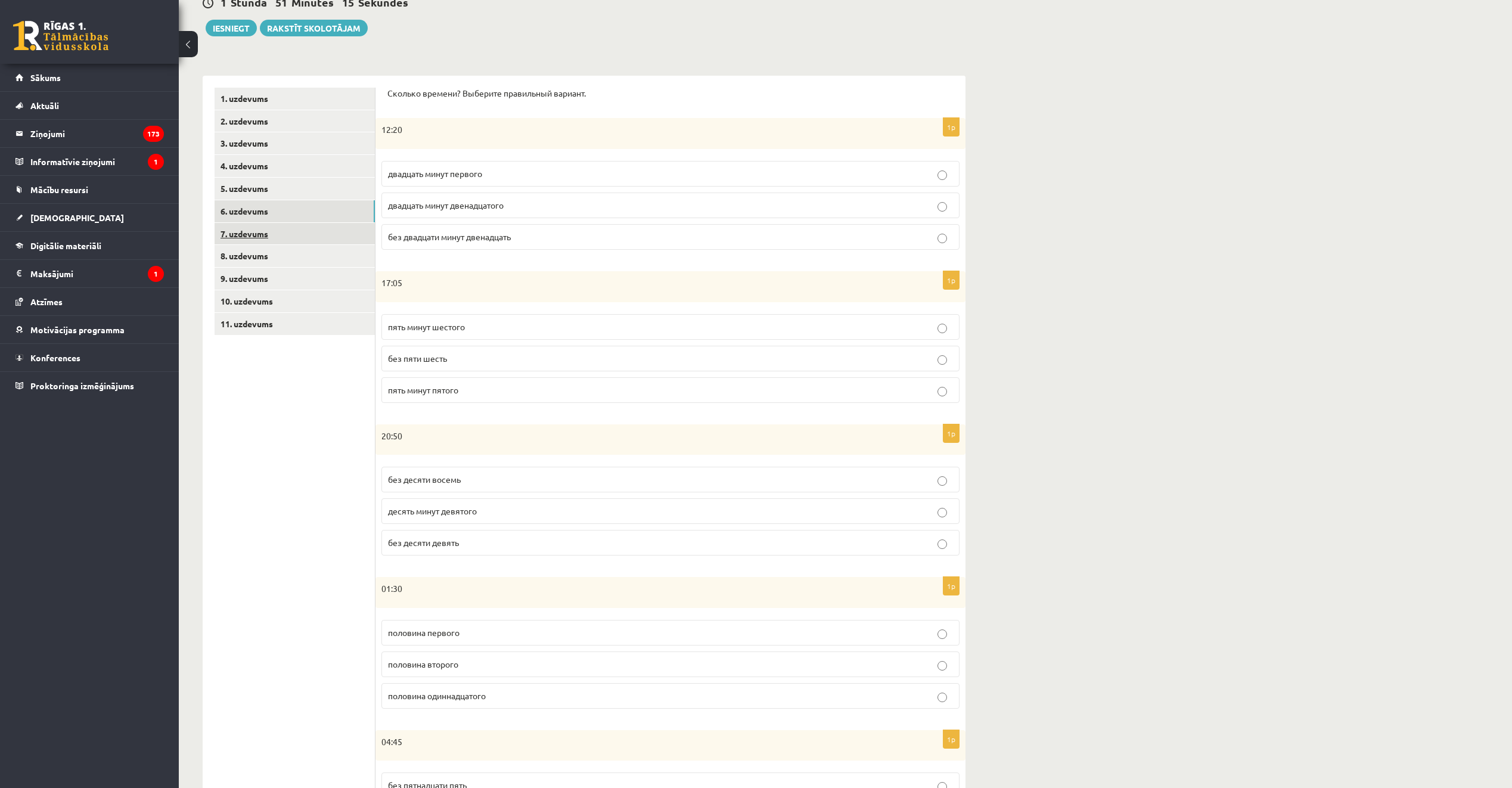
click at [278, 236] on link "7. uzdevums" at bounding box center [294, 234] width 160 height 22
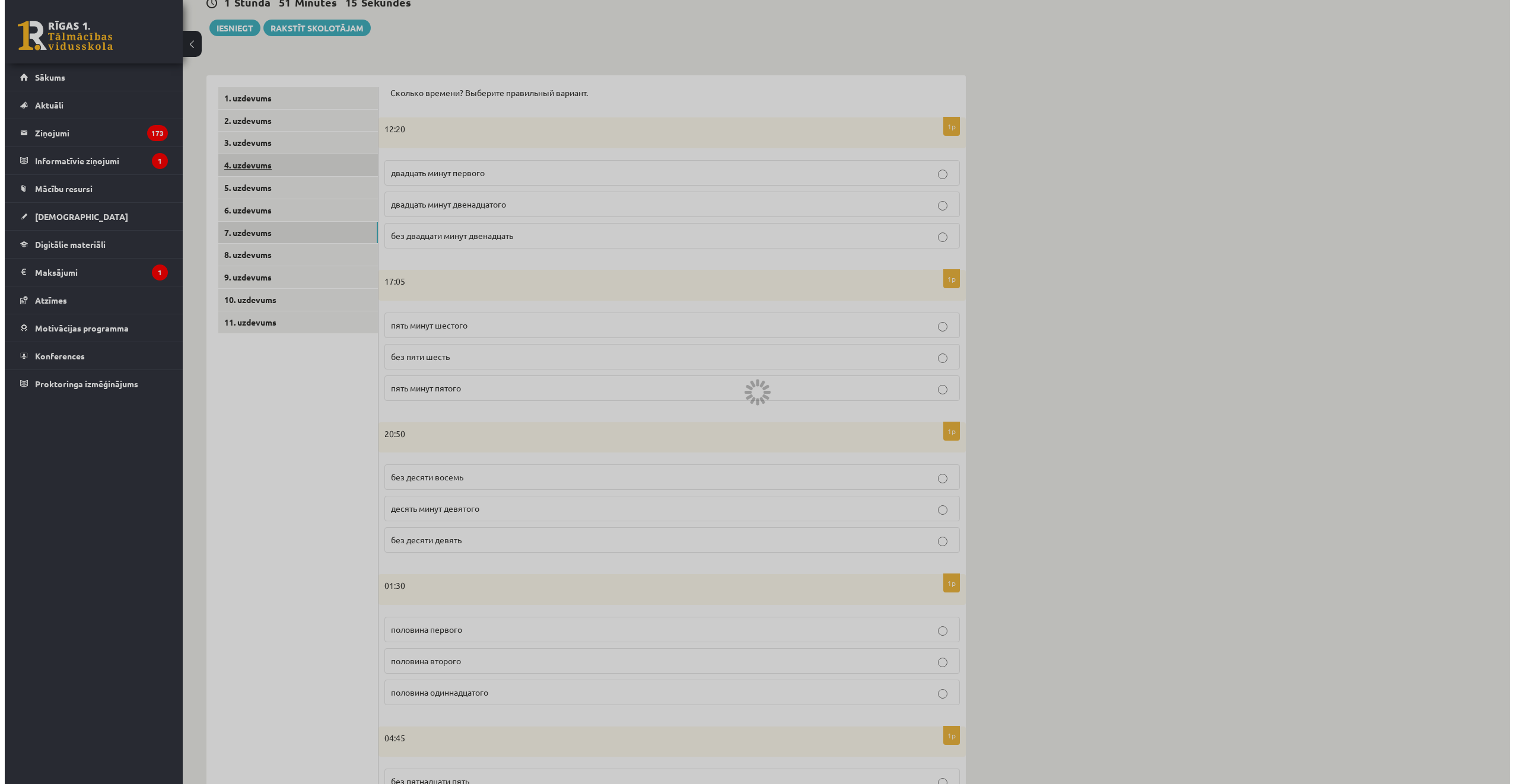
scroll to position [0, 0]
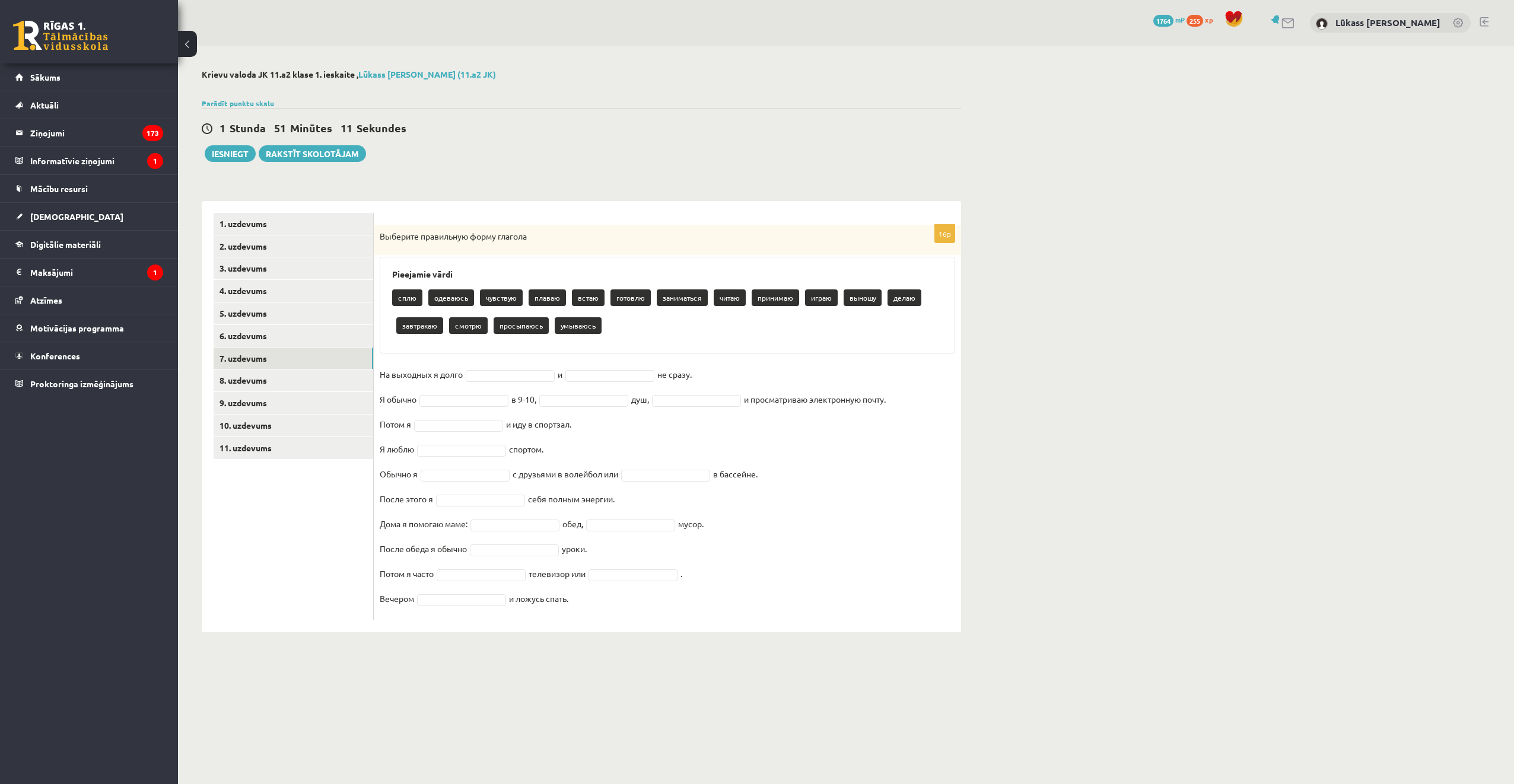
drag, startPoint x: 375, startPoint y: 236, endPoint x: 787, endPoint y: 633, distance: 572.1
click at [787, 632] on div "16p Выберите правильную форму глагола Pieejamie vārdi сплю одеваюсь чувствую пл…" at bounding box center [667, 416] width 587 height 431
copy div "Выберите правильную форму глагола Pieejamie vārdi сплю одеваюсь чувствую плаваю…"
click at [662, 131] on div "1 Stunda 50 Minūtes 30 Sekundes" at bounding box center [581, 128] width 760 height 15
click at [505, 365] on div "16p Выберите правильную форму глагола Pieejamie vārdi сплю одеваюсь чувствую пл…" at bounding box center [667, 422] width 587 height 396
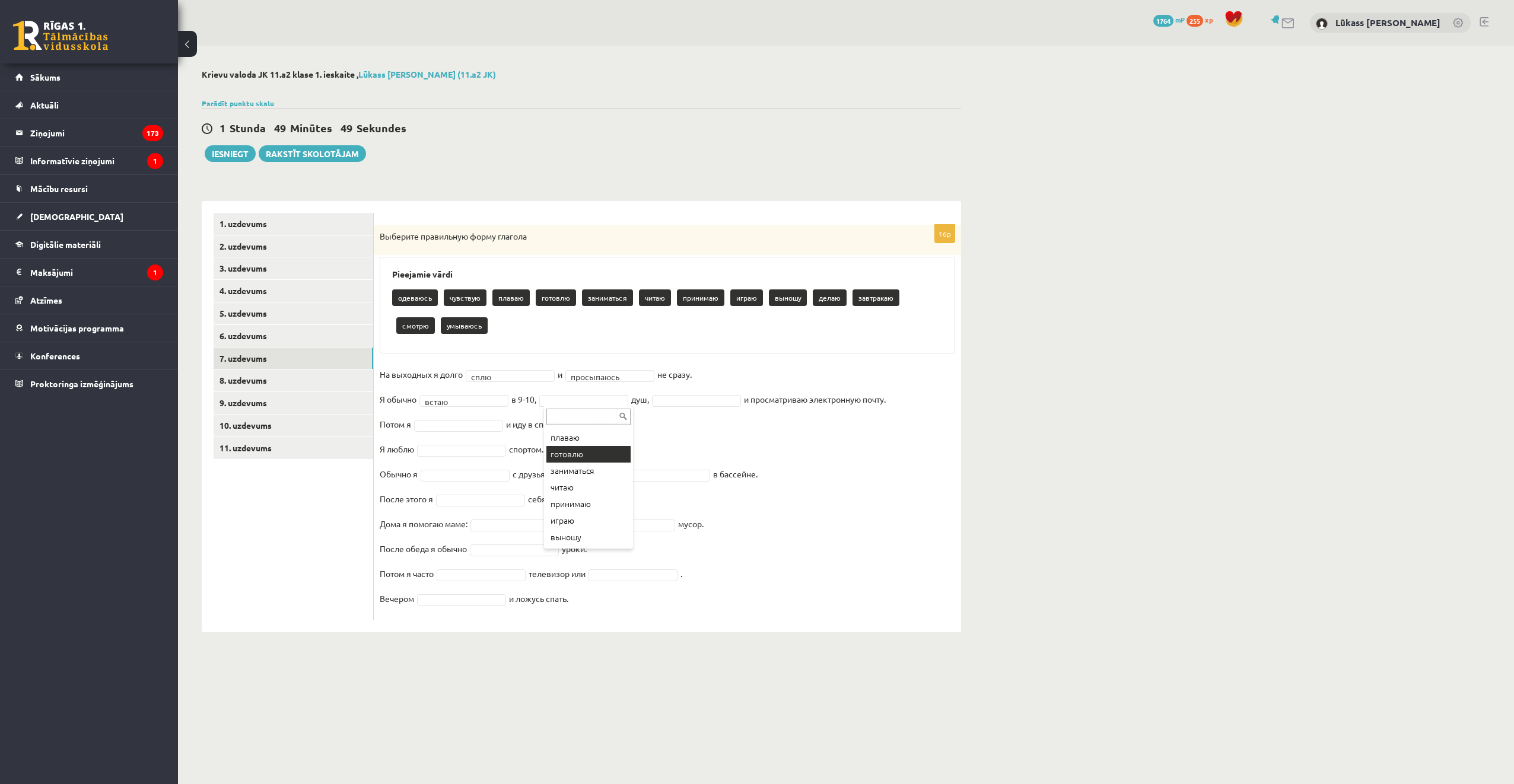
scroll to position [59, 0]
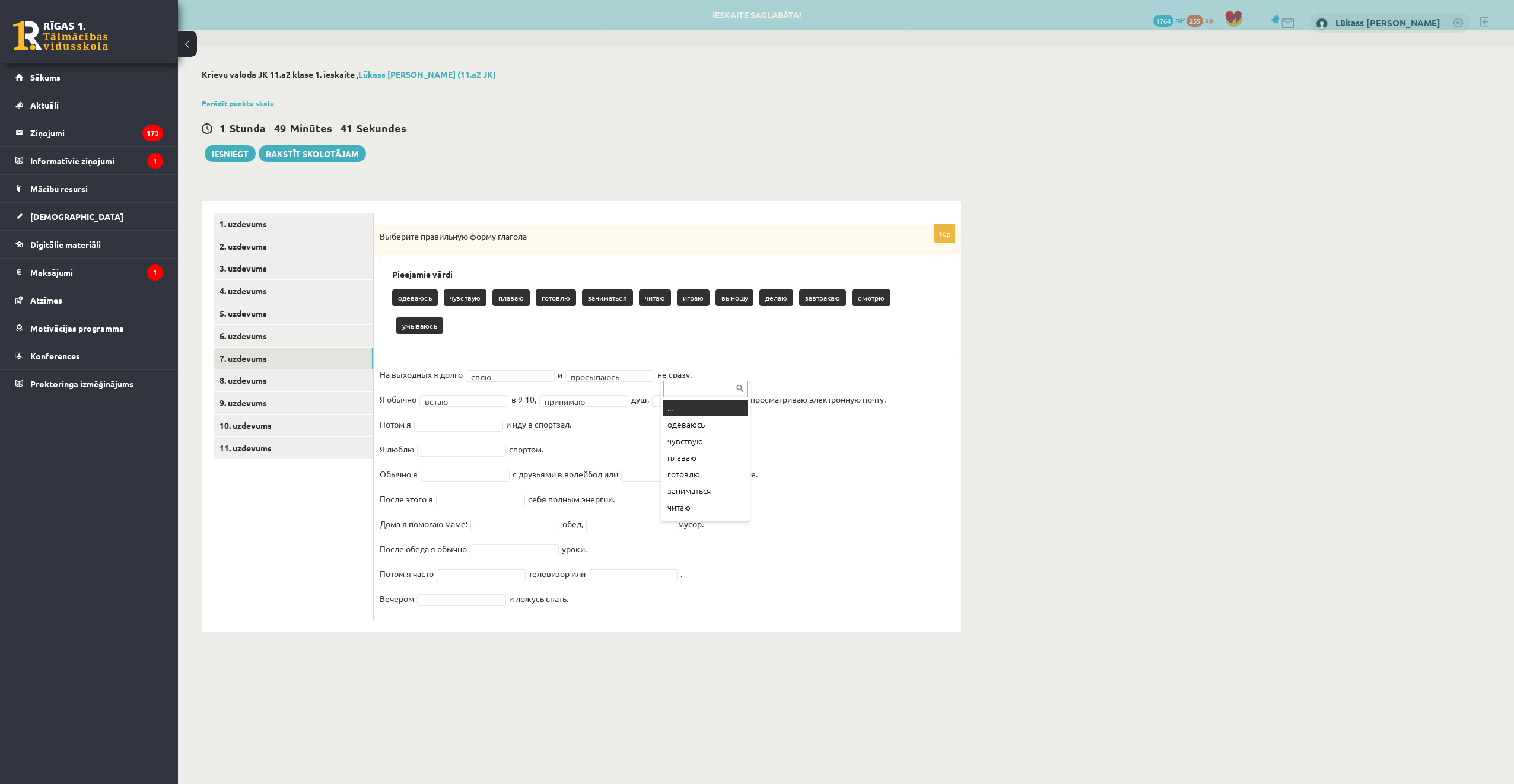
drag, startPoint x: 687, startPoint y: 372, endPoint x: 692, endPoint y: 386, distance: 14.9
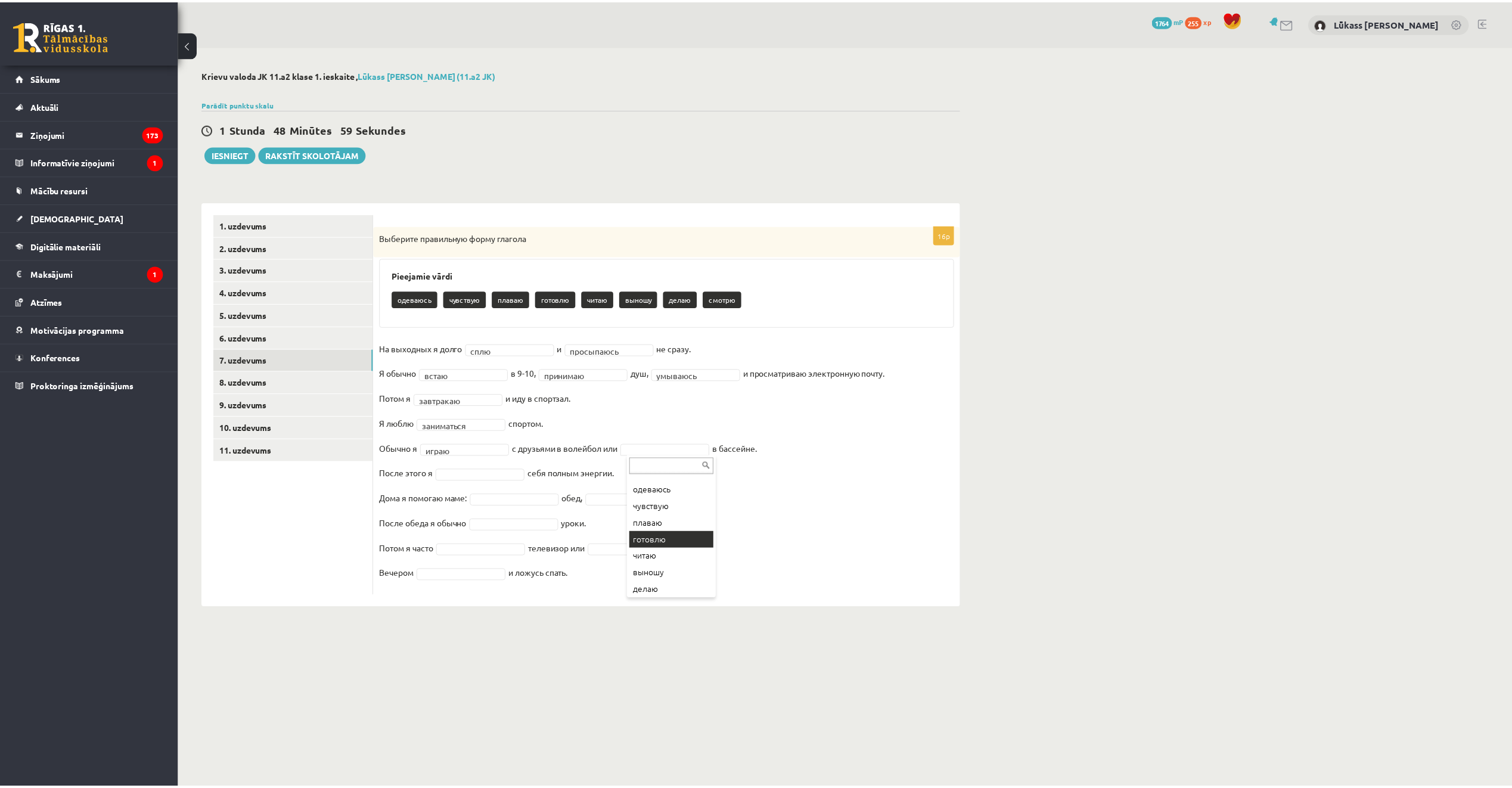
scroll to position [31, 0]
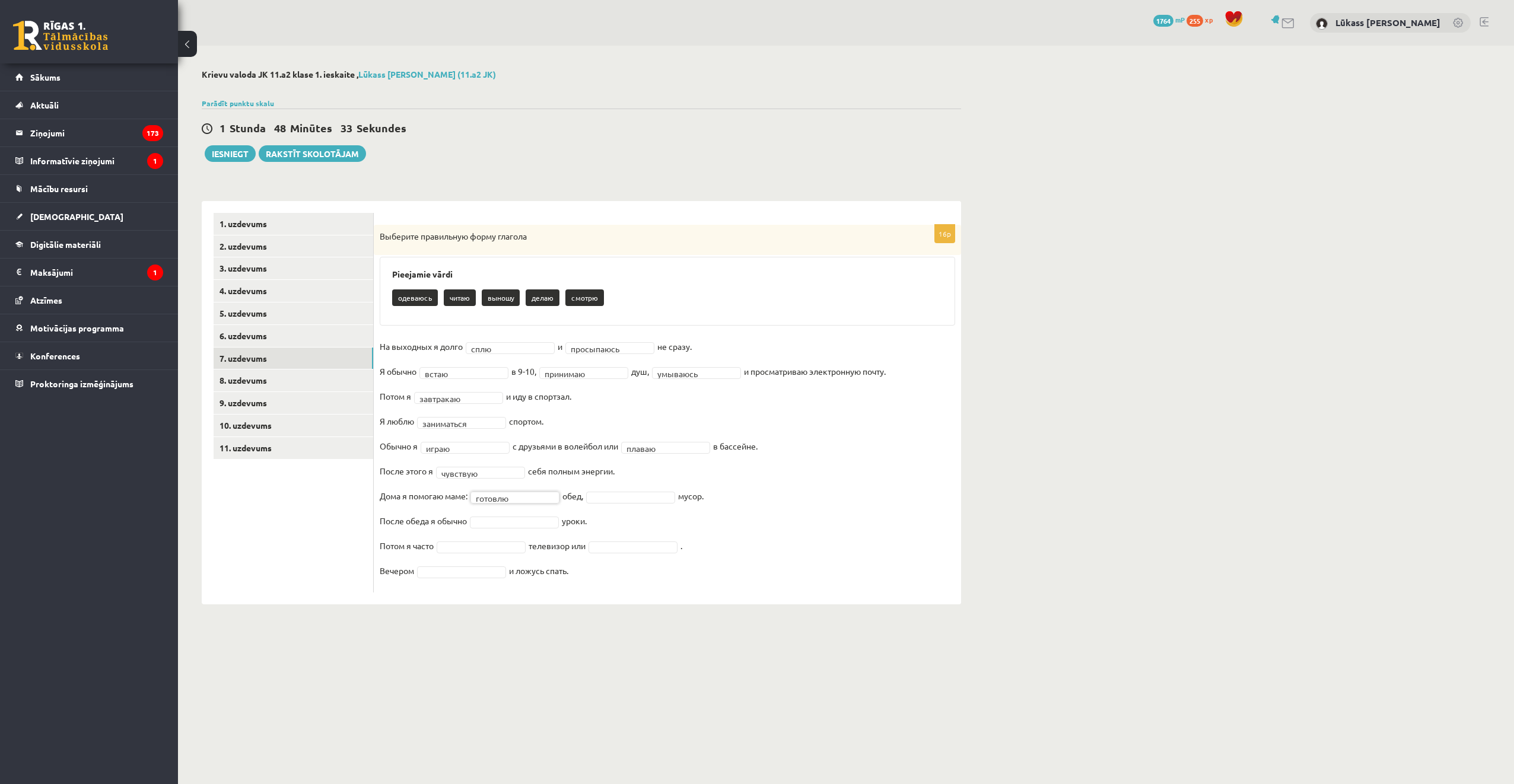
drag, startPoint x: 632, startPoint y: 495, endPoint x: 646, endPoint y: 520, distance: 28.7
drag, startPoint x: 504, startPoint y: 628, endPoint x: 627, endPoint y: 586, distance: 130.0
drag, startPoint x: 646, startPoint y: 614, endPoint x: 611, endPoint y: 608, distance: 35.5
click at [461, 564] on fieldset "**********" at bounding box center [667, 462] width 576 height 249
drag, startPoint x: 461, startPoint y: 564, endPoint x: 467, endPoint y: 572, distance: 10.0
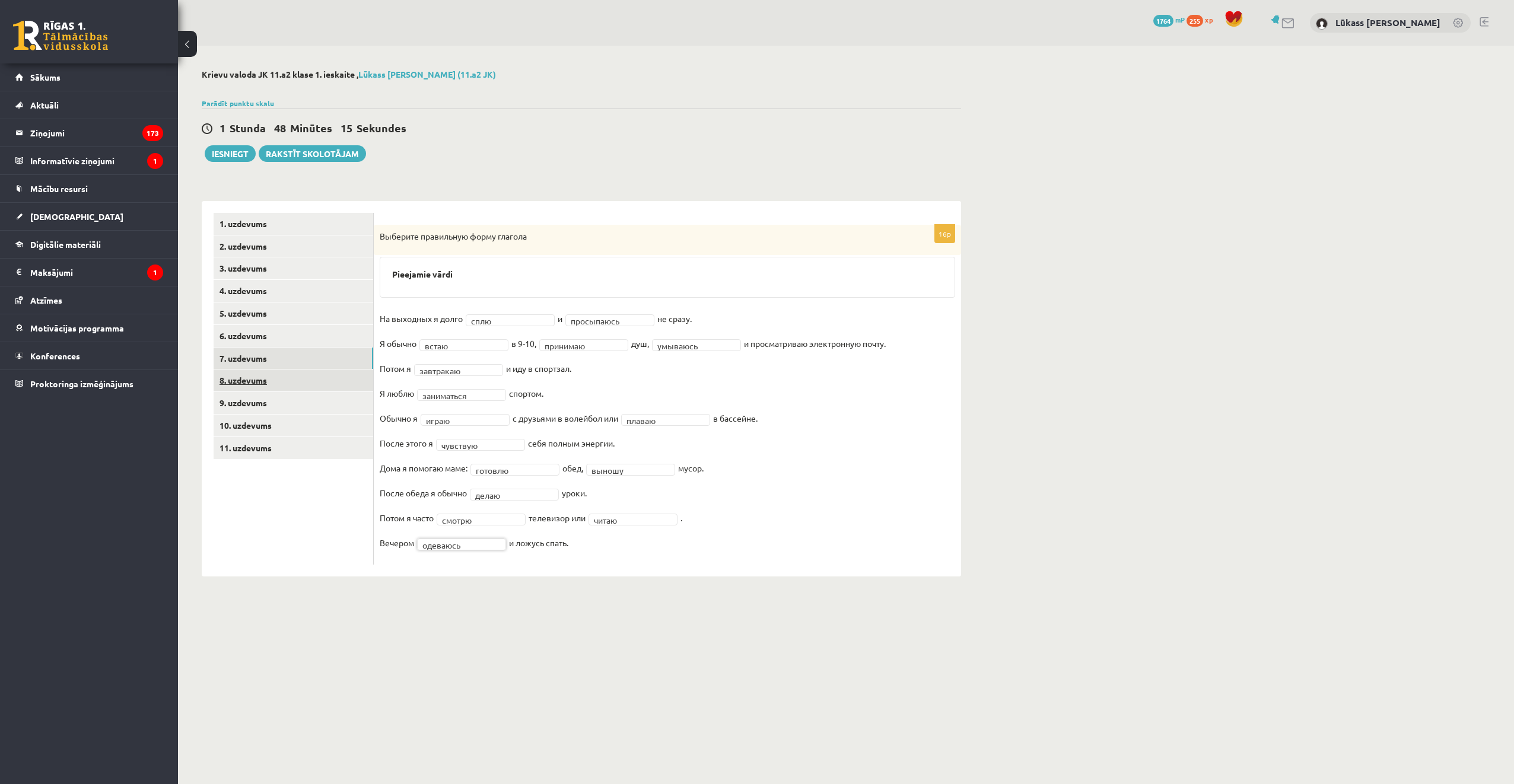
click at [301, 385] on link "8. uzdevums" at bounding box center [293, 381] width 160 height 22
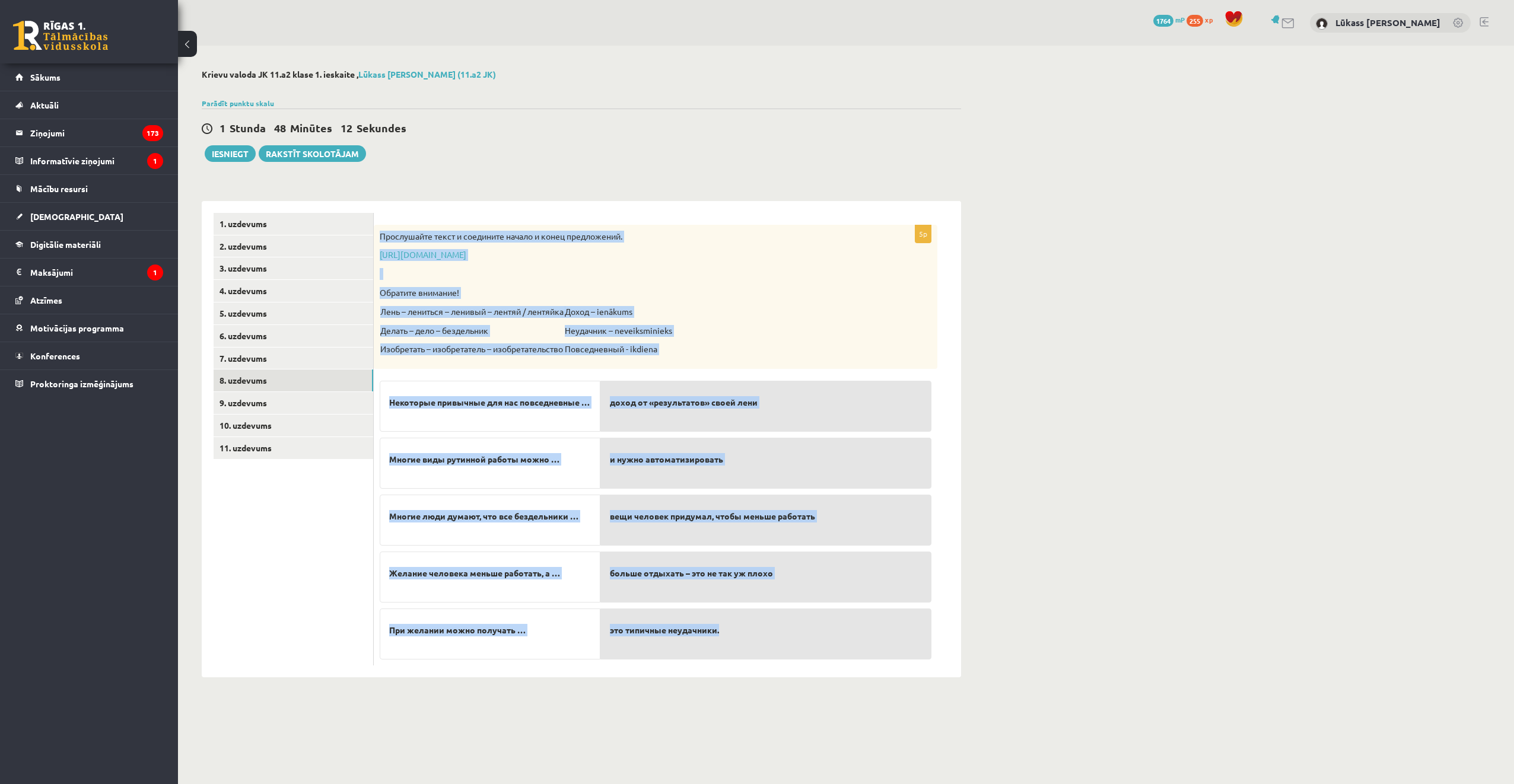
drag, startPoint x: 379, startPoint y: 229, endPoint x: 861, endPoint y: 621, distance: 621.3
click at [861, 621] on div "5p Прослушайте текст и соедините начало и конец предложений. https://www.zvaigz…" at bounding box center [655, 445] width 564 height 441
copy div "Прослушайте текст и соедините начало и конец предложений. https://www.zvaigzne.…"
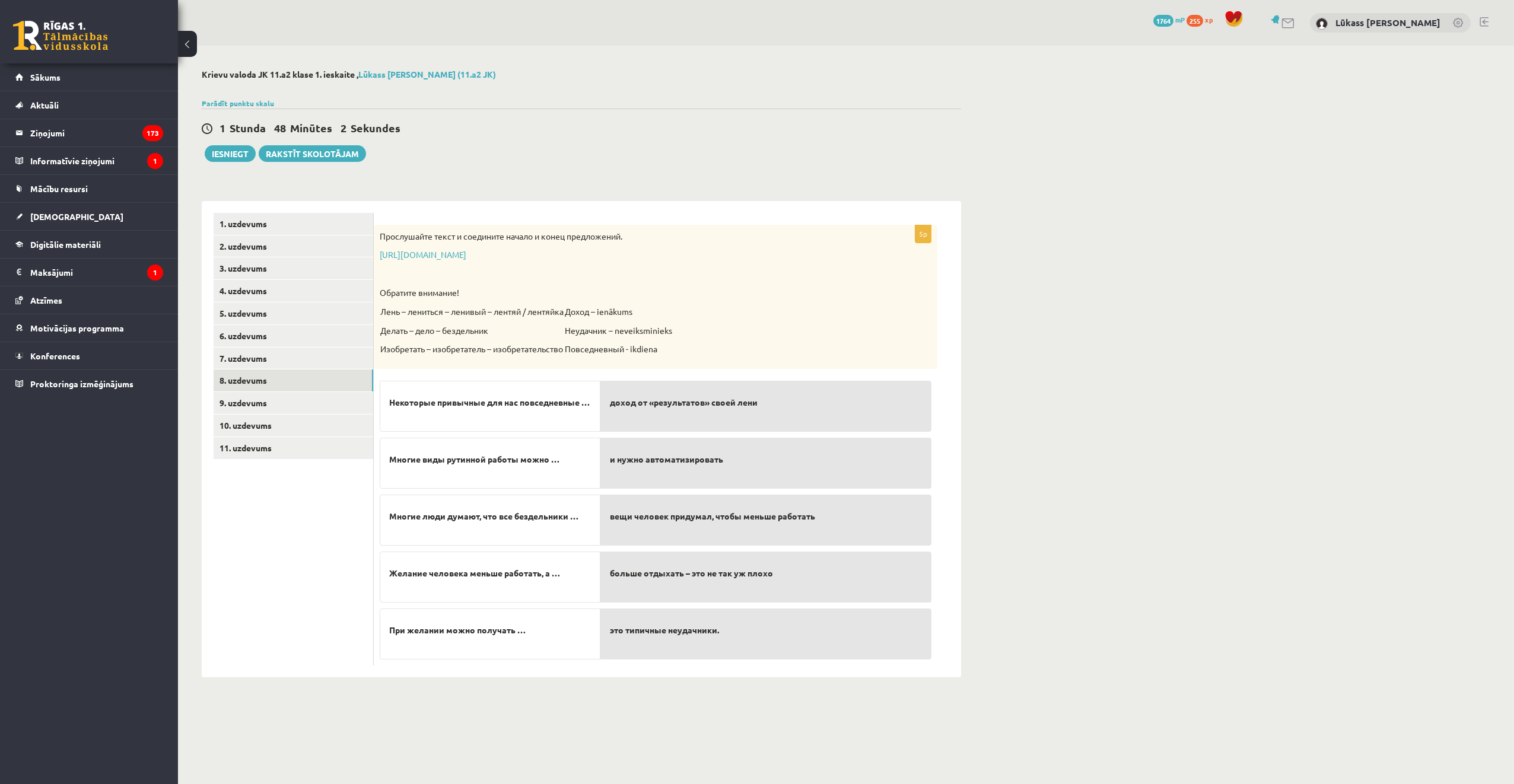
click at [328, 524] on ul "1. uzdevums 2. uzdevums 3. uzdevums 4. uzdevums 5. uzdevums 6. uzdevums 7. uzde…" at bounding box center [294, 439] width 160 height 452
click at [299, 406] on link "9. uzdevums" at bounding box center [293, 403] width 160 height 22
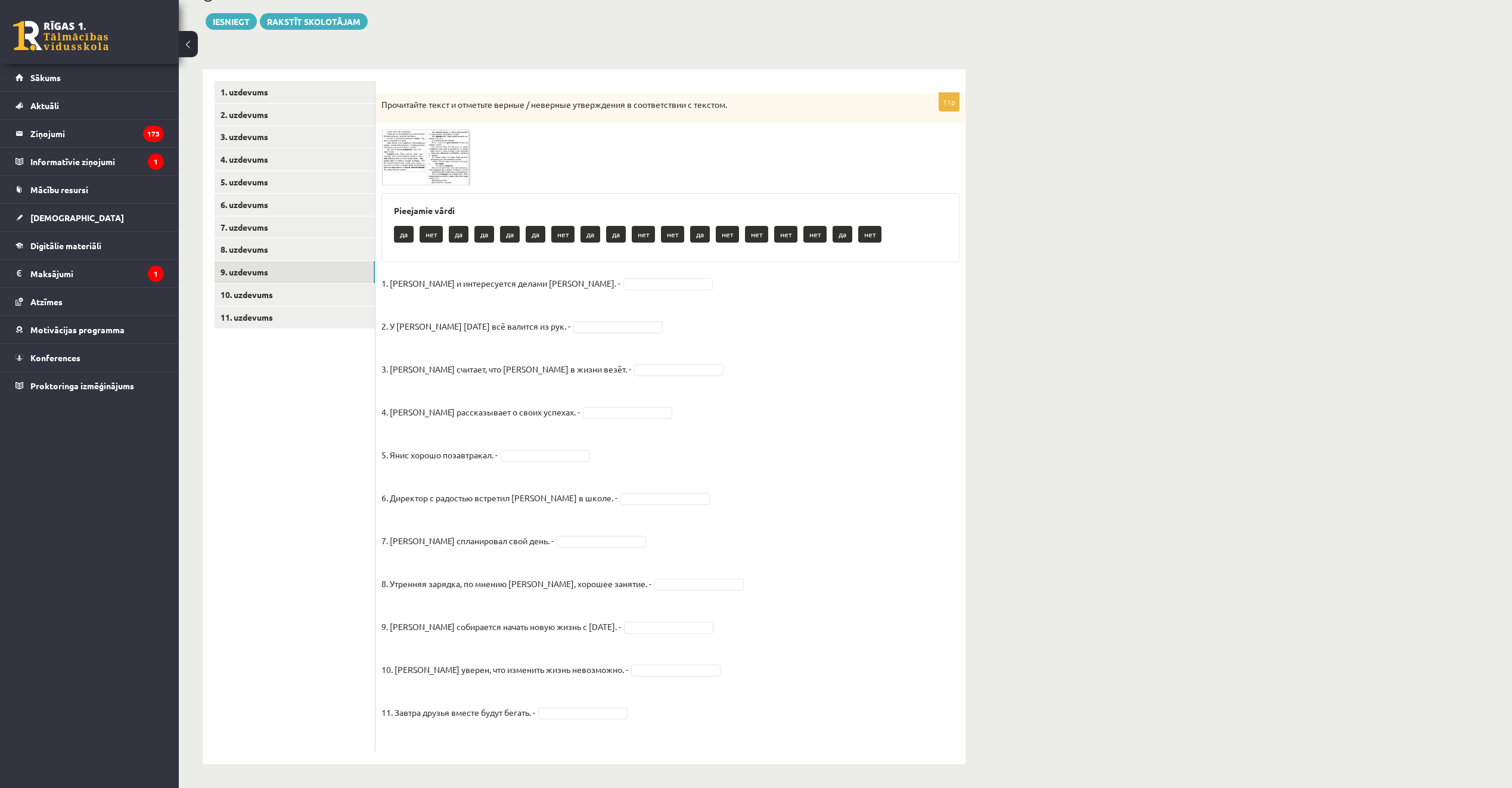
scroll to position [133, 0]
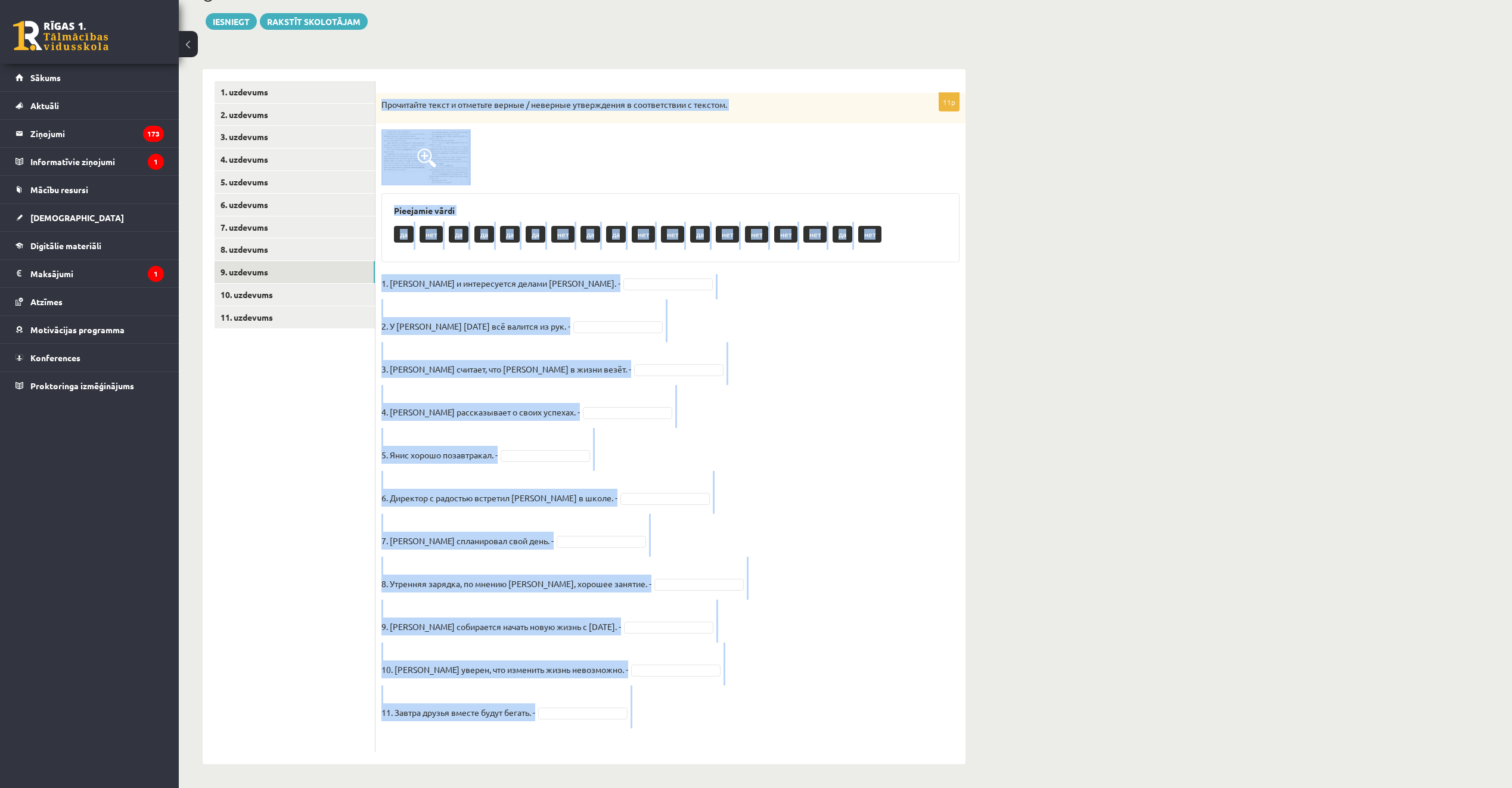
drag, startPoint x: 407, startPoint y: 113, endPoint x: 782, endPoint y: 741, distance: 731.4
click at [782, 741] on div "11p Прочитайте текст и отметьте верные / неверные утверждения в соответствии с …" at bounding box center [670, 423] width 590 height 660
copy div "Прочитайте текст и отметьте верные / неверные утверждения в соответствии с текс…"
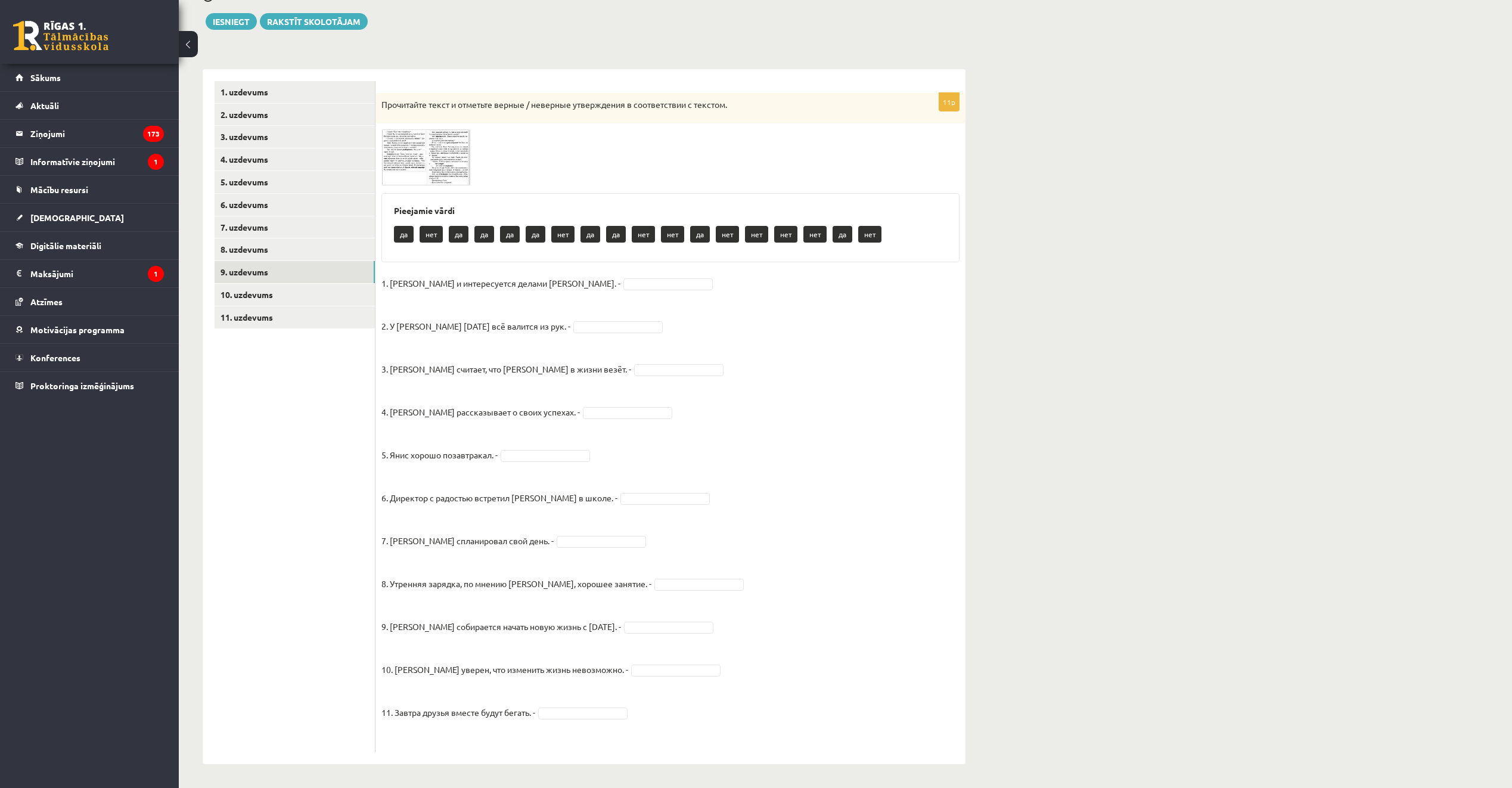
drag, startPoint x: 309, startPoint y: 423, endPoint x: 399, endPoint y: 204, distance: 236.8
click at [309, 420] on ul "1. uzdevums 2. uzdevums 3. uzdevums 4. uzdevums 5. uzdevums 6. uzdevums 7. uzde…" at bounding box center [295, 416] width 161 height 671
click at [423, 163] on span at bounding box center [427, 158] width 19 height 19
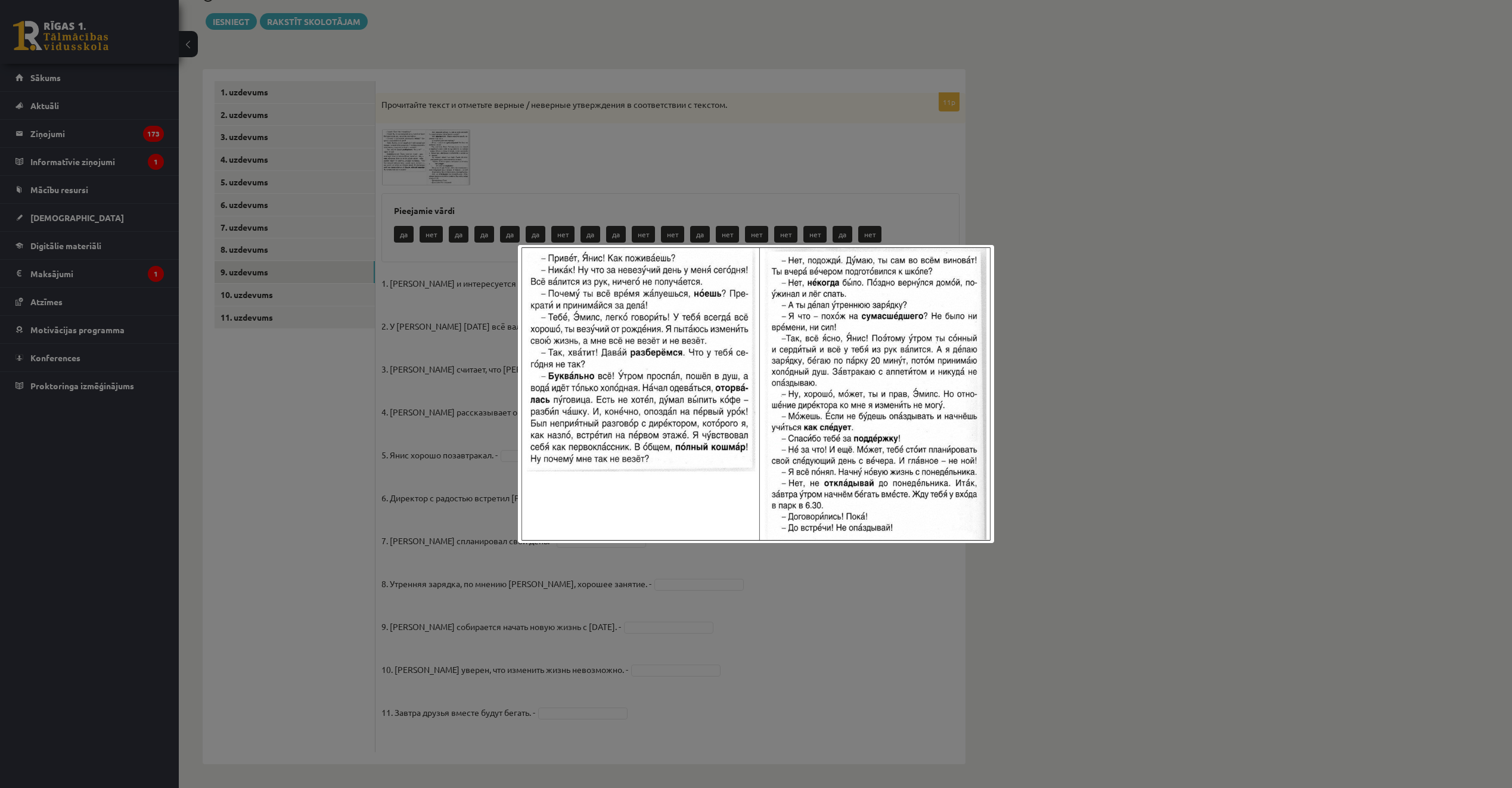
click at [308, 466] on div at bounding box center [756, 394] width 1512 height 788
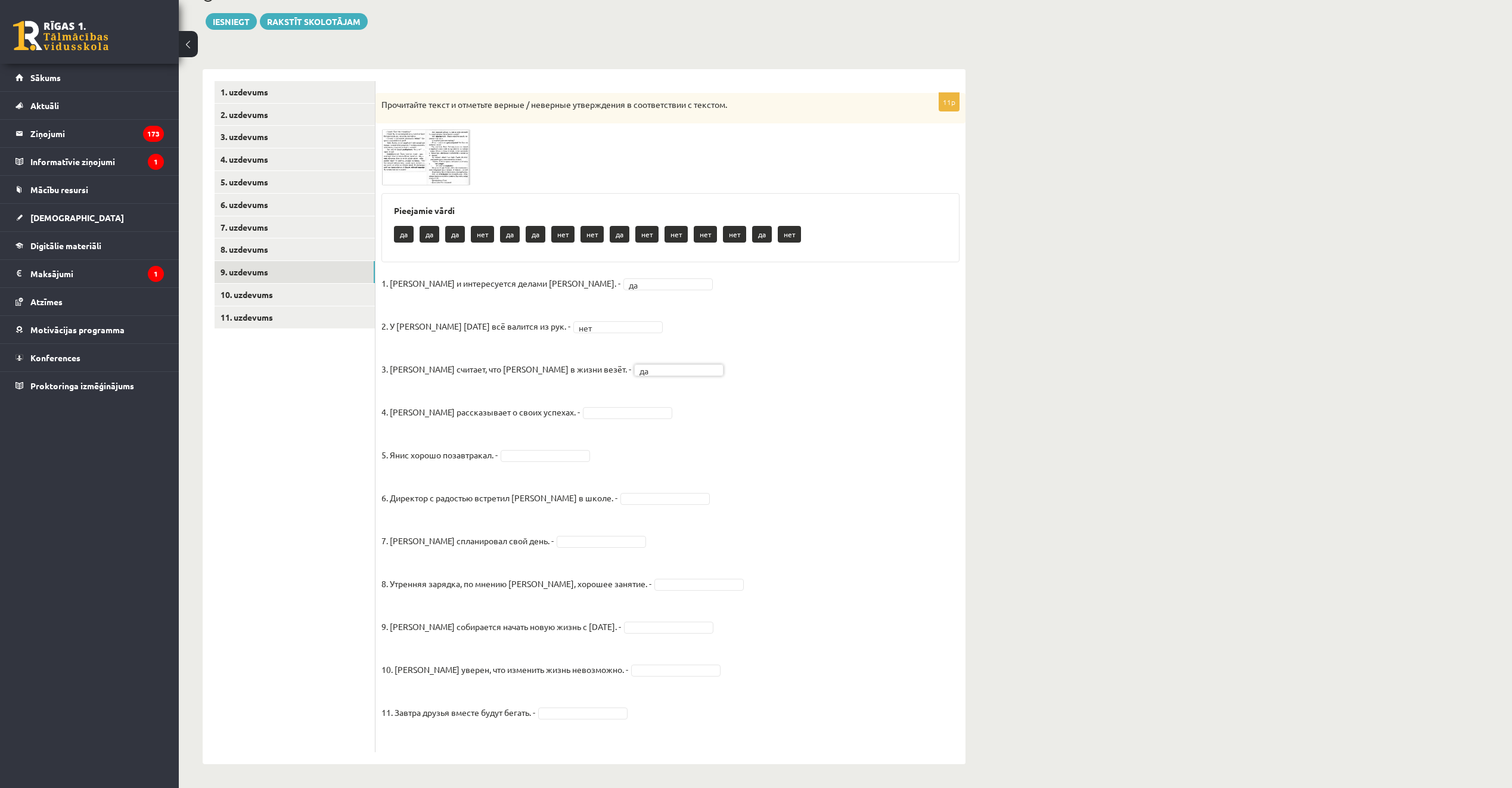
drag, startPoint x: 584, startPoint y: 407, endPoint x: 585, endPoint y: 415, distance: 8.1
click at [652, 678] on fieldset "1. Эмилс и интересуется делами Яниса. - да ** 2. У Яниса сегодня всё валится из…" at bounding box center [670, 510] width 578 height 472
click at [292, 295] on link "10. uzdevums" at bounding box center [294, 294] width 160 height 22
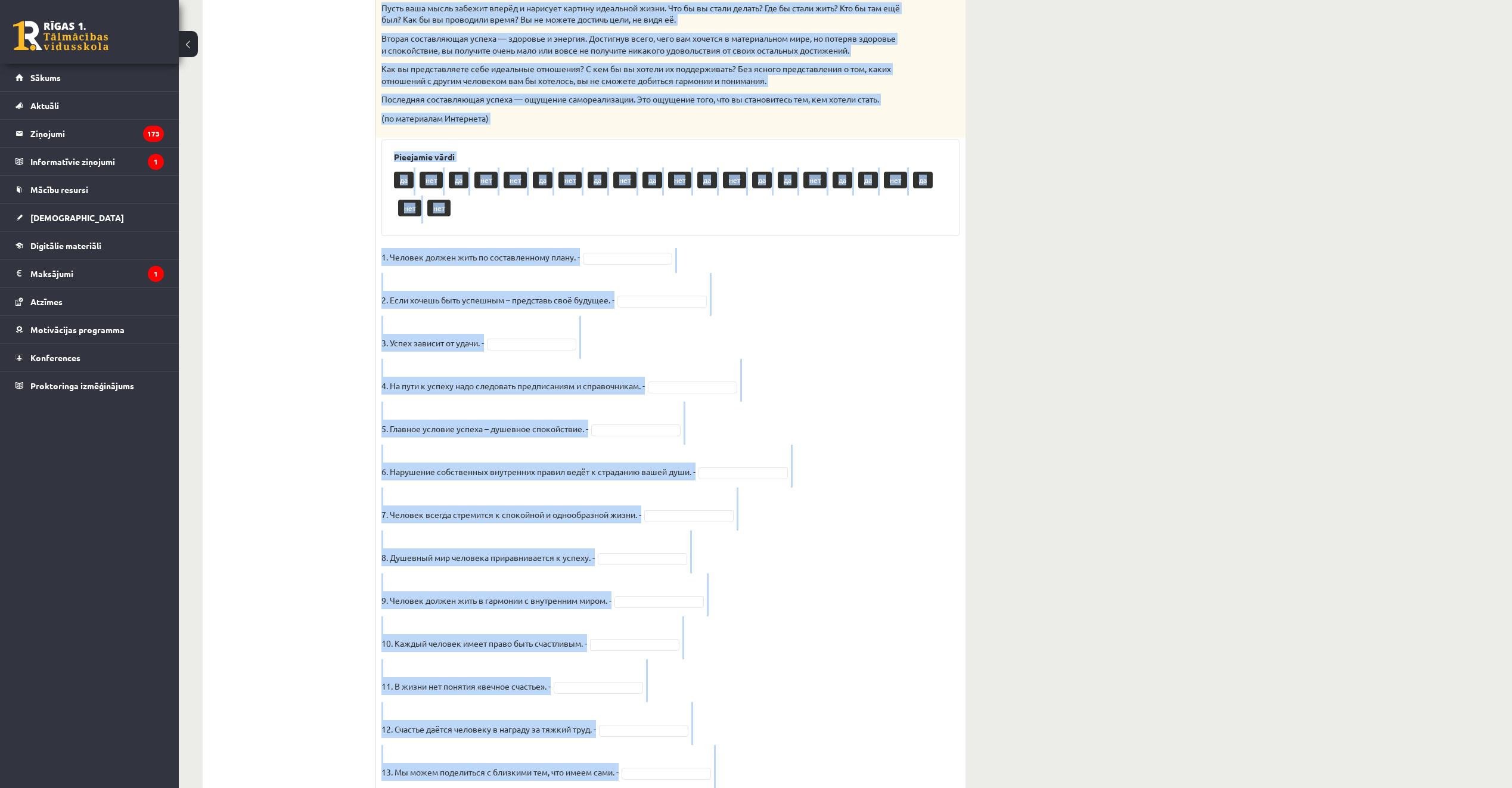
scroll to position [633, 0]
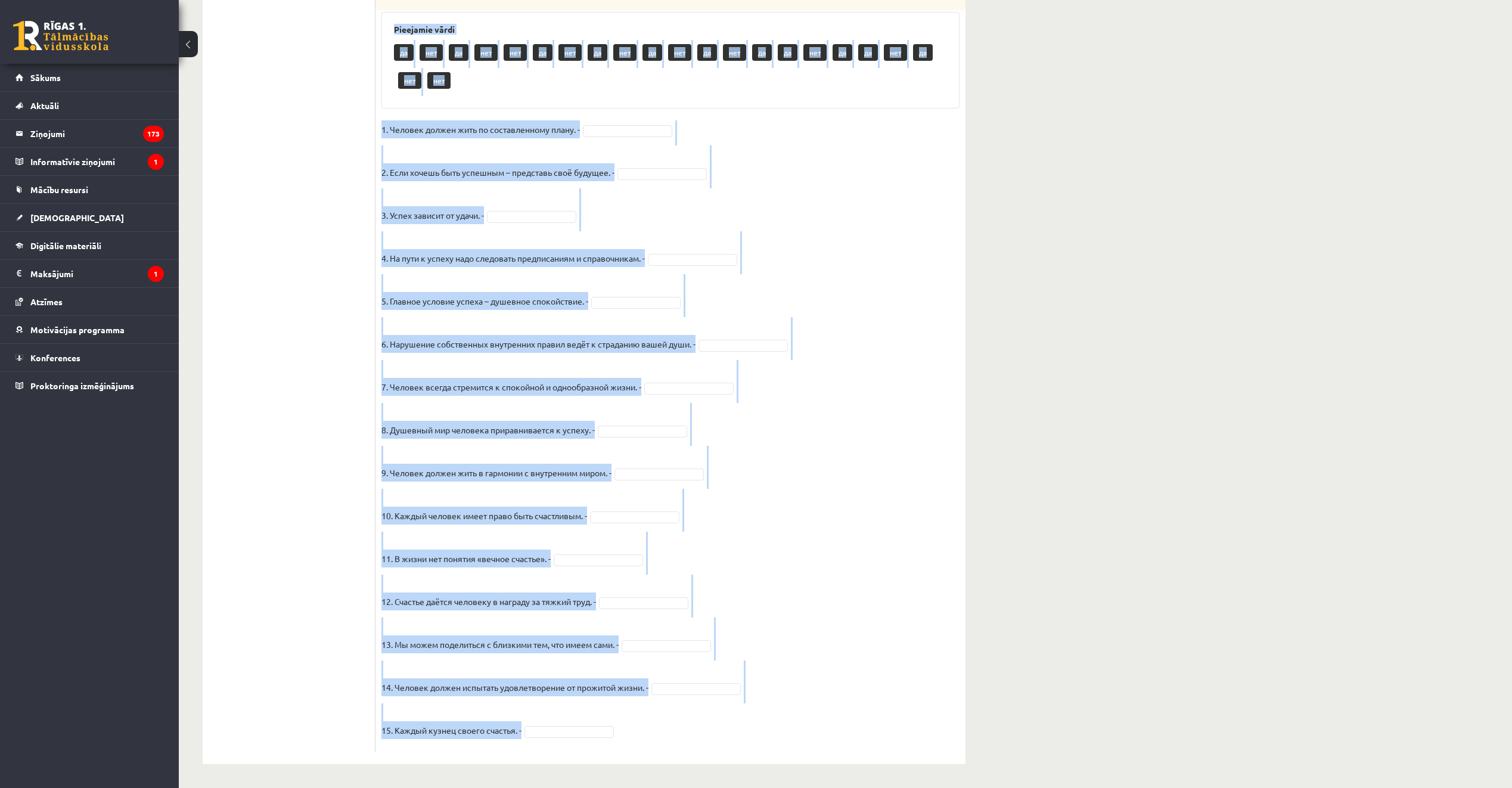
drag, startPoint x: 382, startPoint y: 45, endPoint x: 782, endPoint y: 711, distance: 776.9
click at [782, 711] on div "15p Прочитайте текст и отметьте верные / неверные утверждения в соответствии с …" at bounding box center [670, 179] width 590 height 1147
copy div "Прочитайте текст и отметьте верные / неверные утверждения в соответствии с текс…"
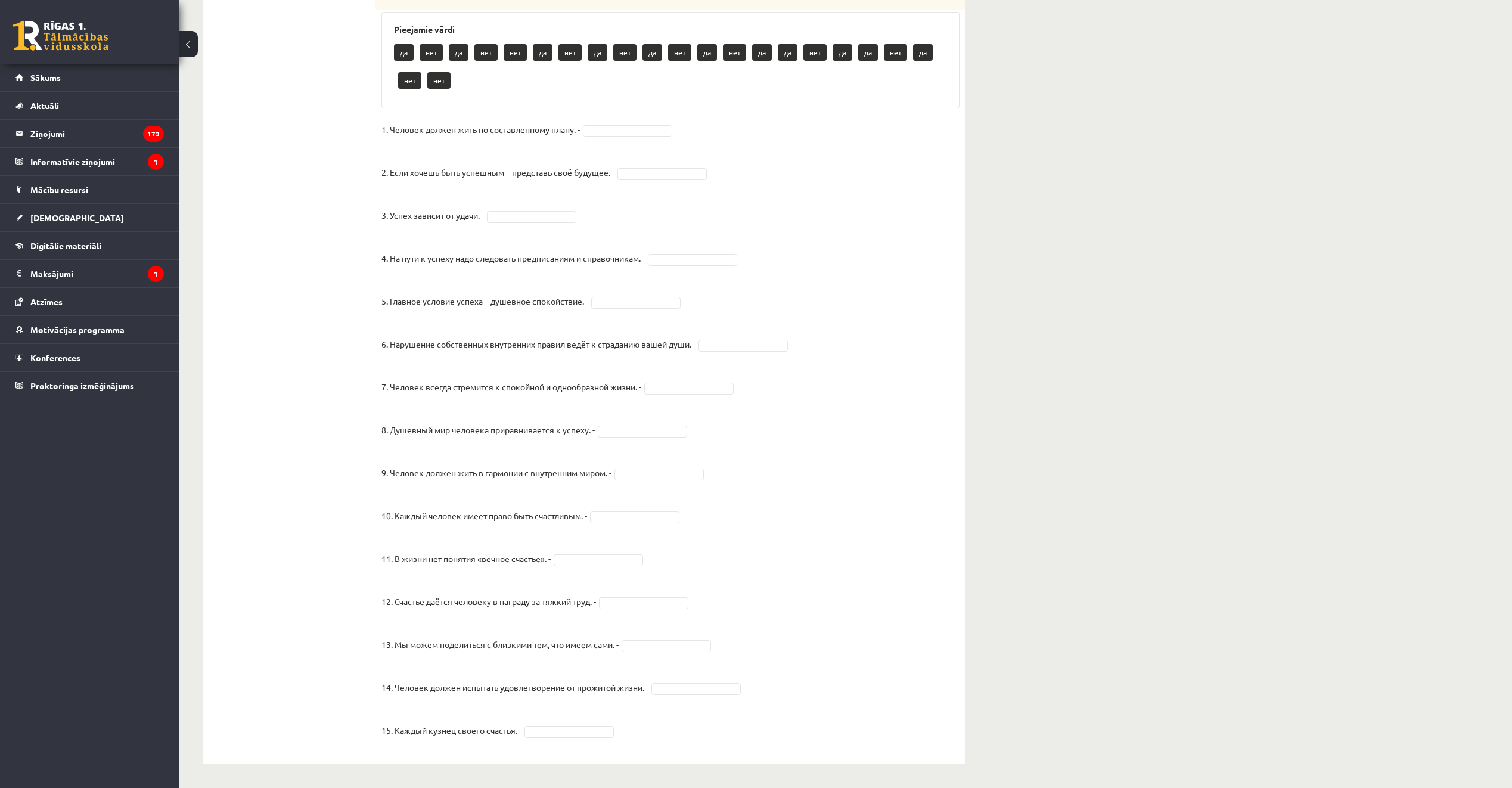
click at [331, 282] on ul "1. uzdevums 2. uzdevums 3. uzdevums 4. uzdevums 5. uzdevums 6. uzdevums 7. uzde…" at bounding box center [295, 173] width 161 height 1159
drag, startPoint x: 587, startPoint y: 128, endPoint x: 598, endPoint y: 135, distance: 13.0
drag, startPoint x: 665, startPoint y: 223, endPoint x: 577, endPoint y: 196, distance: 92.0
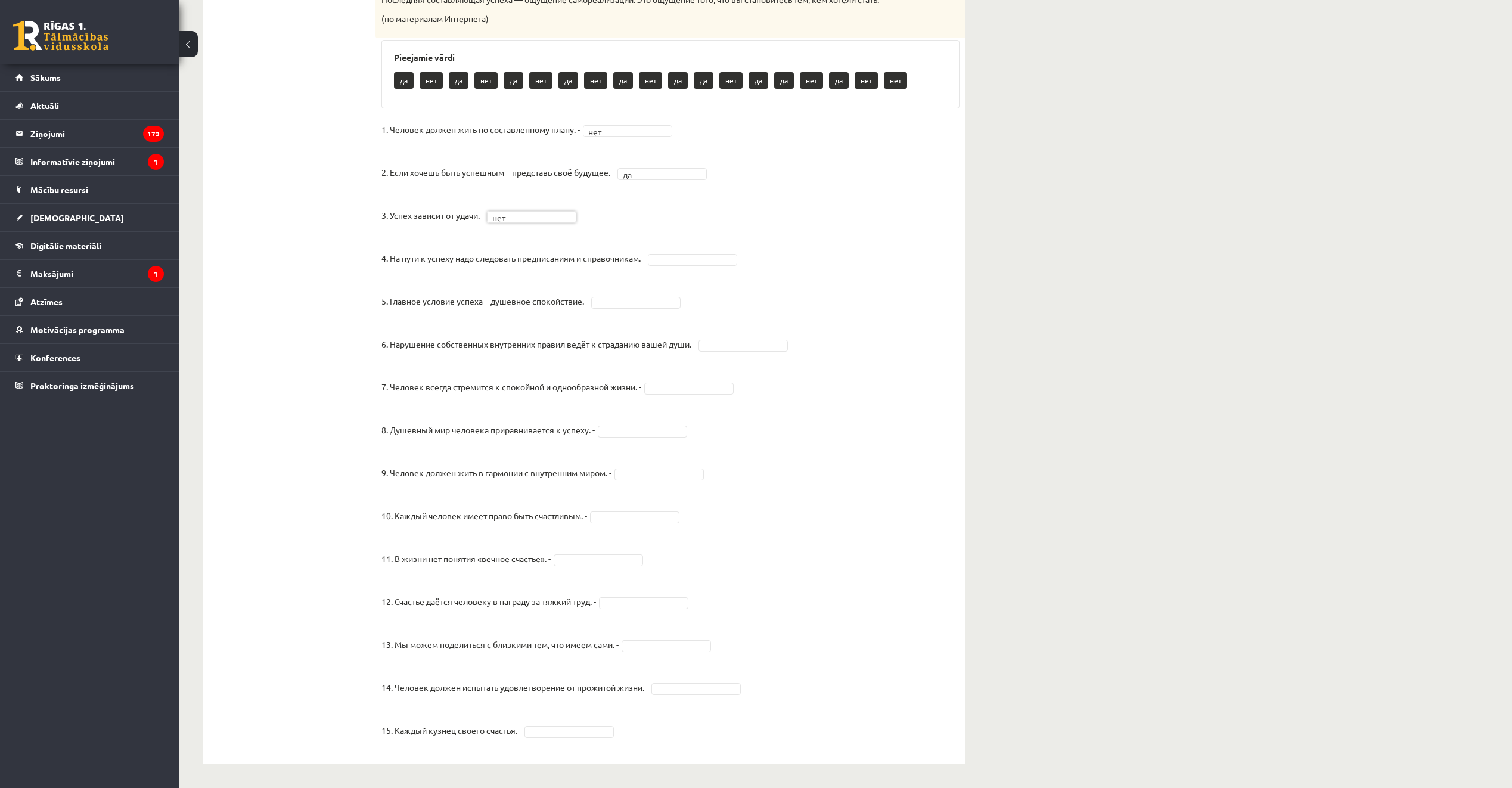
click at [697, 250] on fieldset "1. Человек должен жить по составленному плану. - нет *** 2. Если хочешь быть ус…" at bounding box center [670, 434] width 578 height 626
click at [635, 292] on fieldset "1. Человек должен жить по составленному плану. - нет *** 2. Если хочешь быть ус…" at bounding box center [670, 434] width 578 height 626
click at [707, 377] on fieldset "1. Человек должен жить по составленному плану. - нет *** 2. Если хочешь быть ус…" at bounding box center [670, 434] width 578 height 626
drag, startPoint x: 661, startPoint y: 429, endPoint x: 662, endPoint y: 449, distance: 20.0
drag, startPoint x: 610, startPoint y: 656, endPoint x: 631, endPoint y: 646, distance: 23.3
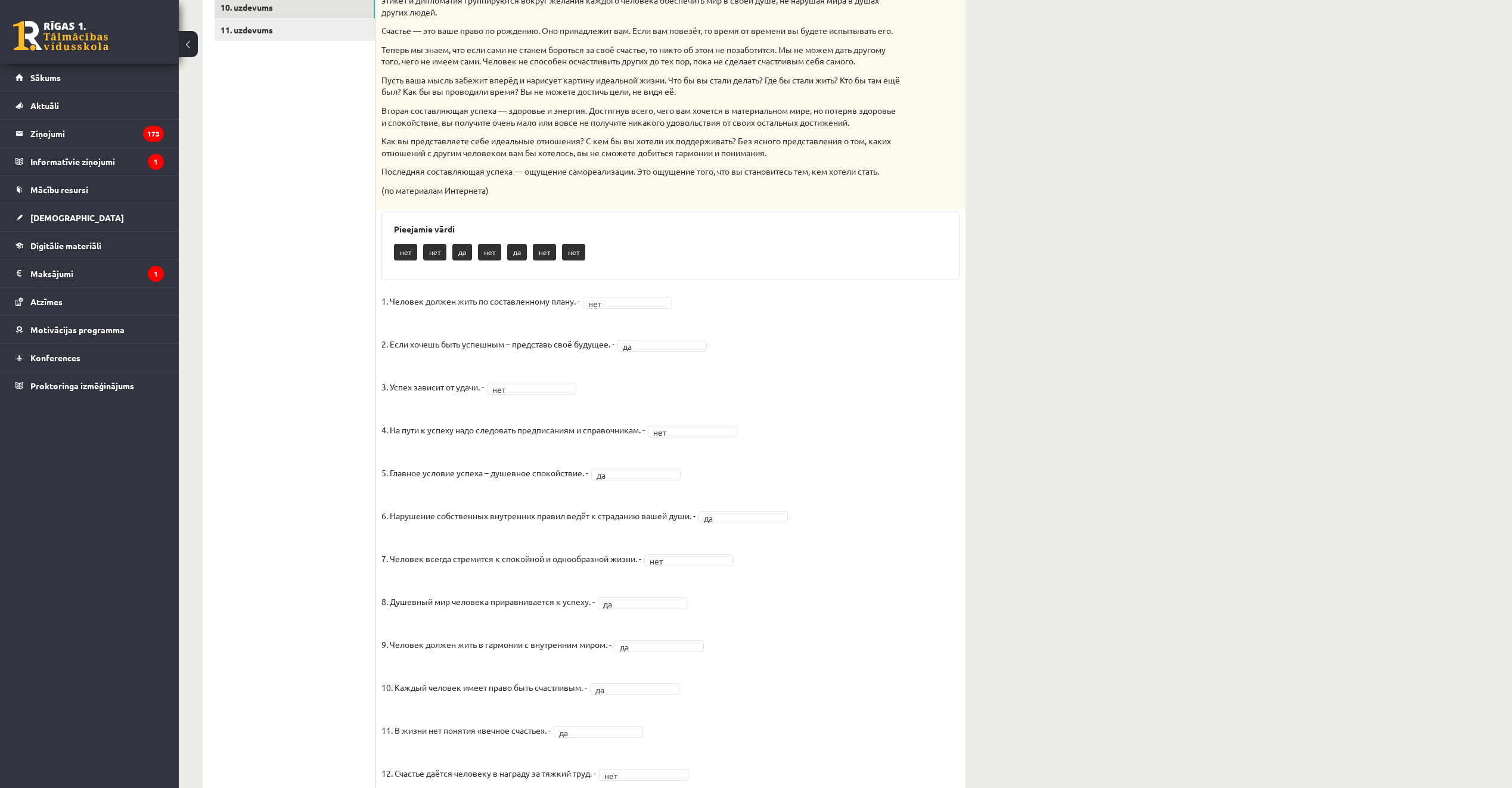
scroll to position [187, 0]
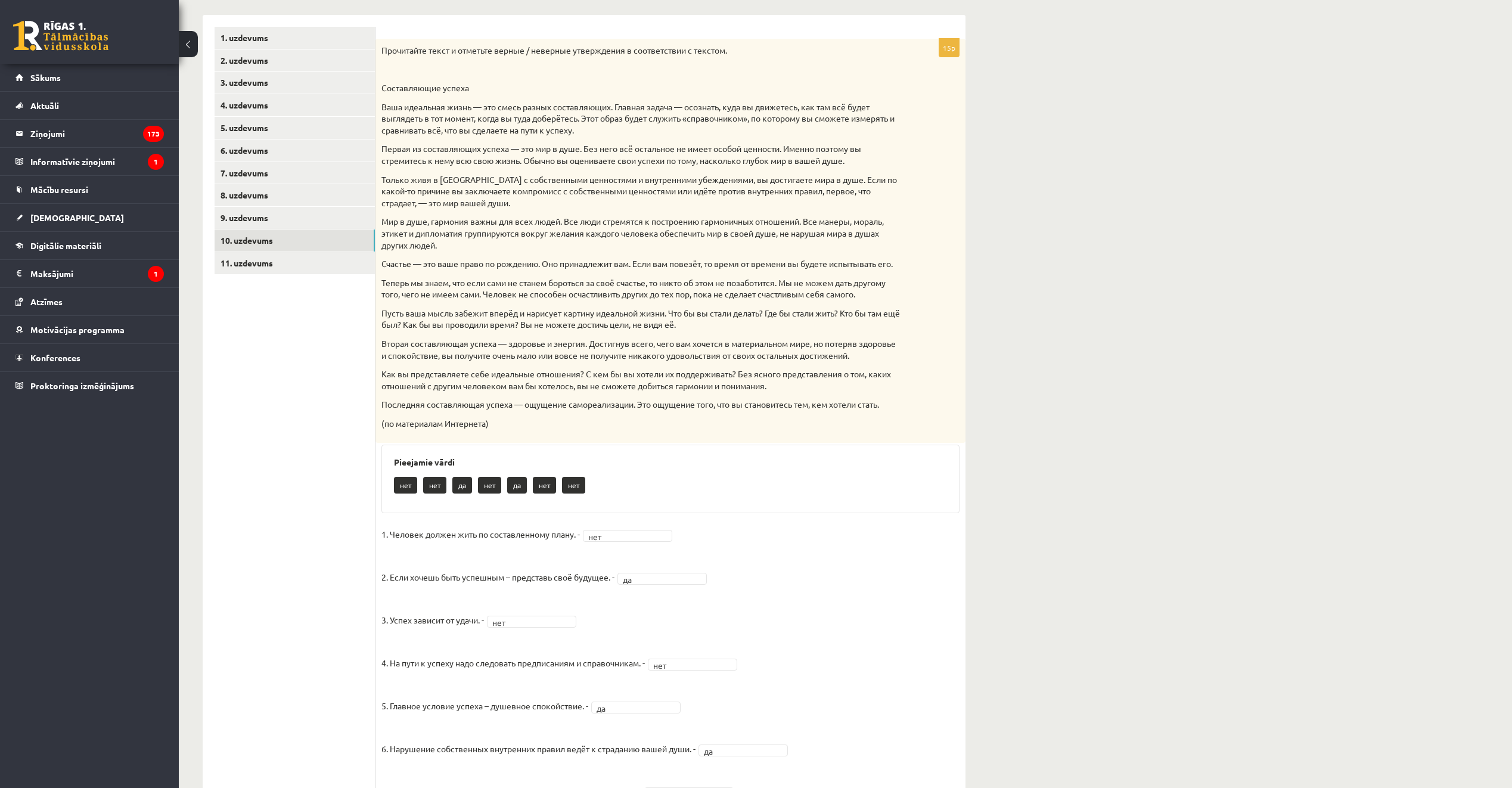
click at [1101, 394] on div "**********" at bounding box center [845, 526] width 1333 height 1334
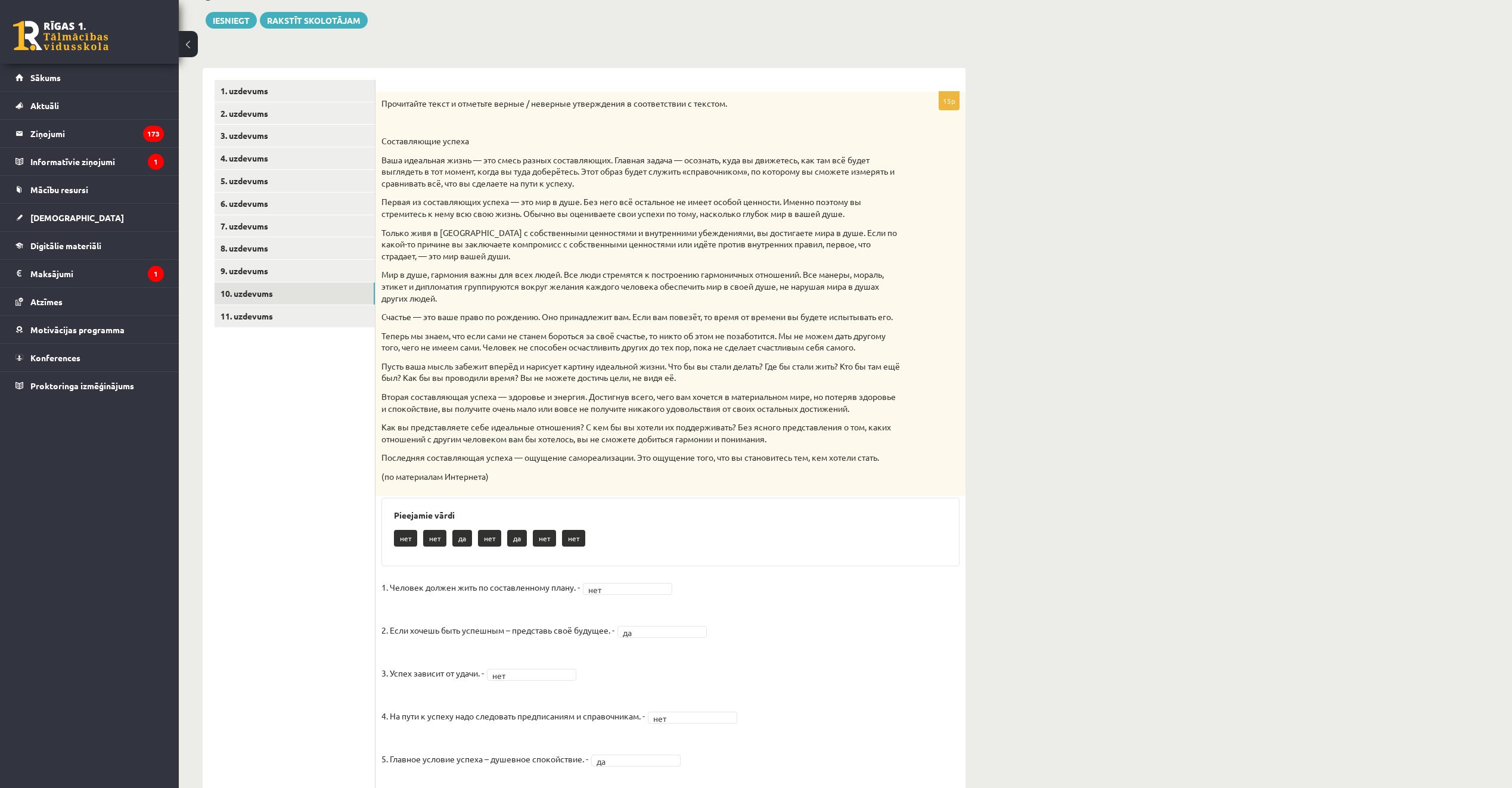
scroll to position [68, 0]
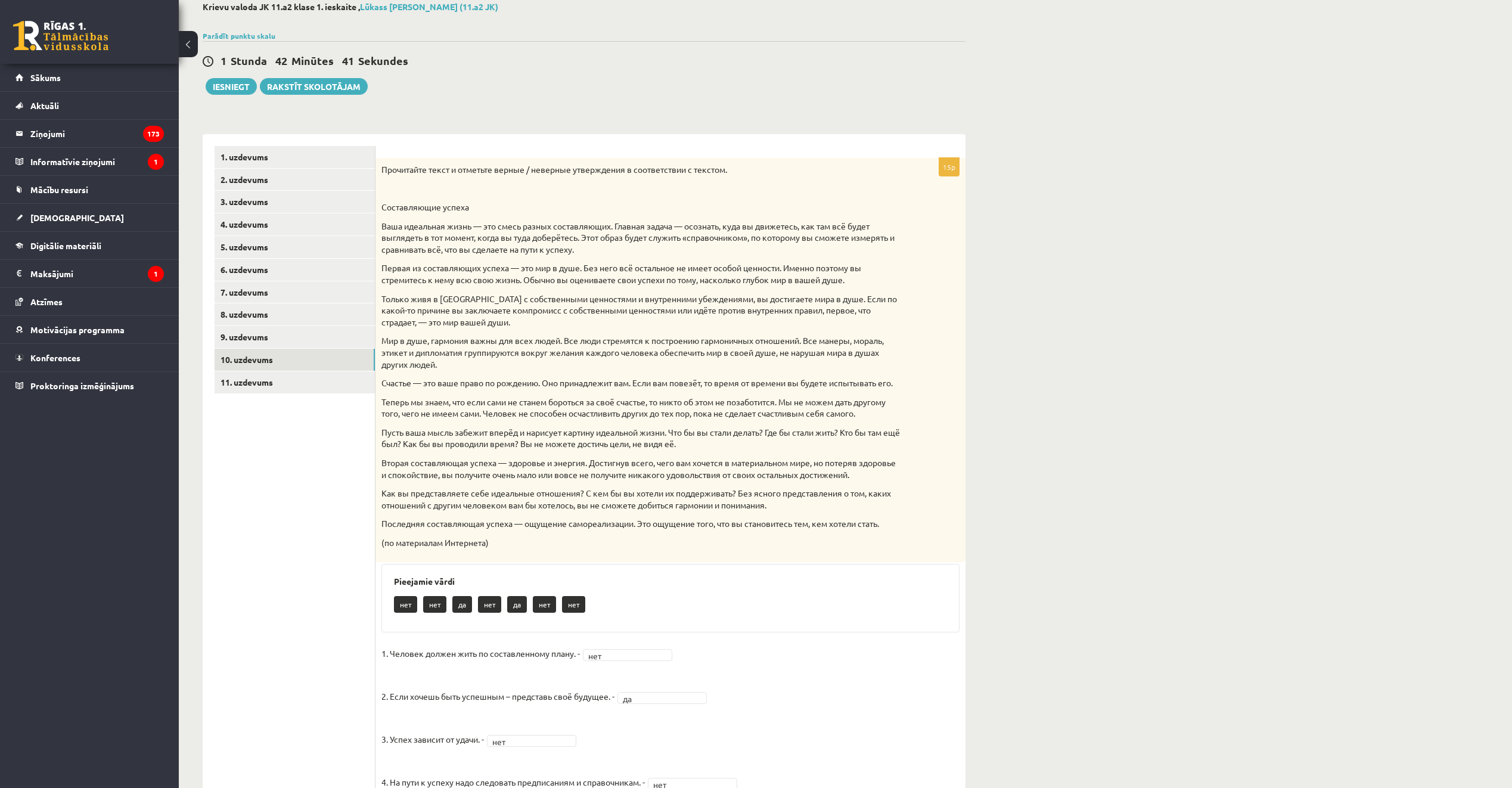
click at [1048, 358] on div "**********" at bounding box center [845, 644] width 1333 height 1334
click at [1123, 310] on div "**********" at bounding box center [845, 644] width 1333 height 1334
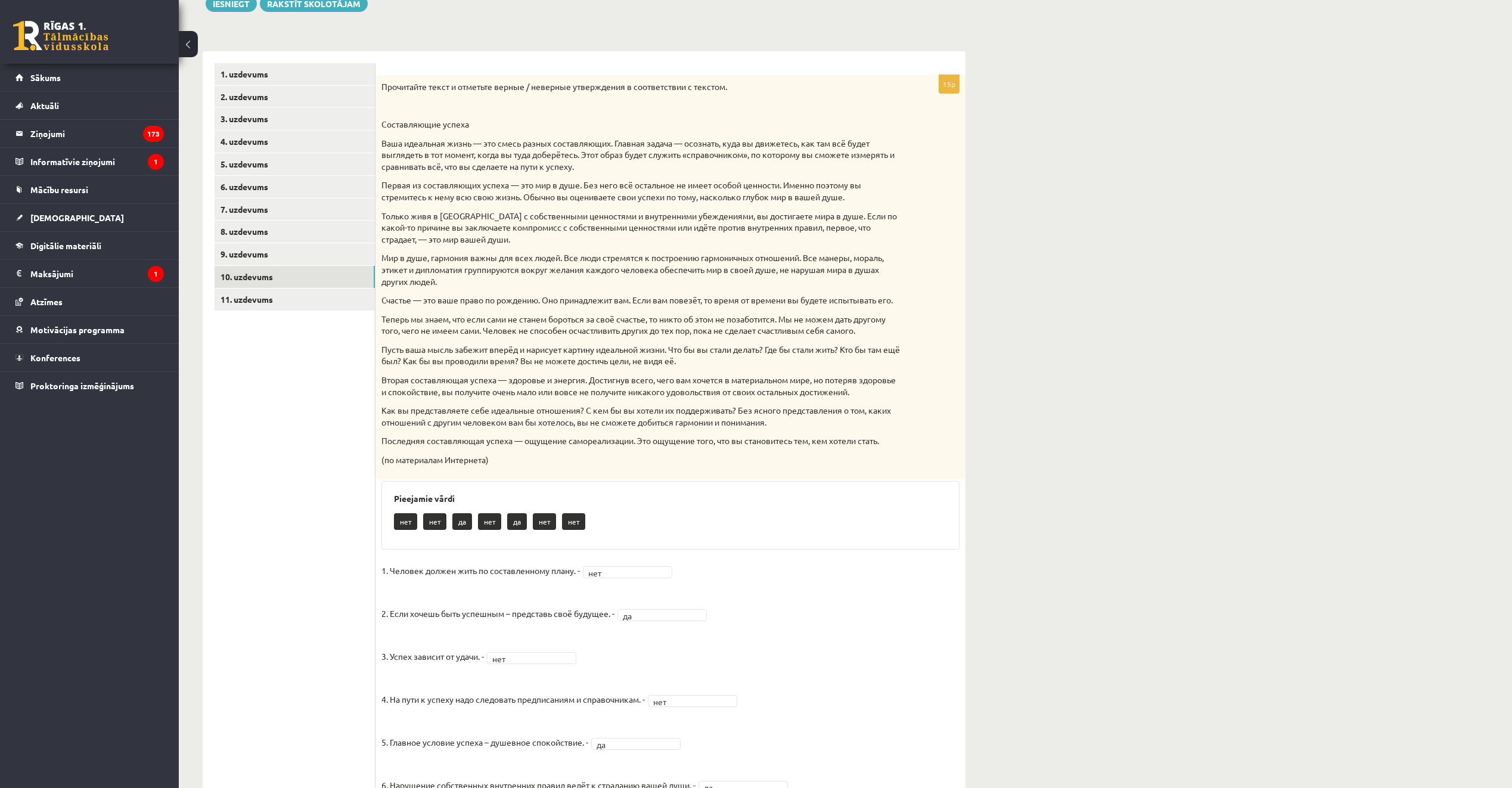
scroll to position [128, 0]
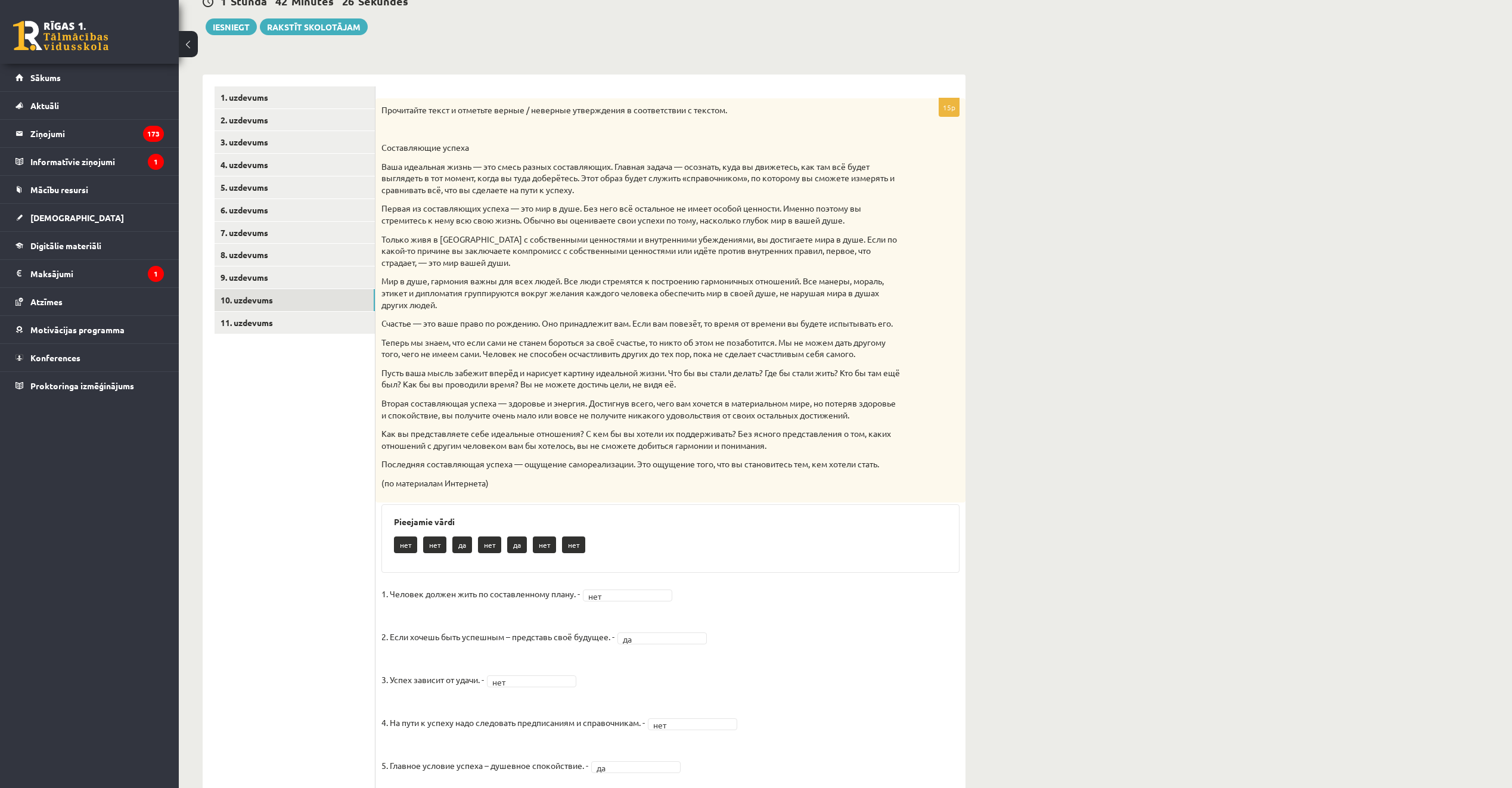
click at [1123, 283] on div "**********" at bounding box center [845, 585] width 1333 height 1334
click at [1196, 264] on div "**********" at bounding box center [845, 585] width 1333 height 1334
click at [1126, 536] on div "**********" at bounding box center [845, 585] width 1333 height 1334
click at [554, 31] on div "1 Stunda 41 Minūtes 57 Sekundes Ieskaite saglabāta! Iesniegt Rakstīt skolotājam" at bounding box center [584, 8] width 763 height 54
click at [275, 321] on link "11. uzdevums" at bounding box center [294, 322] width 160 height 22
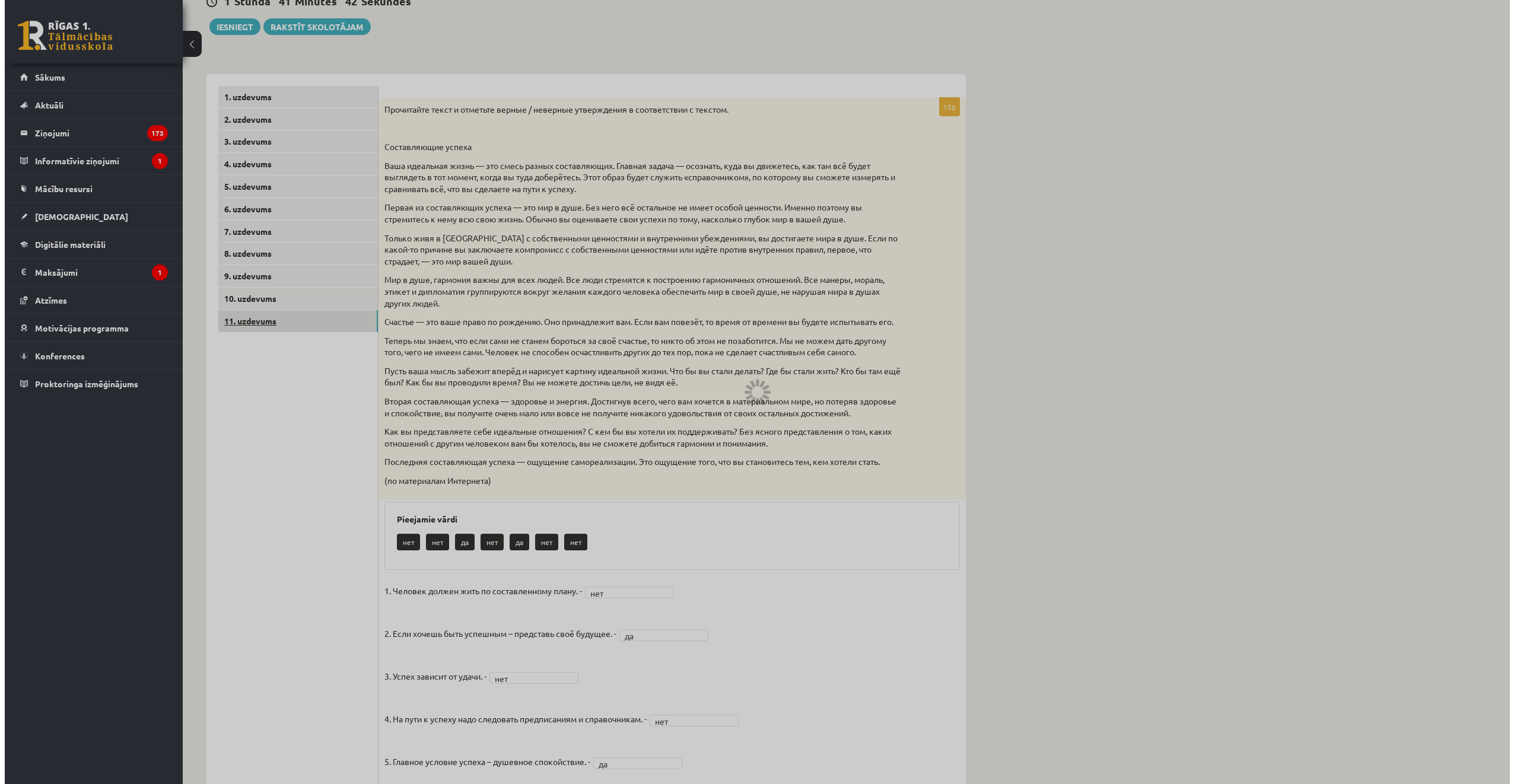
scroll to position [0, 0]
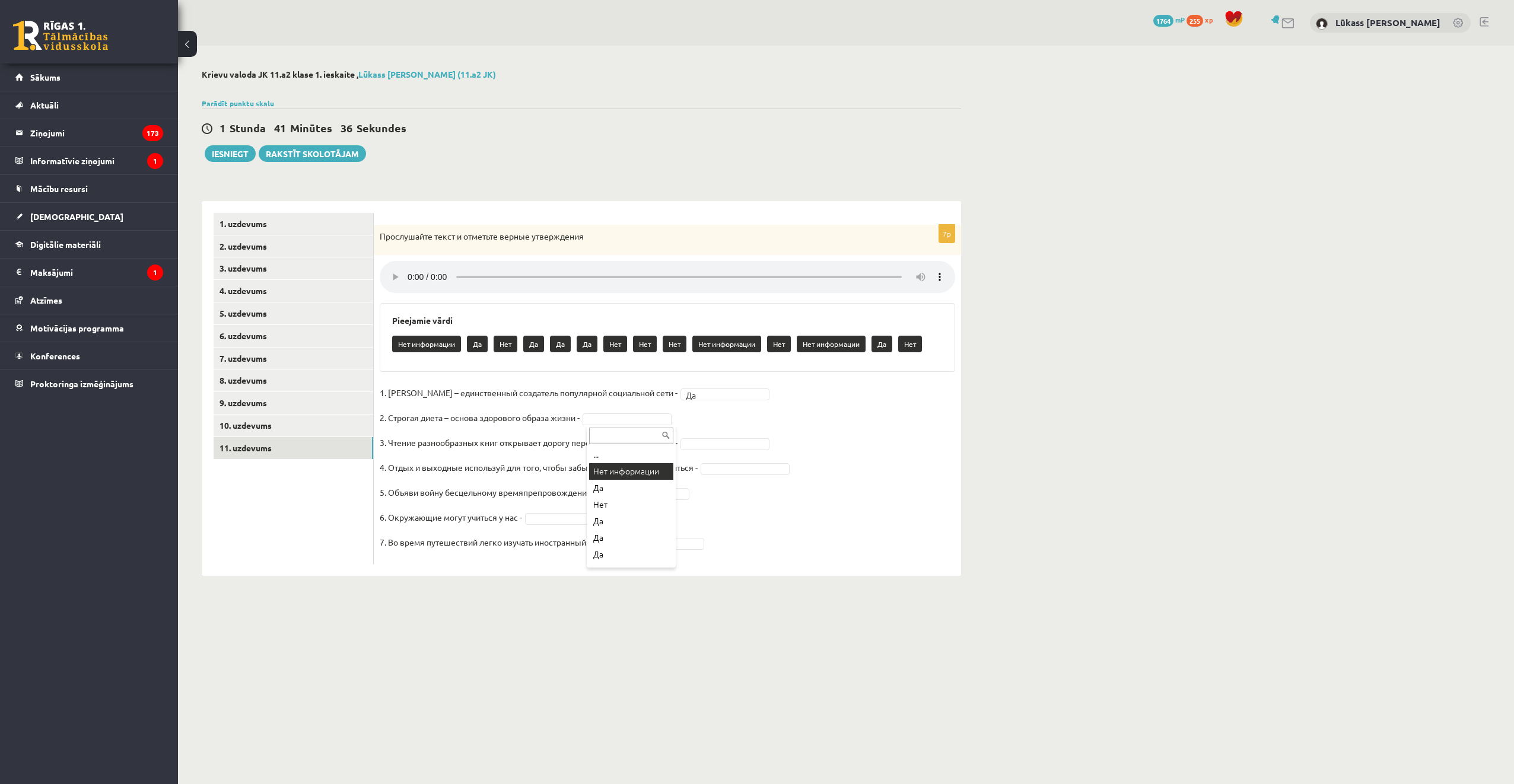
drag, startPoint x: 631, startPoint y: 476, endPoint x: 636, endPoint y: 487, distance: 12.1
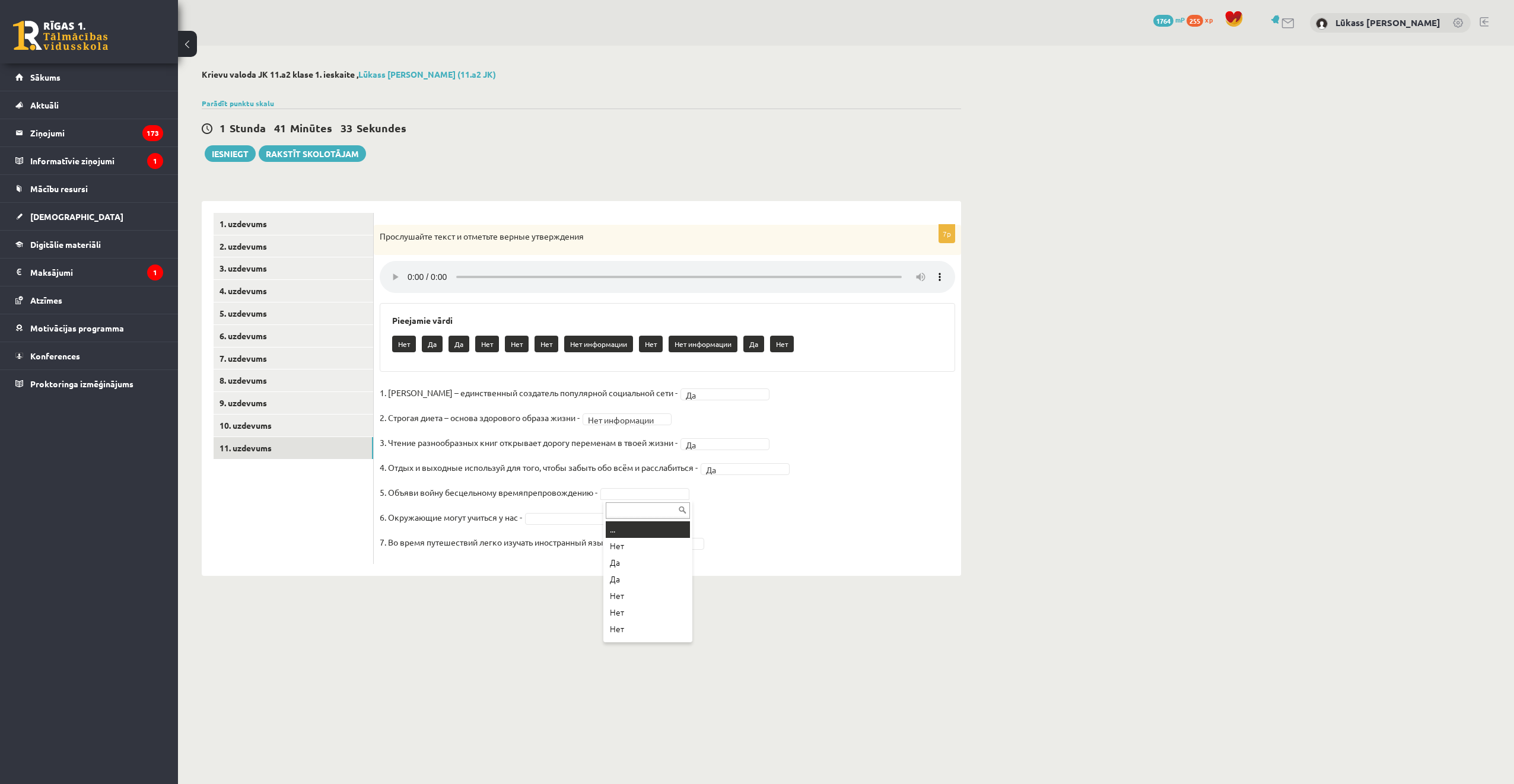
drag, startPoint x: 646, startPoint y: 494, endPoint x: 638, endPoint y: 513, distance: 20.6
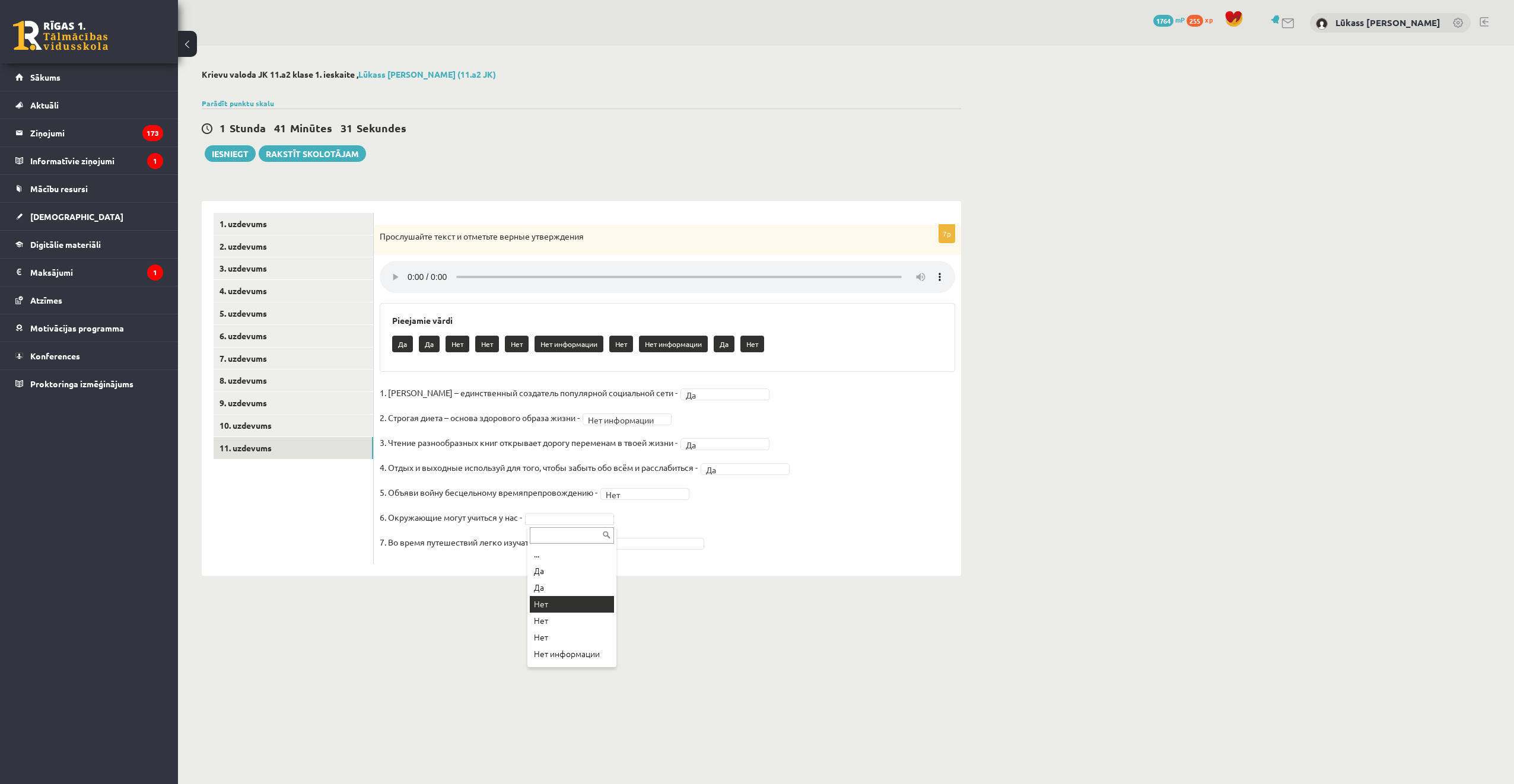
drag, startPoint x: 578, startPoint y: 602, endPoint x: 587, endPoint y: 595, distance: 11.4
click at [555, 618] on body "0 Dāvanas 1764 mP 255 xp Lūkass Pēteris Liepiņš Sākums Aktuāli Kā mācīties eSKO…" at bounding box center [757, 392] width 1514 height 784
click at [239, 154] on button "Iesniegt" at bounding box center [230, 154] width 51 height 17
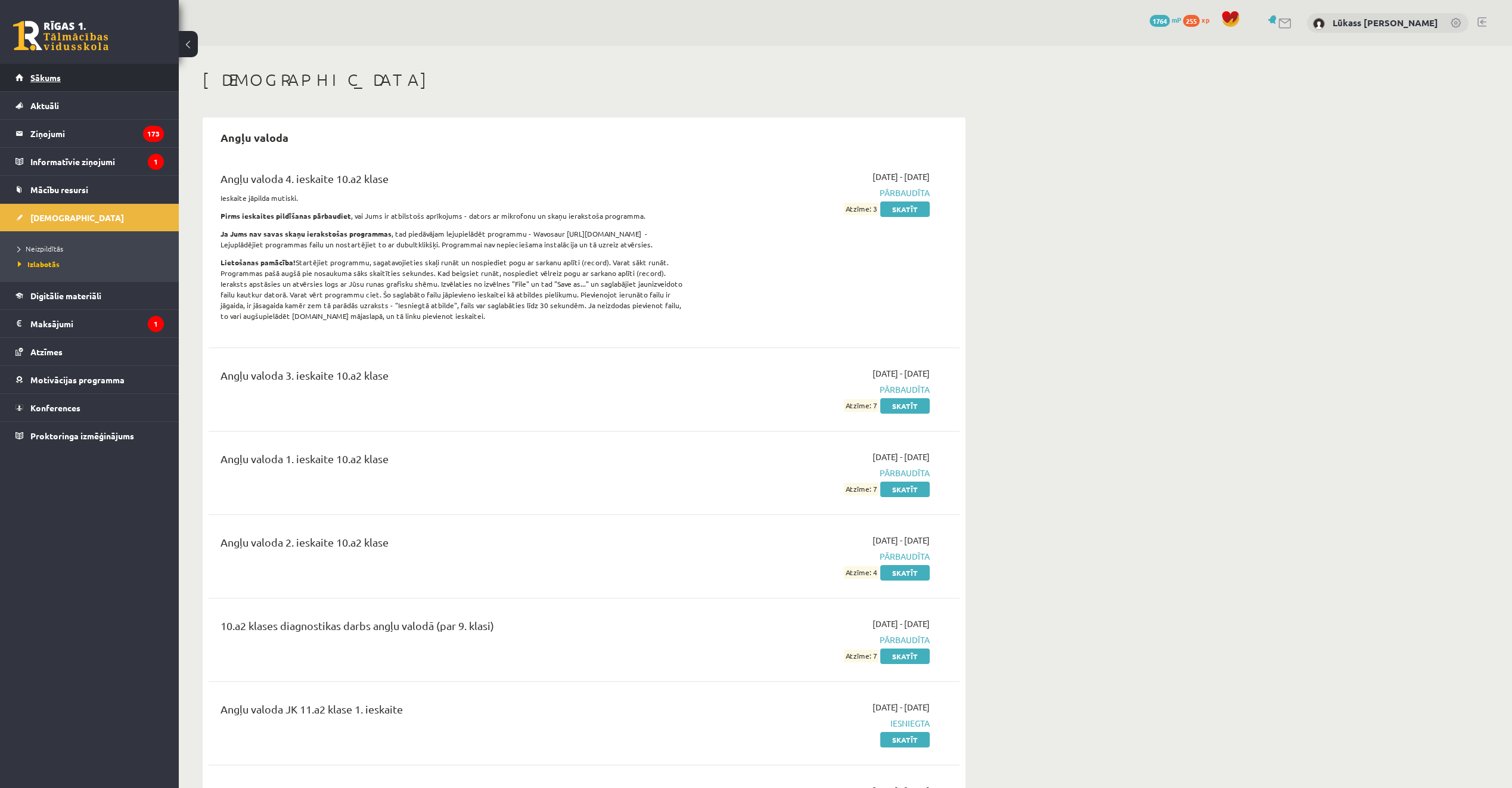
click at [66, 77] on link "Sākums" at bounding box center [89, 77] width 148 height 27
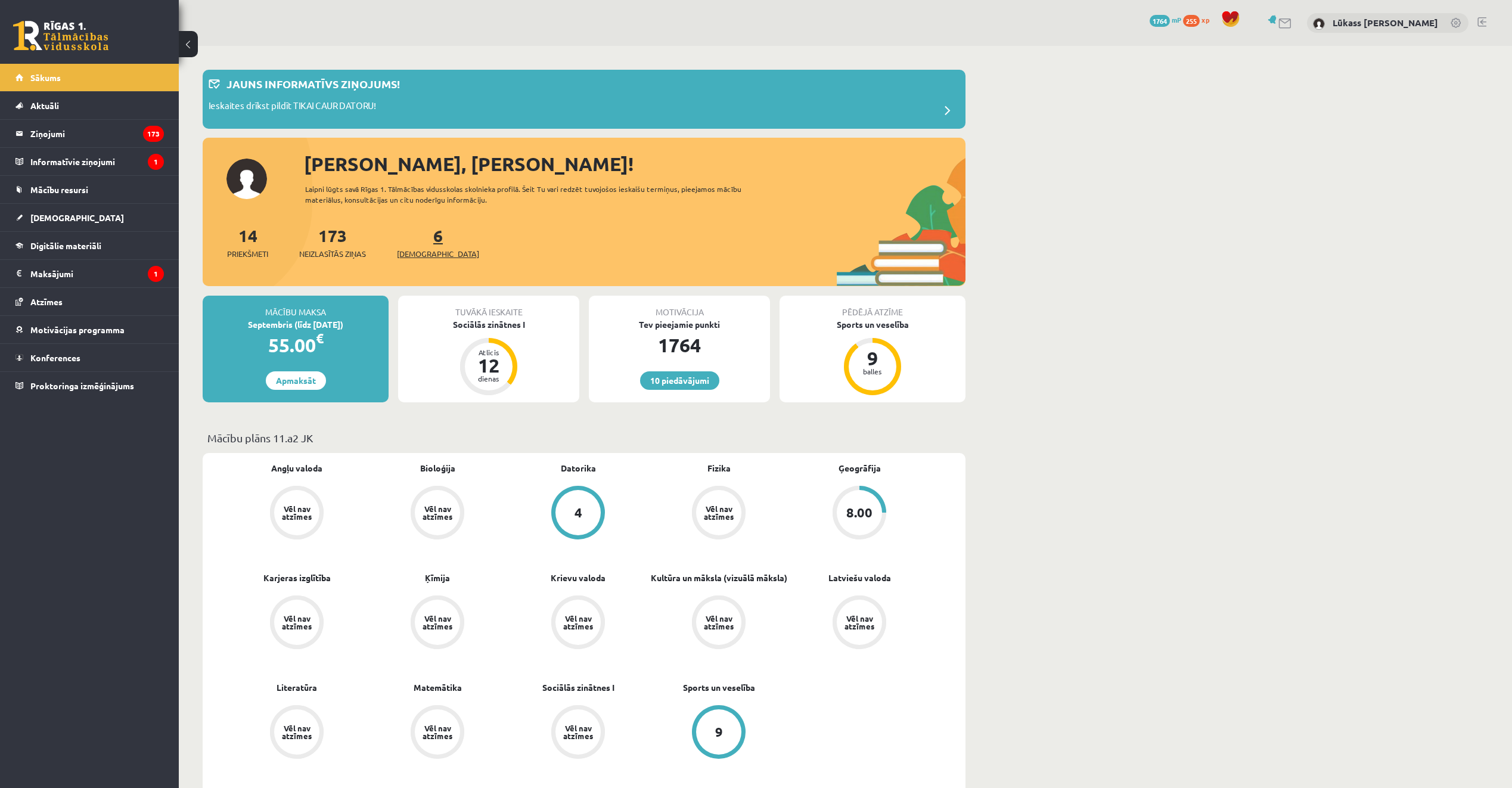
click at [414, 239] on link "6 Ieskaites" at bounding box center [438, 242] width 82 height 35
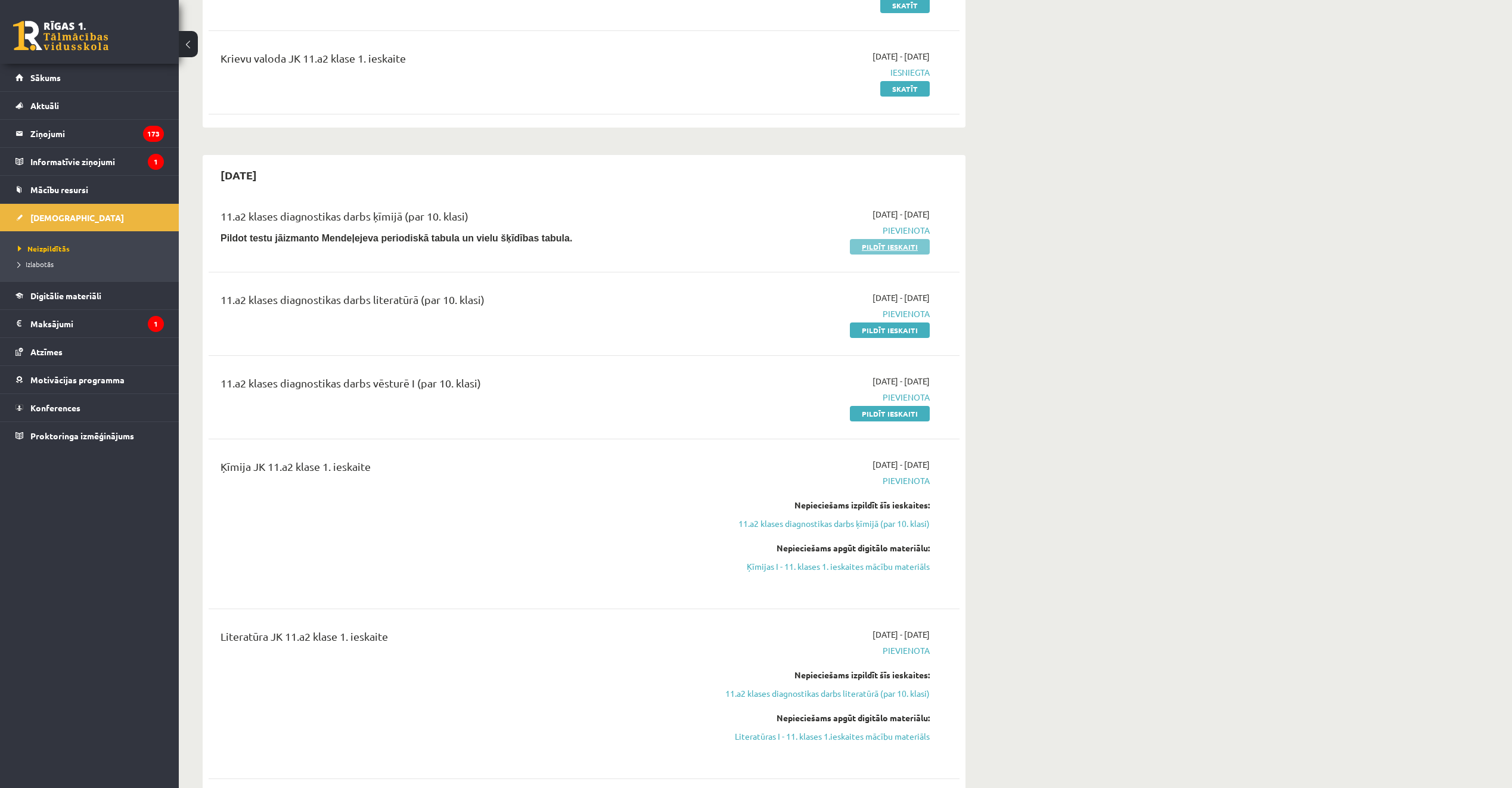
scroll to position [238, 0]
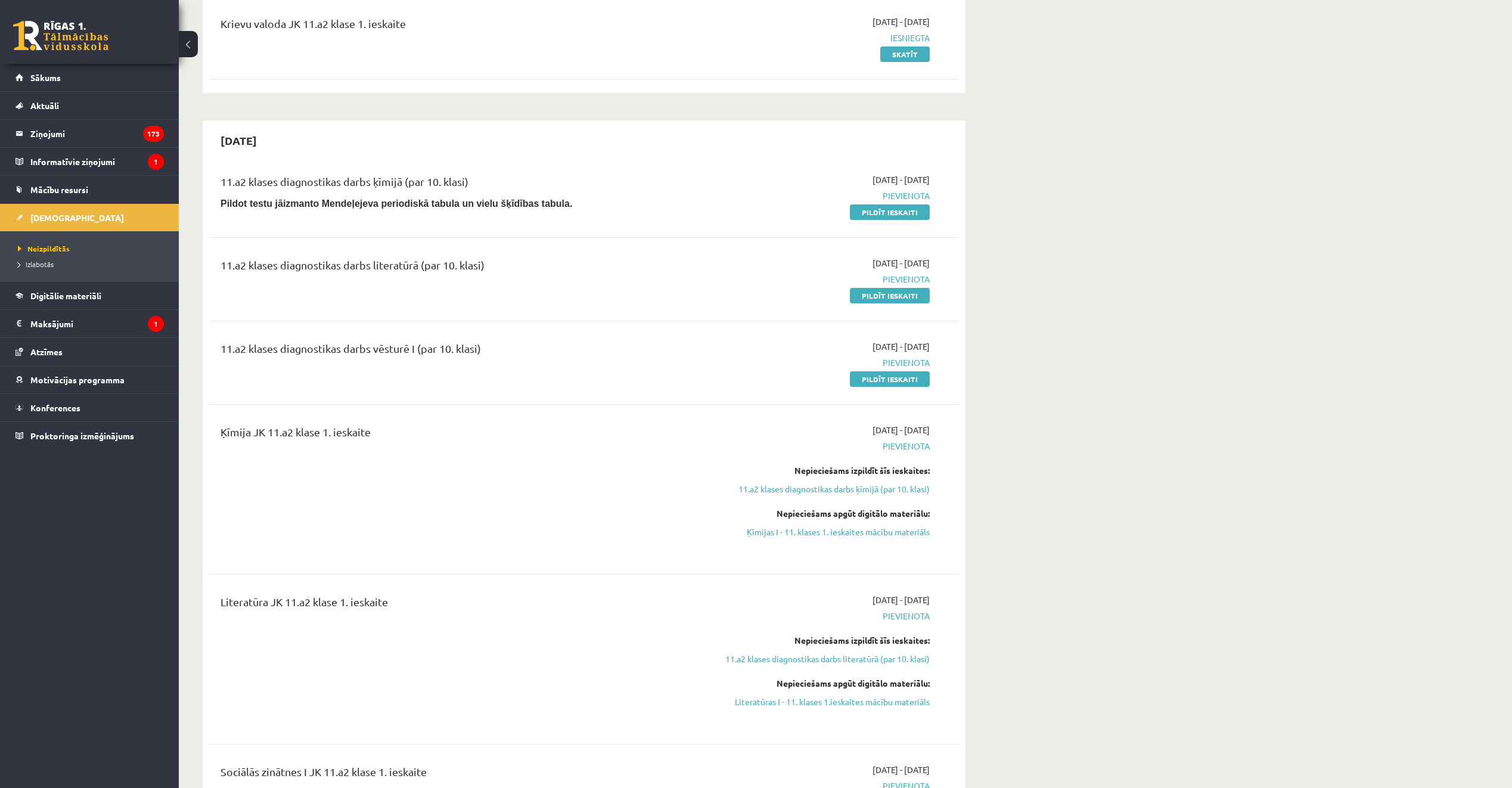
drag, startPoint x: 1094, startPoint y: 243, endPoint x: 1088, endPoint y: 247, distance: 7.2
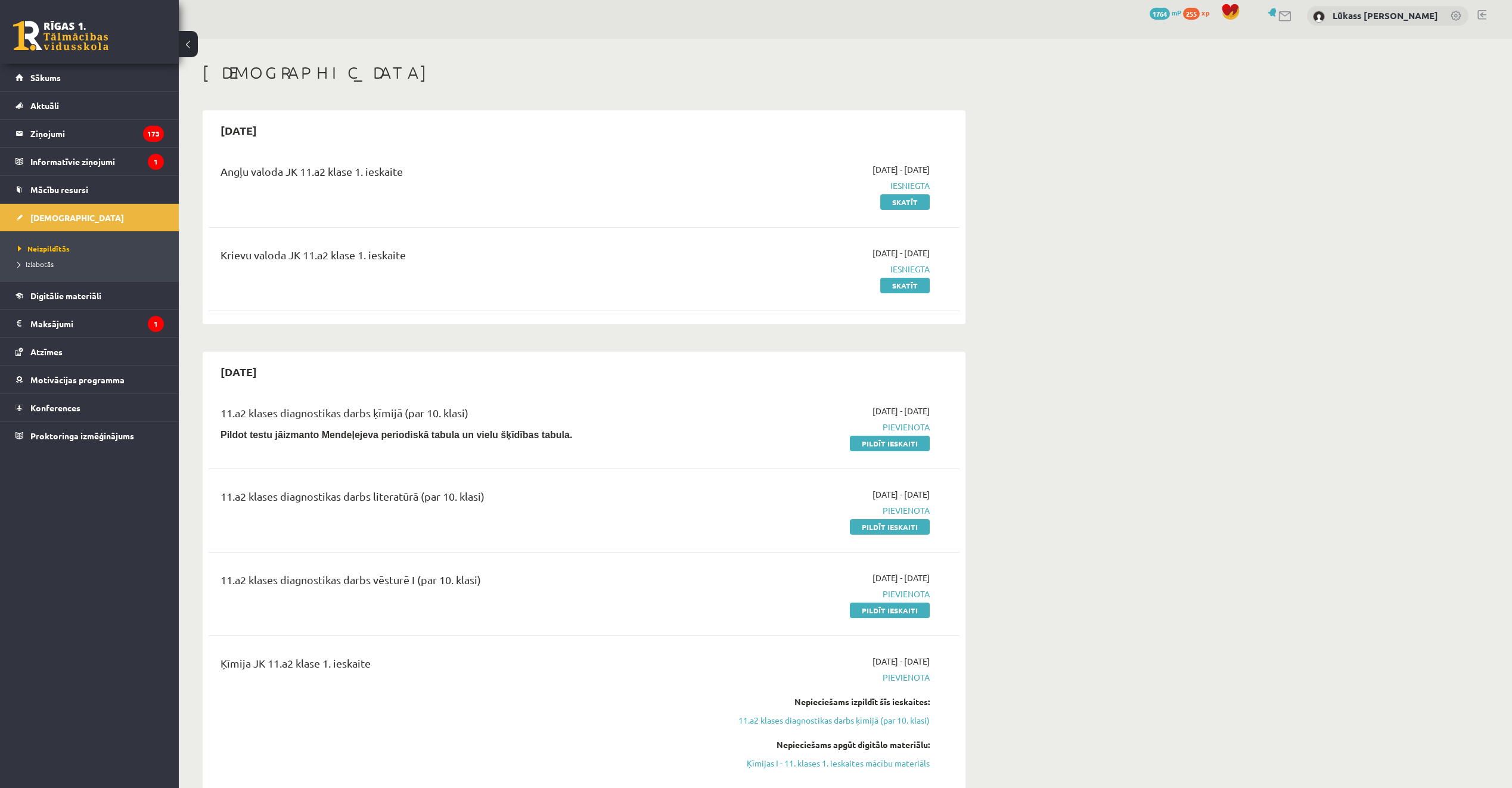
scroll to position [0, 0]
